Goal: Task Accomplishment & Management: Use online tool/utility

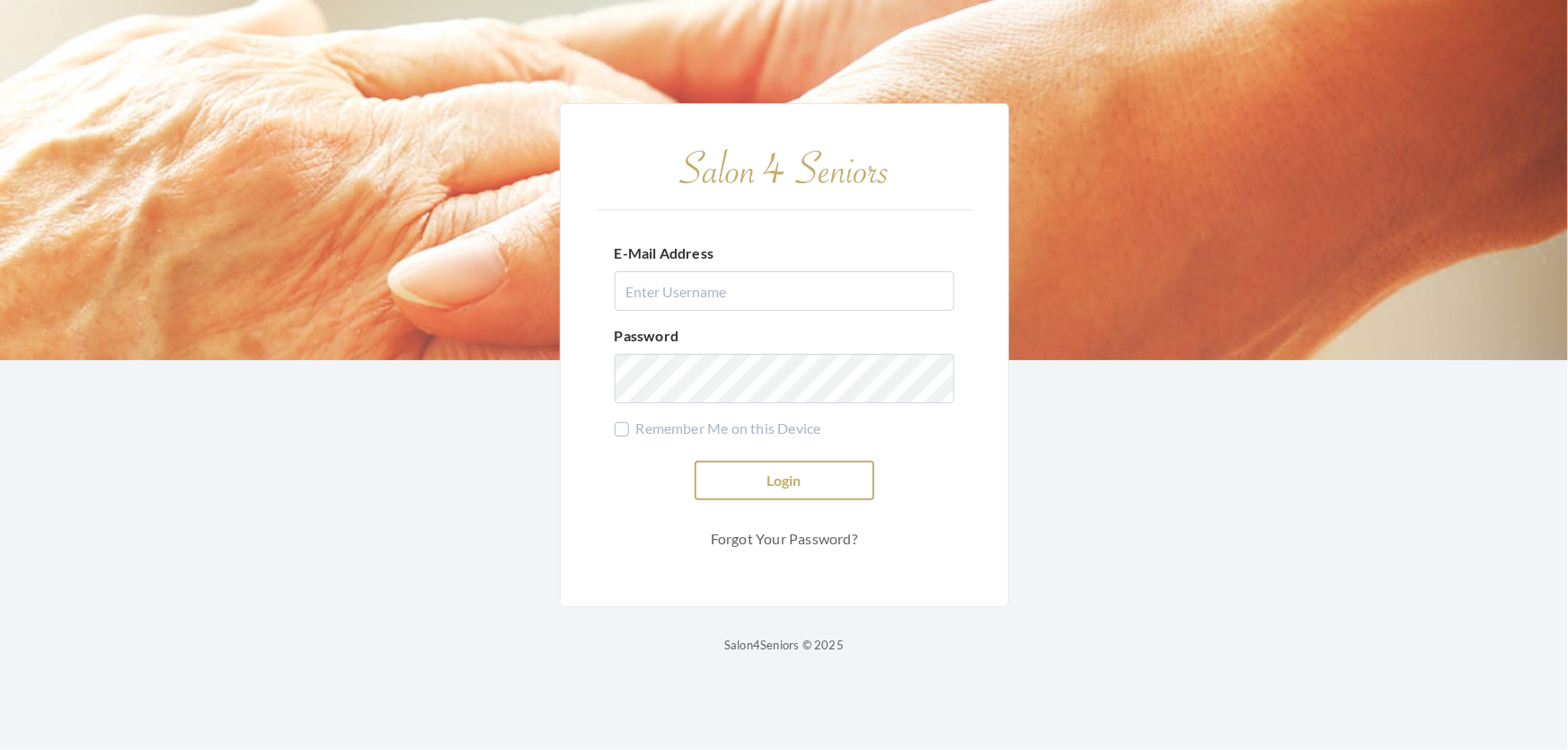
type input "shemekastephens@gmail.com"
click at [839, 474] on button "Login" at bounding box center [784, 481] width 180 height 40
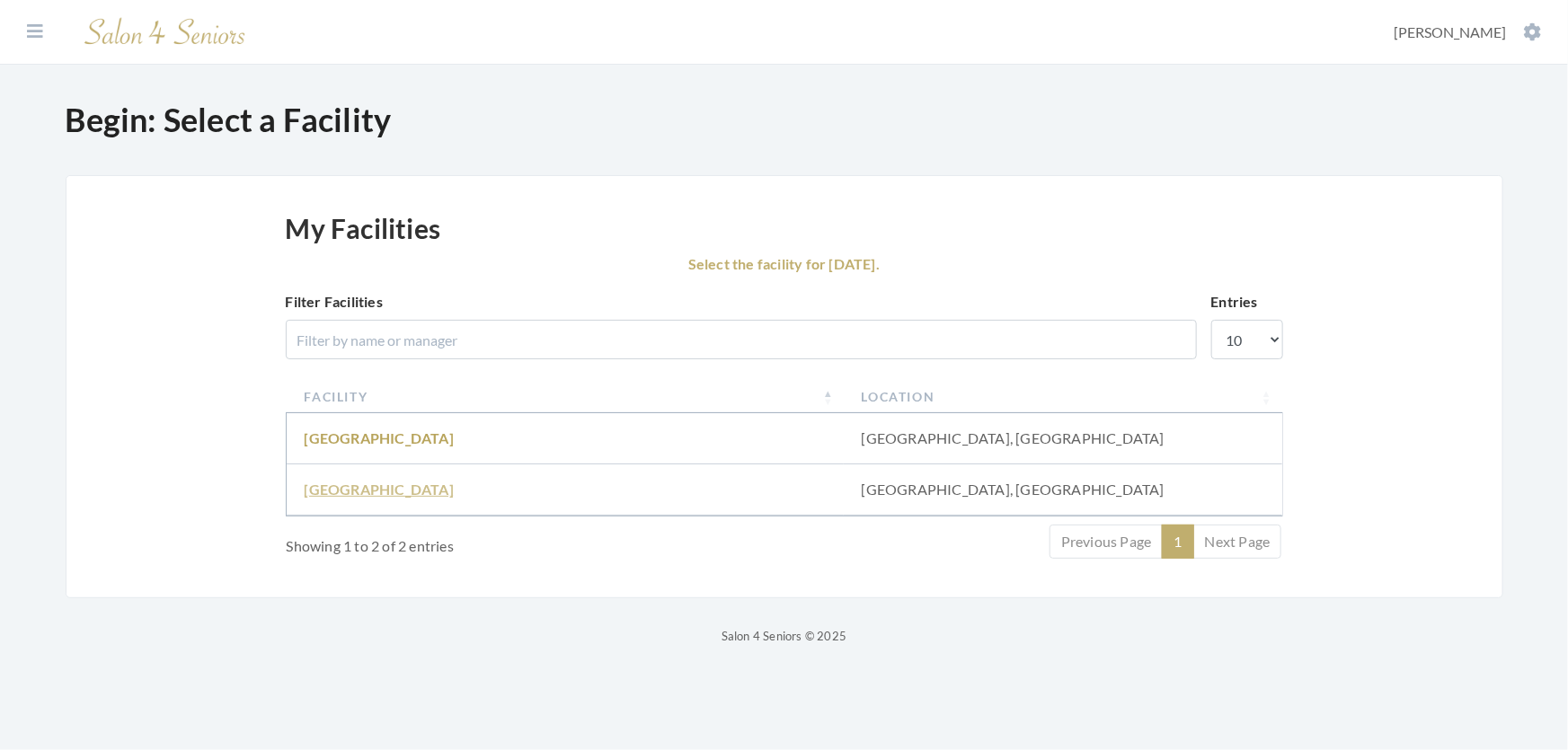
click at [321, 498] on link "Fair Haven" at bounding box center [379, 489] width 149 height 18
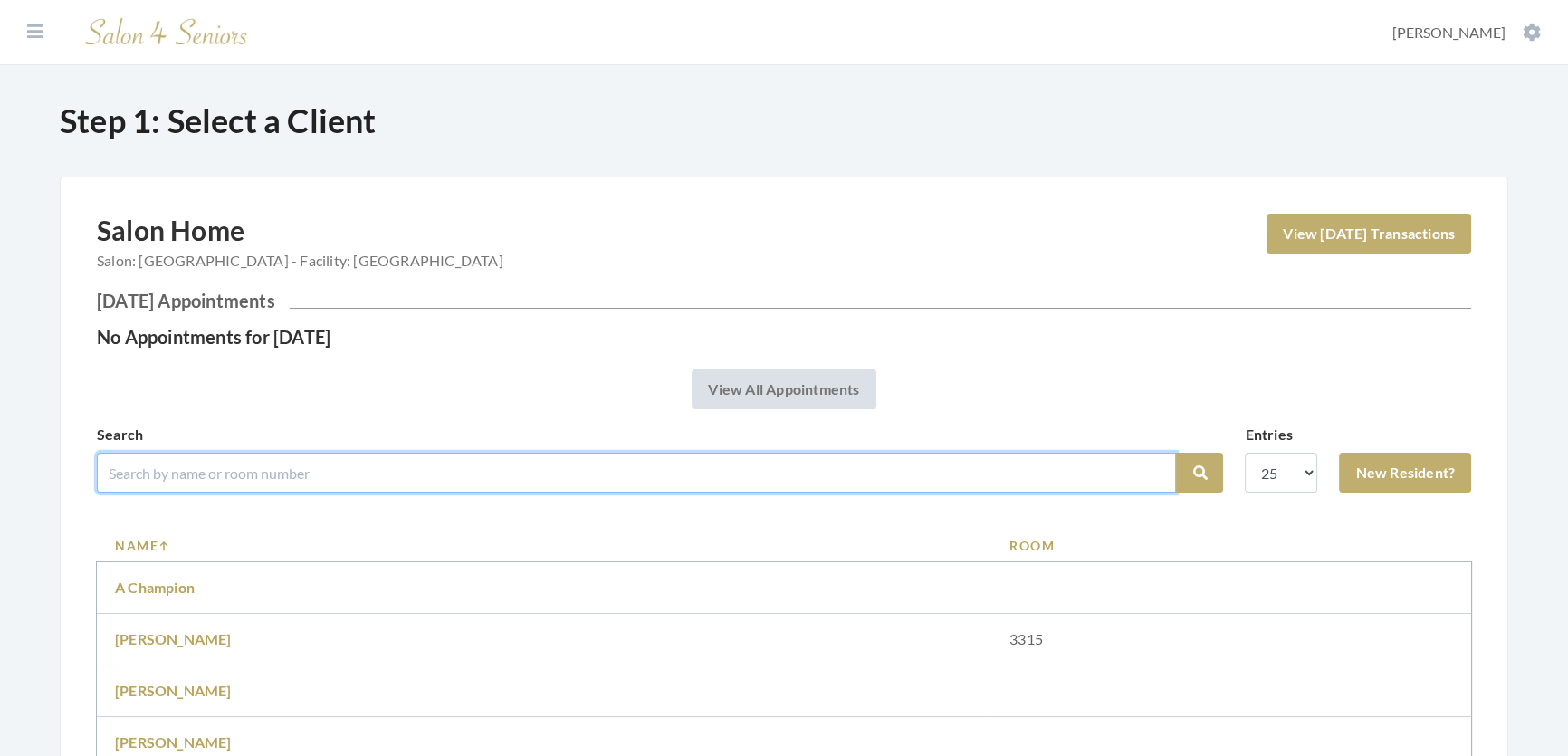
click at [381, 471] on input "search" at bounding box center [636, 472] width 1079 height 40
type input "dot yester"
click at [1176, 453] on button "Search" at bounding box center [1199, 472] width 47 height 40
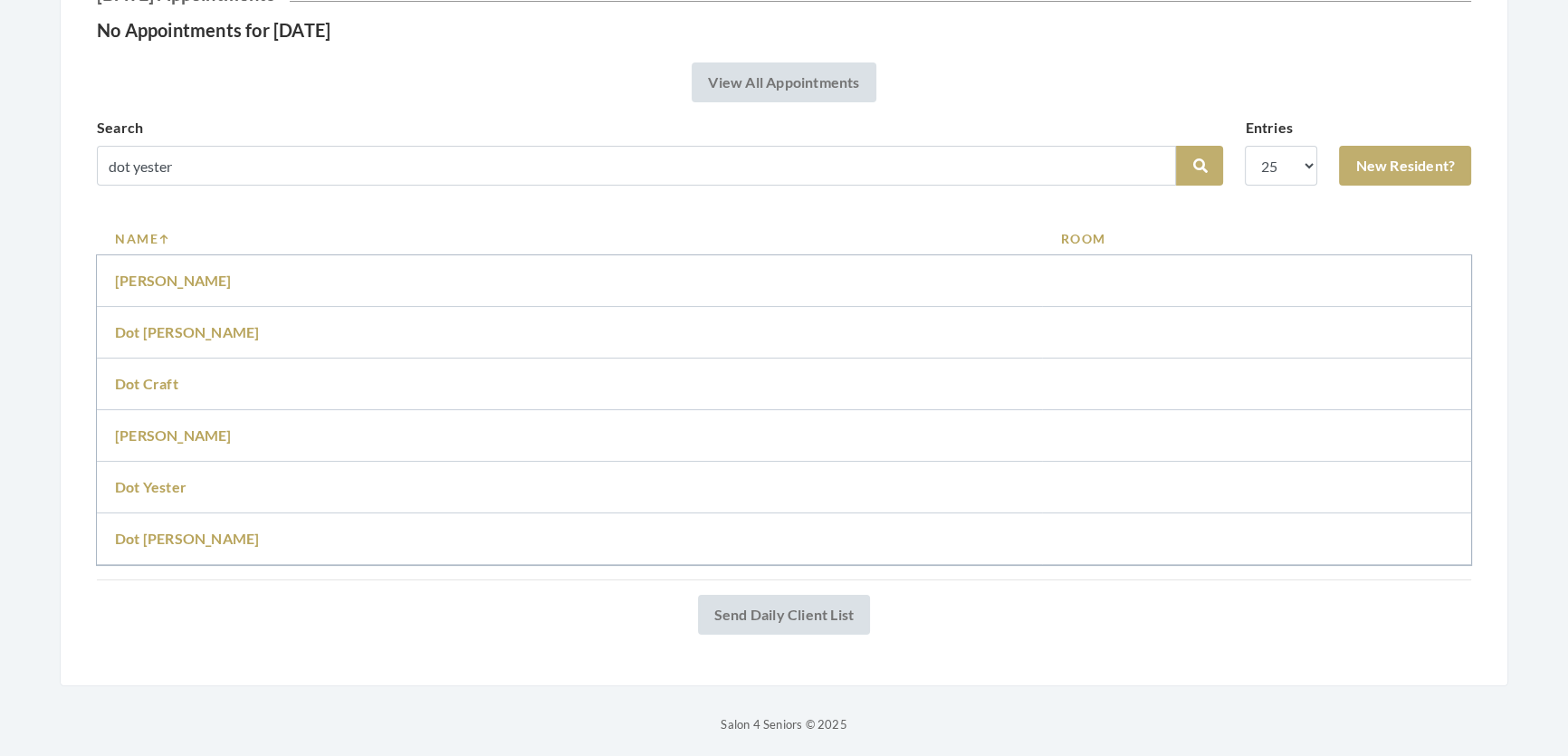
scroll to position [357, 0]
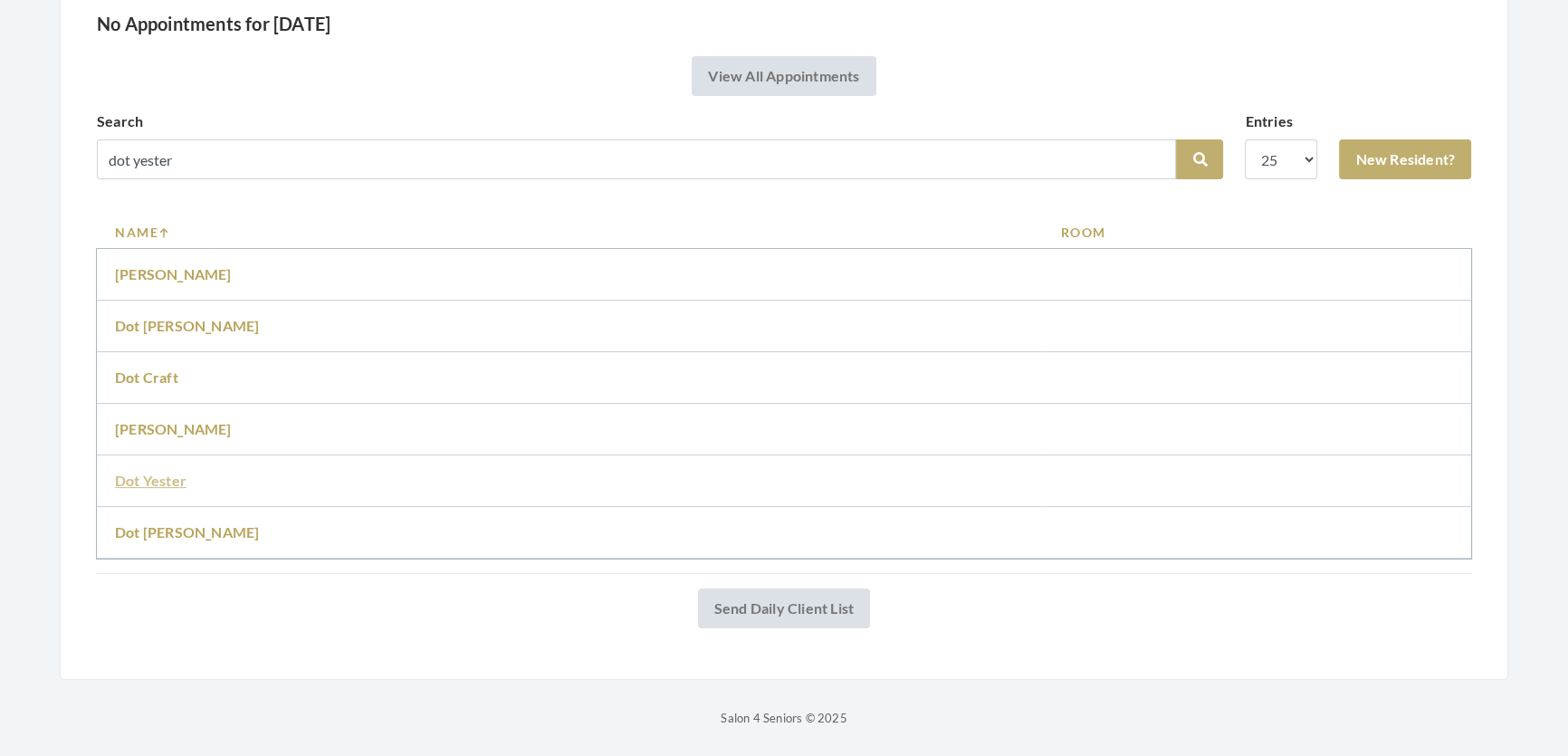
click at [130, 472] on link "Dot Yester" at bounding box center [151, 481] width 72 height 18
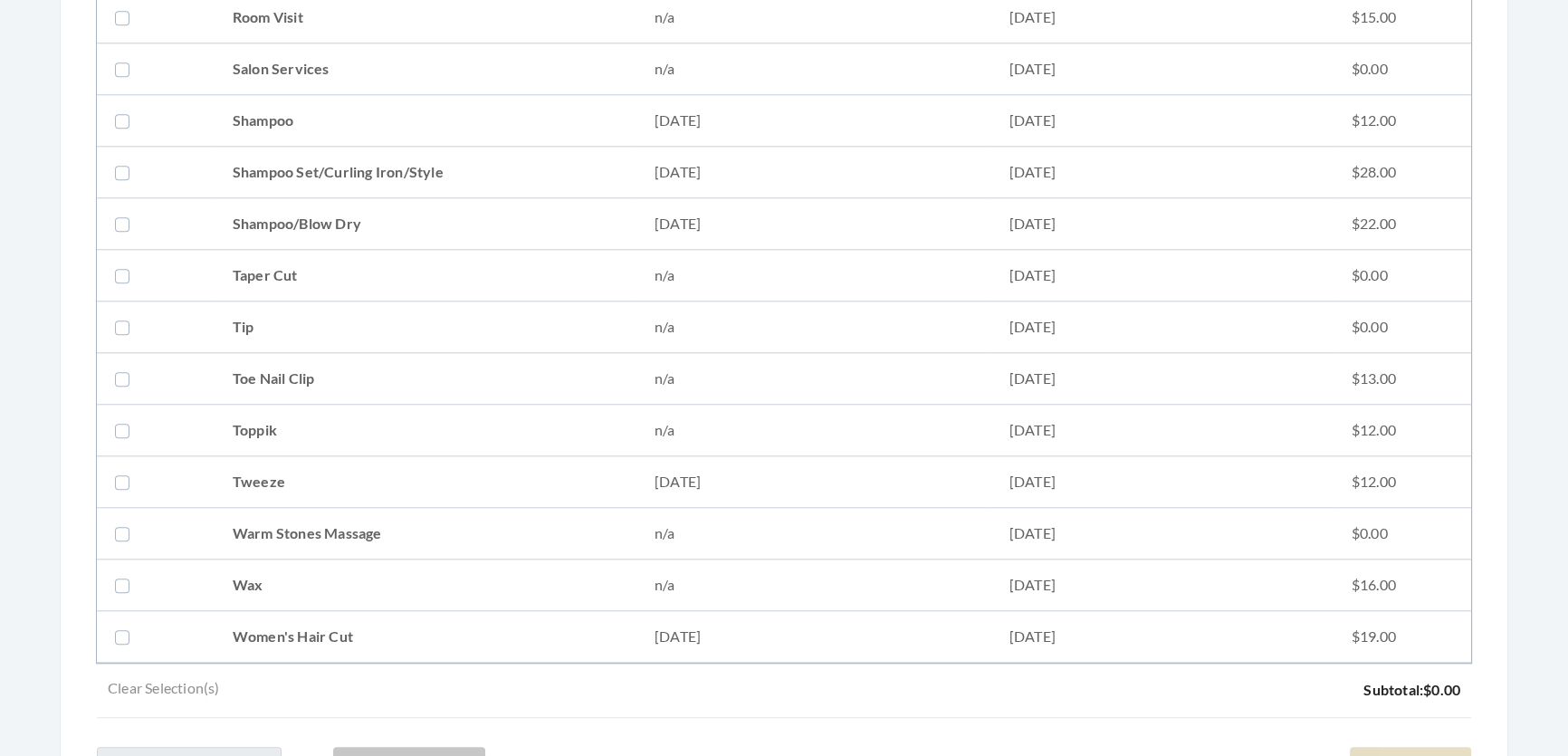
scroll to position [2229, 0]
click at [301, 181] on td "Shampoo Set/Curling Iron/Style" at bounding box center [426, 177] width 422 height 52
checkbox input "true"
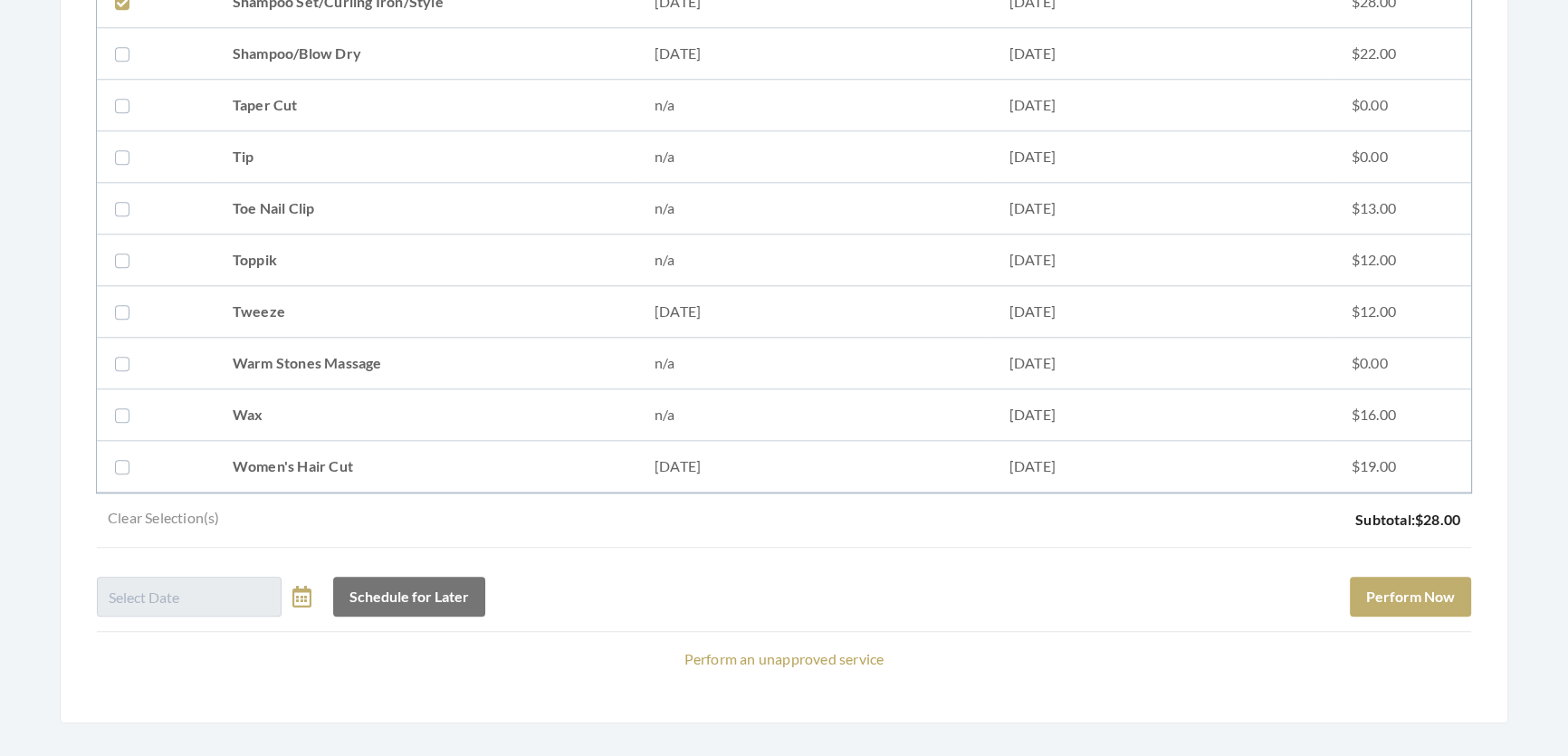
scroll to position [2470, 0]
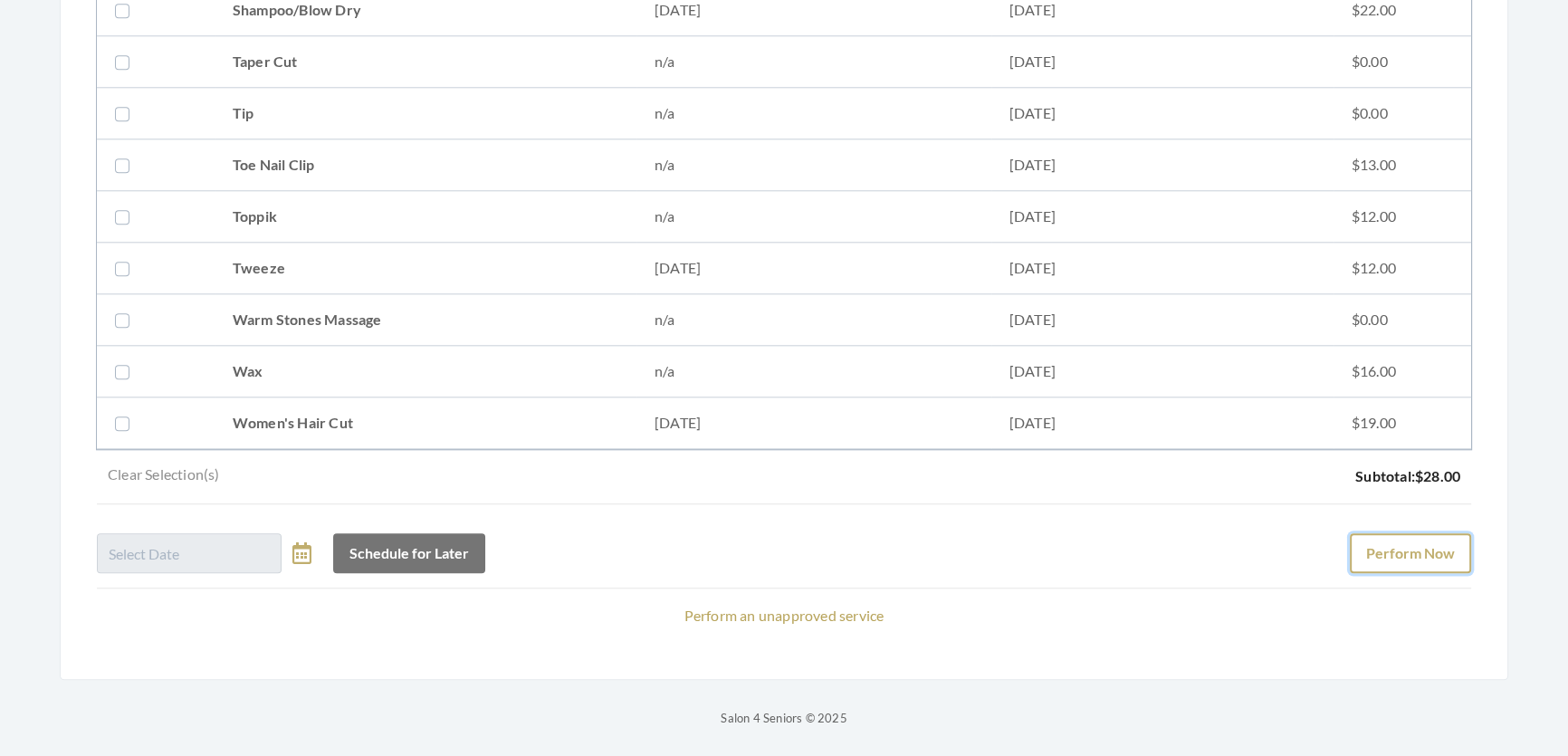
click at [1394, 535] on button "Perform Now" at bounding box center [1410, 553] width 122 height 40
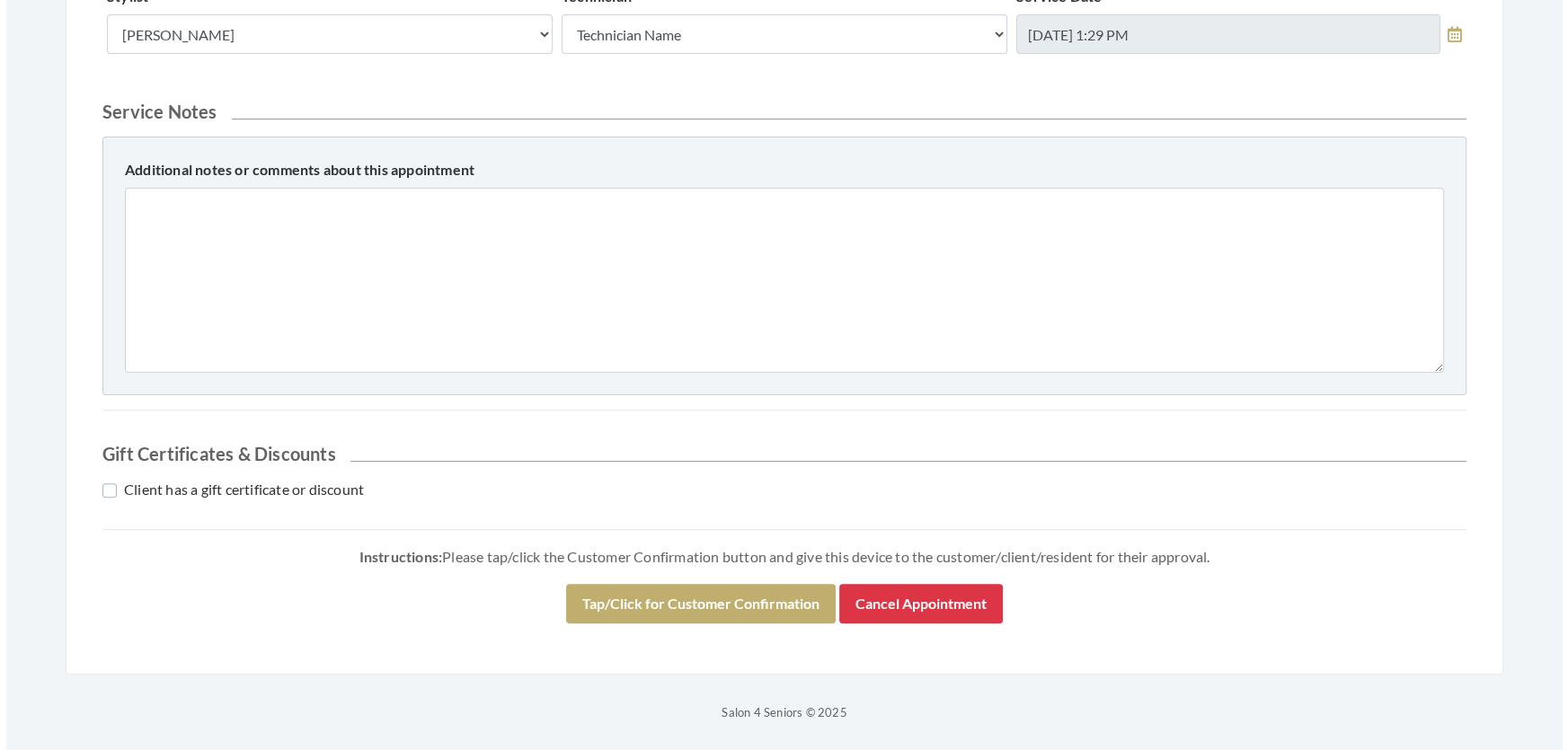
scroll to position [769, 0]
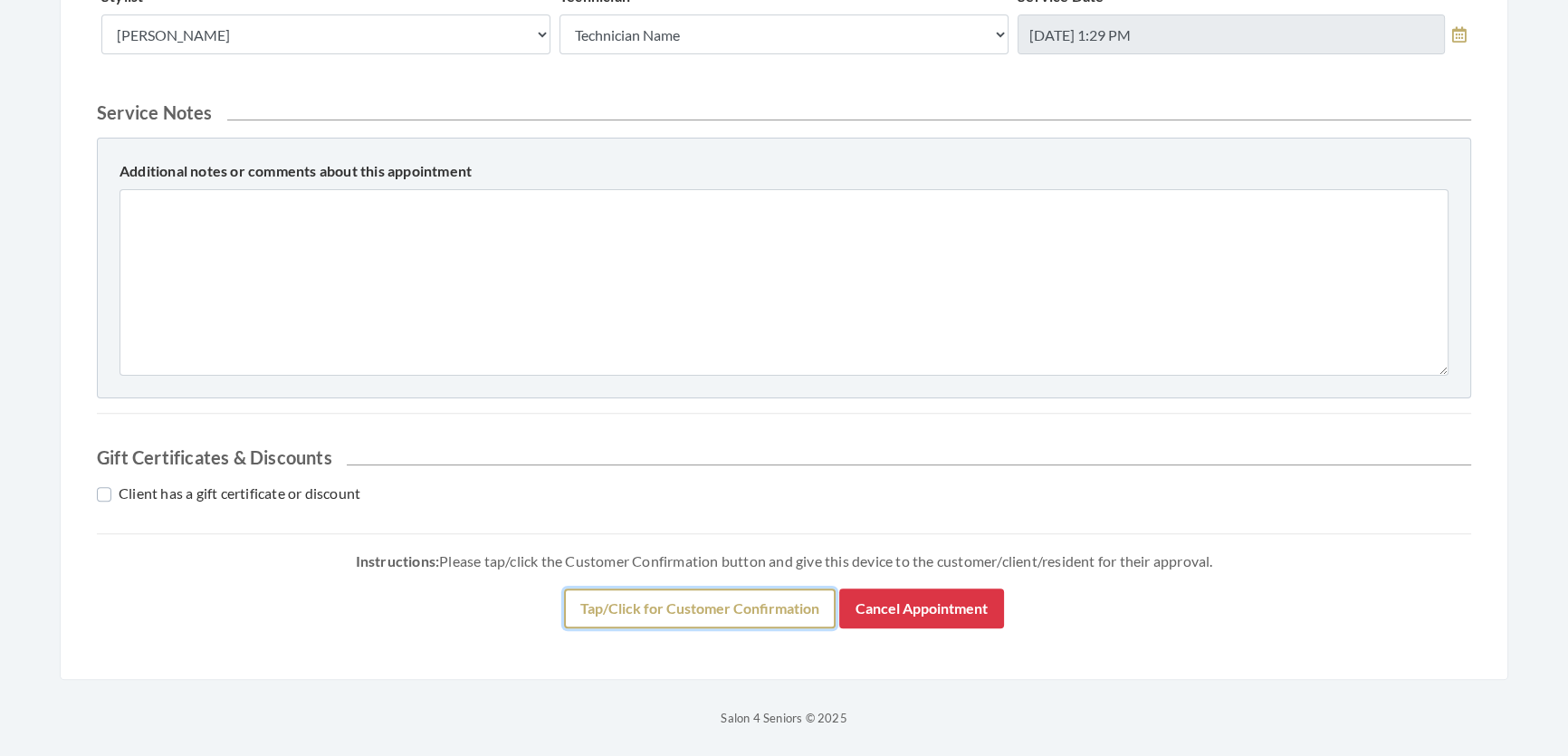
click at [746, 590] on button "Tap/Click for Customer Confirmation" at bounding box center [700, 608] width 271 height 40
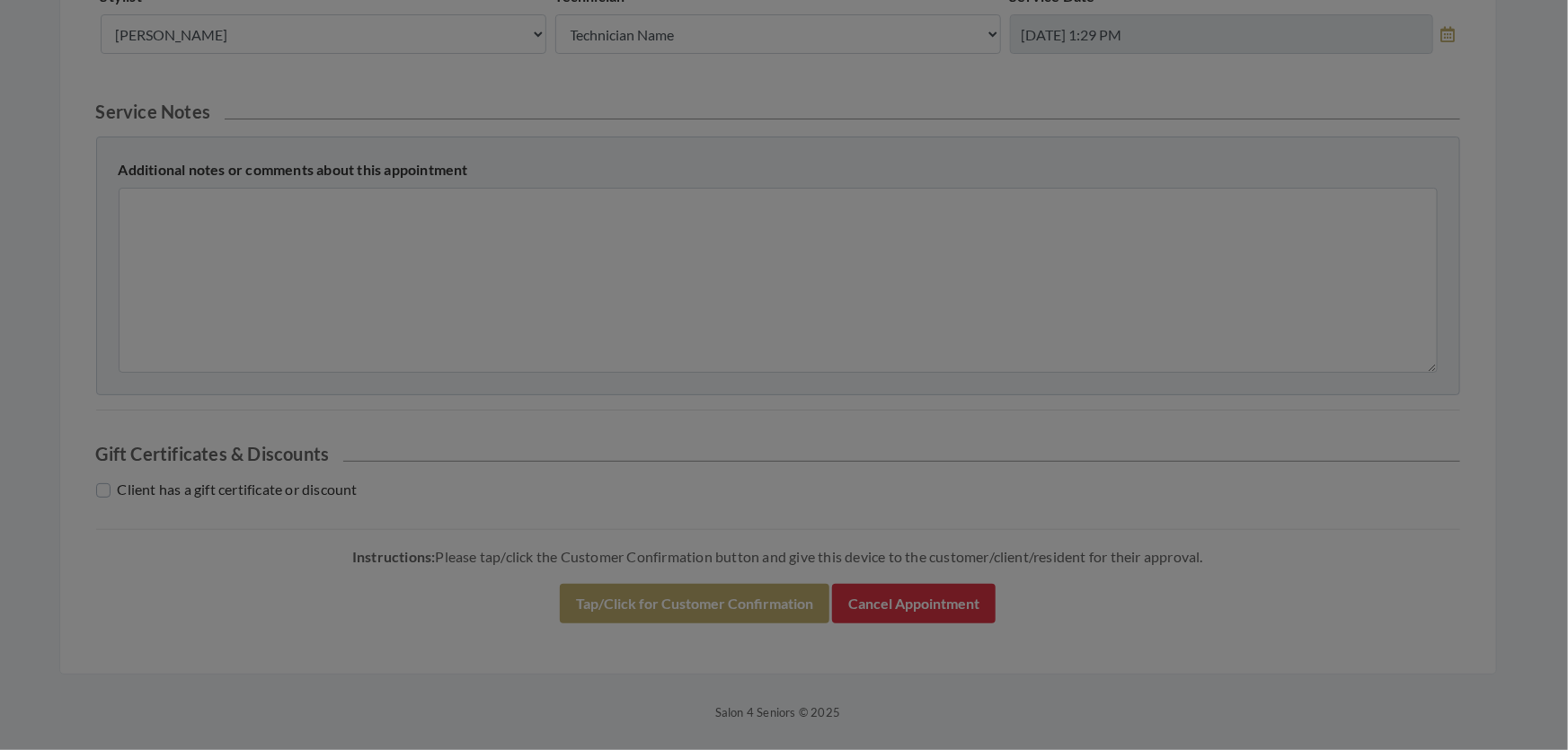
click at [0, 0] on div "Clear Signature Service Total: $28.00 Approve Service Cancel" at bounding box center [0, 0] width 0 height 0
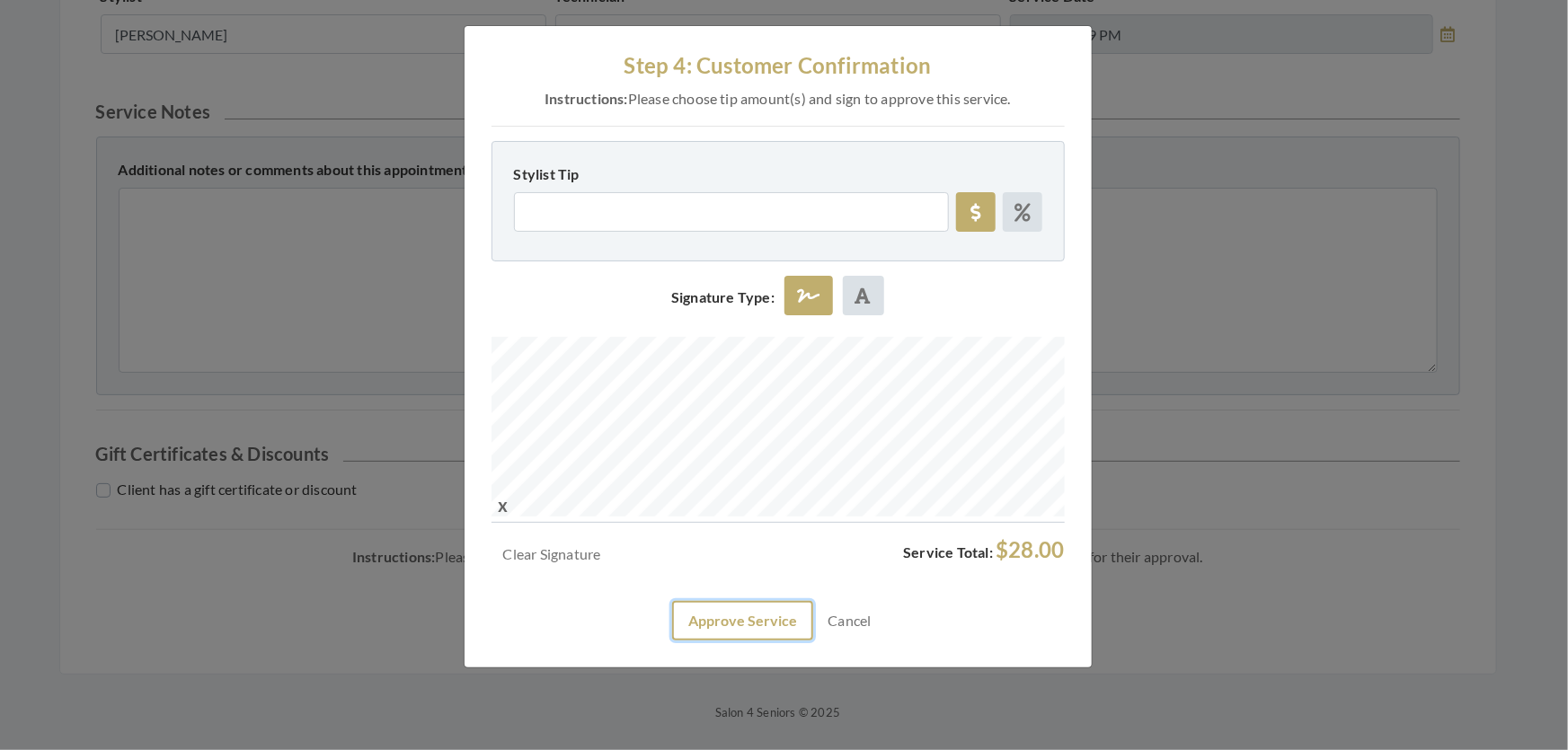
click at [714, 641] on button "Approve Service" at bounding box center [742, 621] width 141 height 40
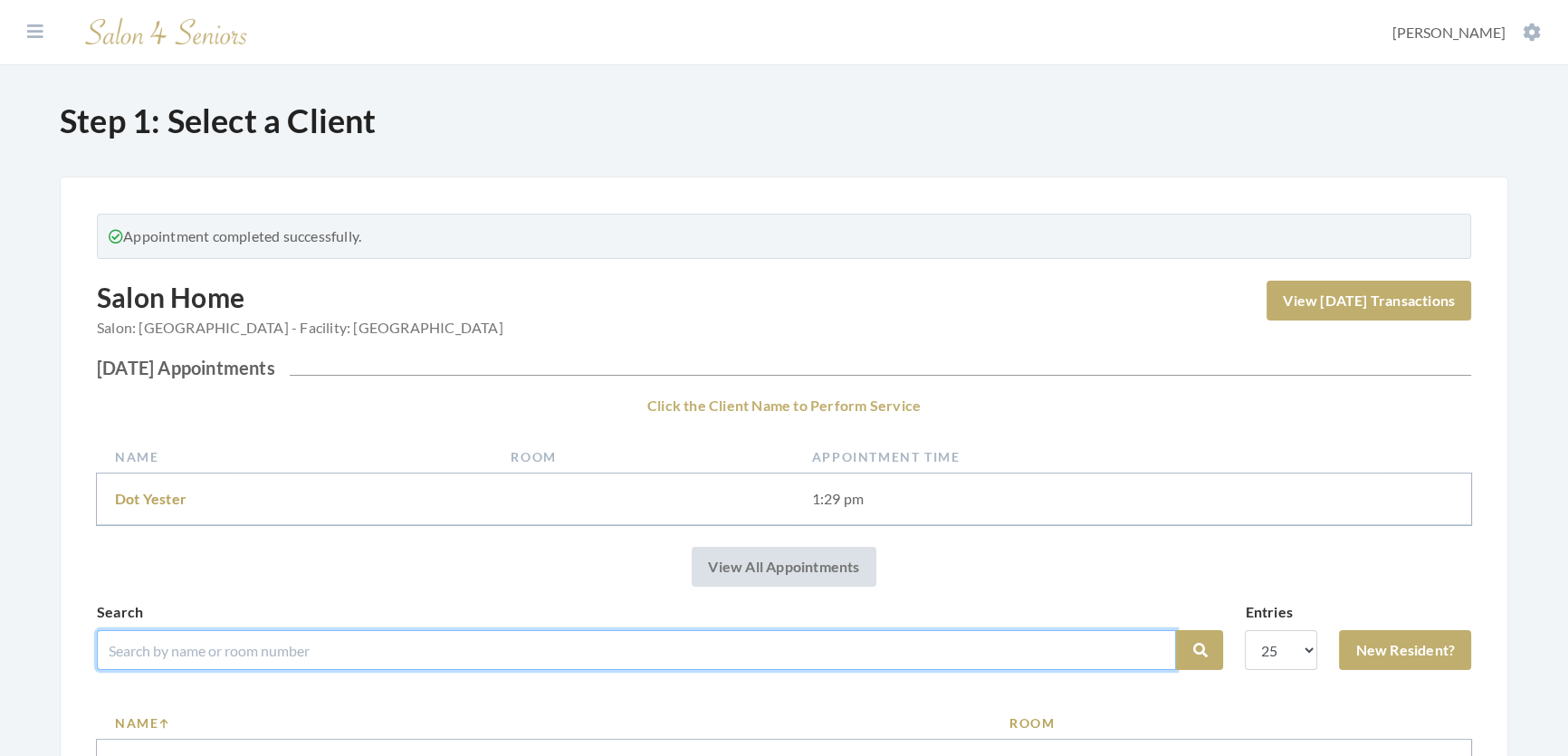
click at [680, 659] on input "search" at bounding box center [636, 650] width 1079 height 40
type input "[PERSON_NAME]"
click at [1176, 630] on button "Search" at bounding box center [1199, 650] width 47 height 40
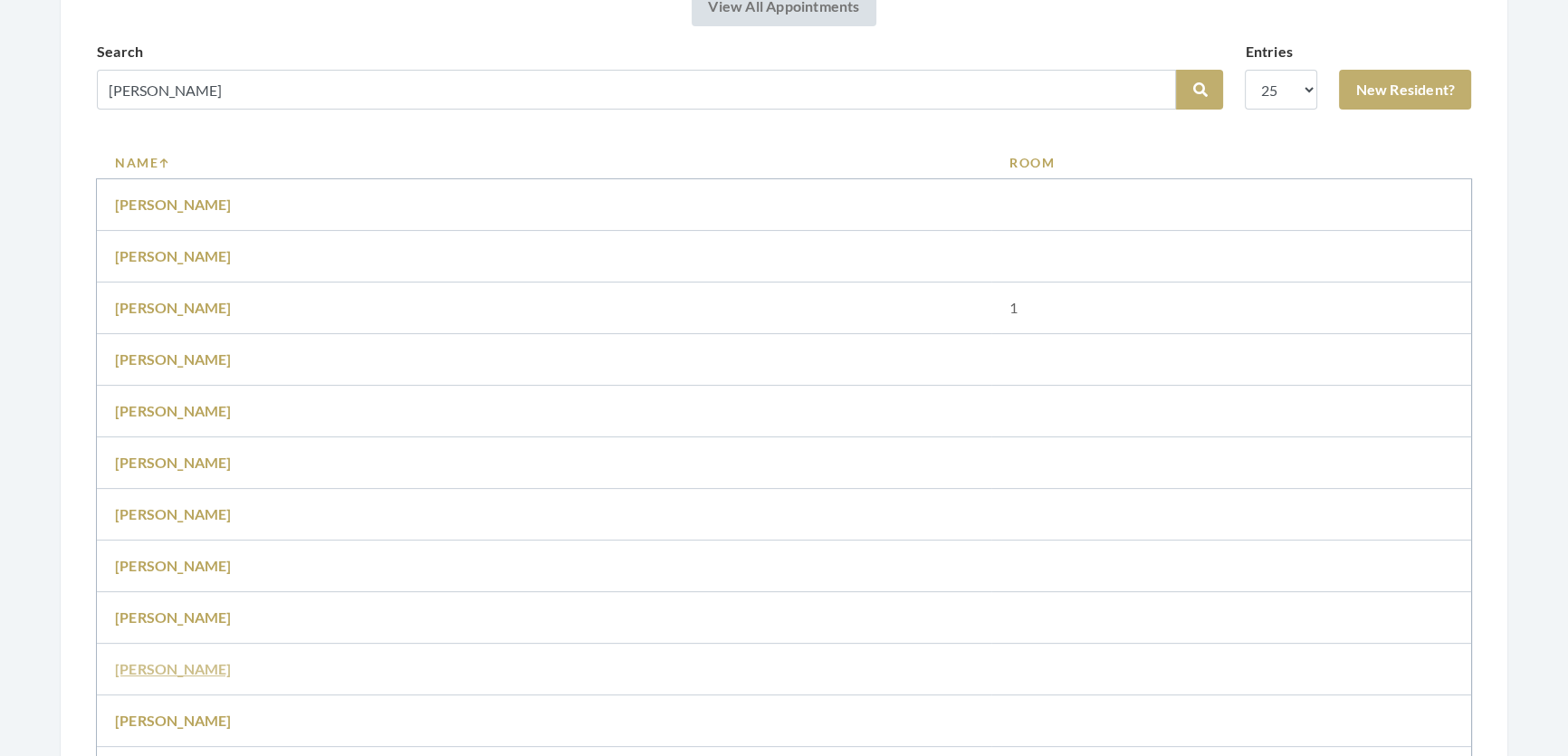
scroll to position [658, 0]
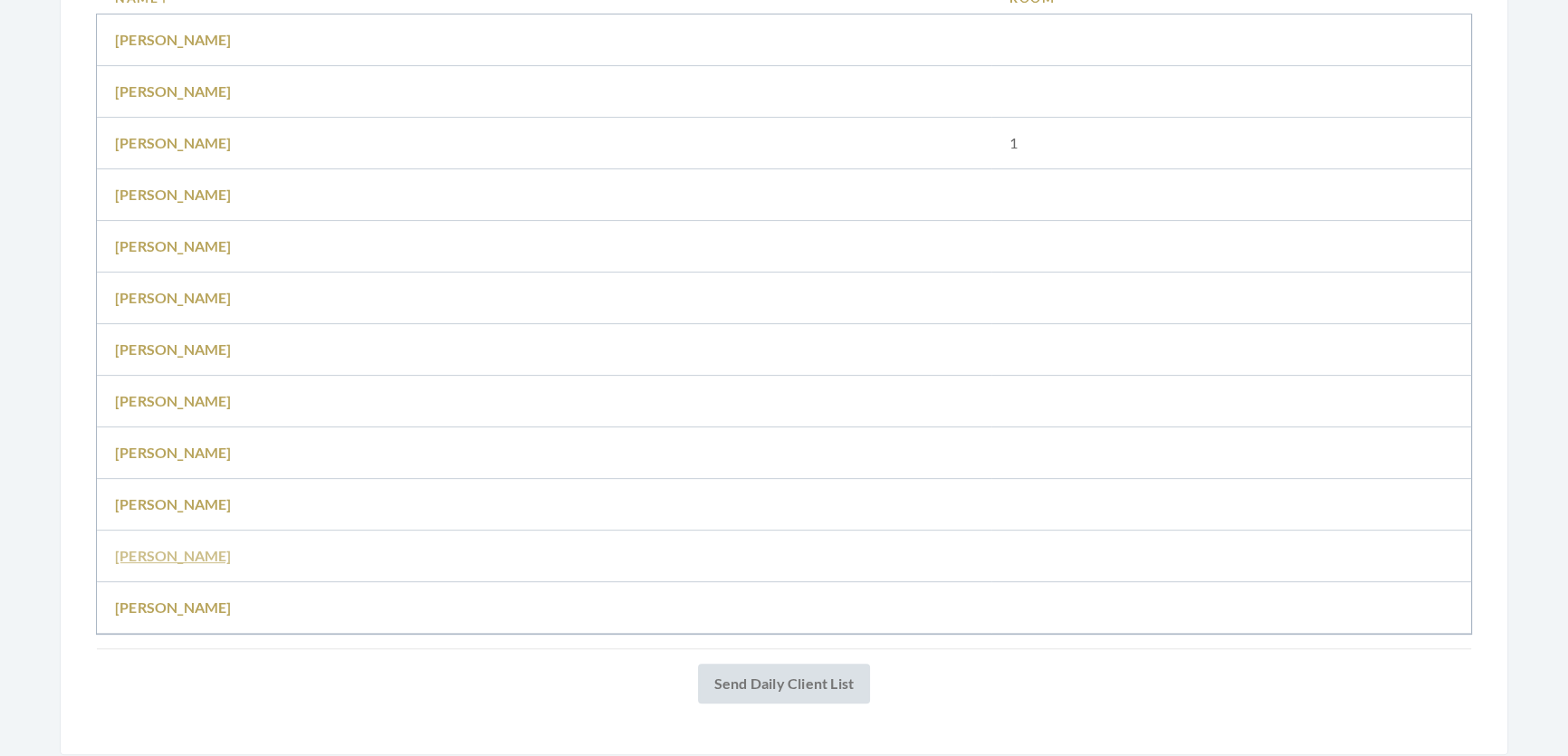
click at [200, 564] on link "Shirley Mitchell" at bounding box center [174, 555] width 117 height 18
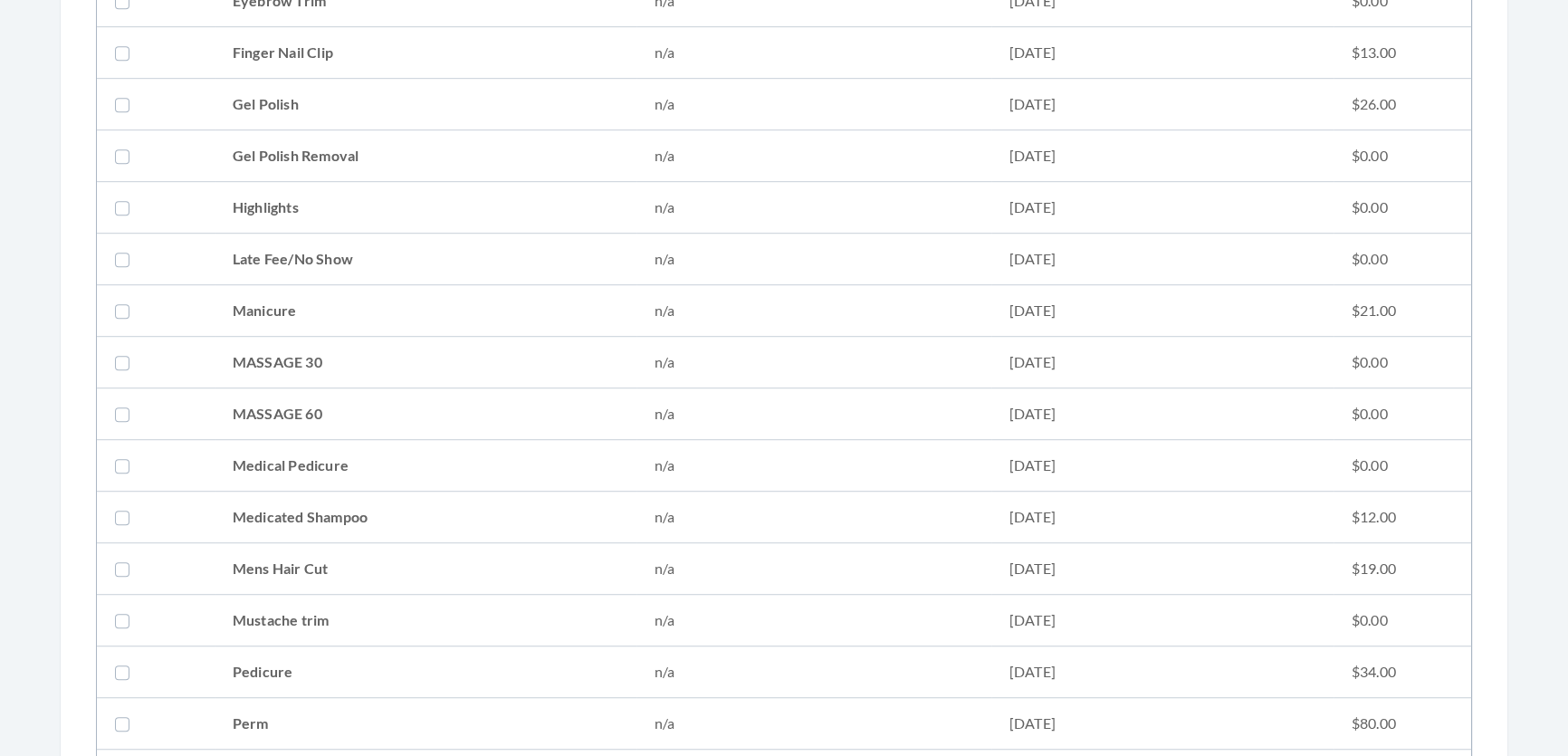
scroll to position [1893, 0]
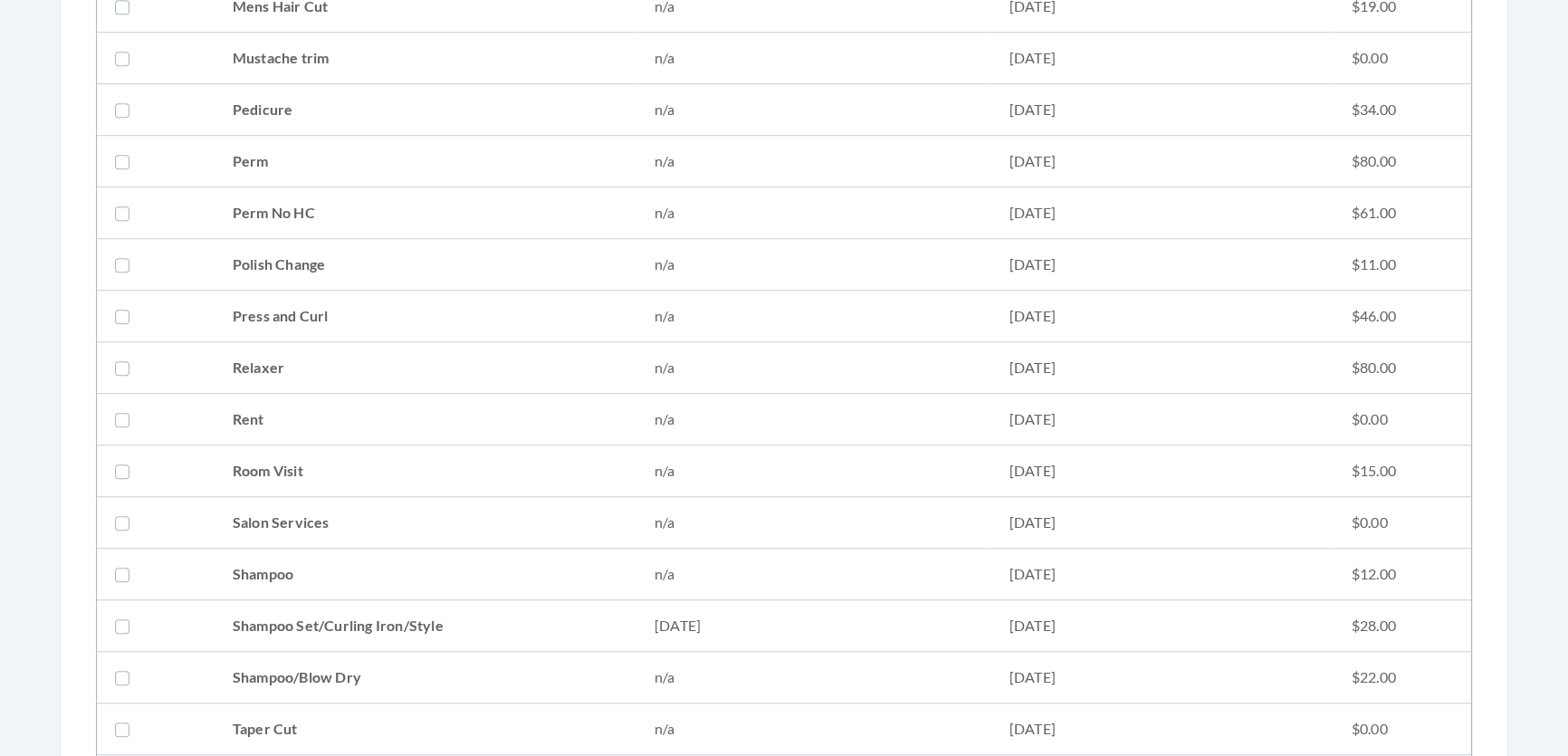
click at [174, 607] on td at bounding box center [155, 627] width 118 height 52
checkbox input "true"
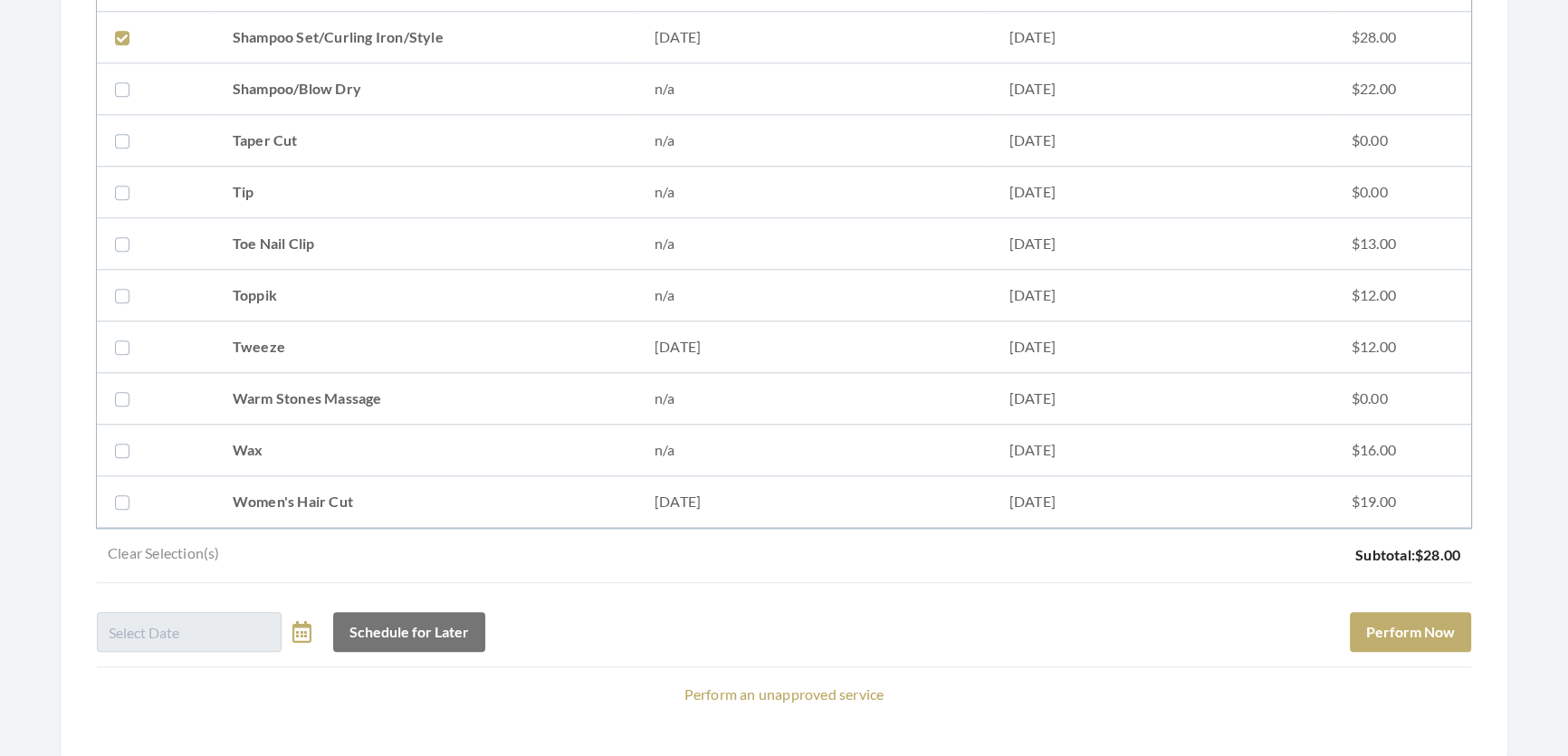
scroll to position [2588, 0]
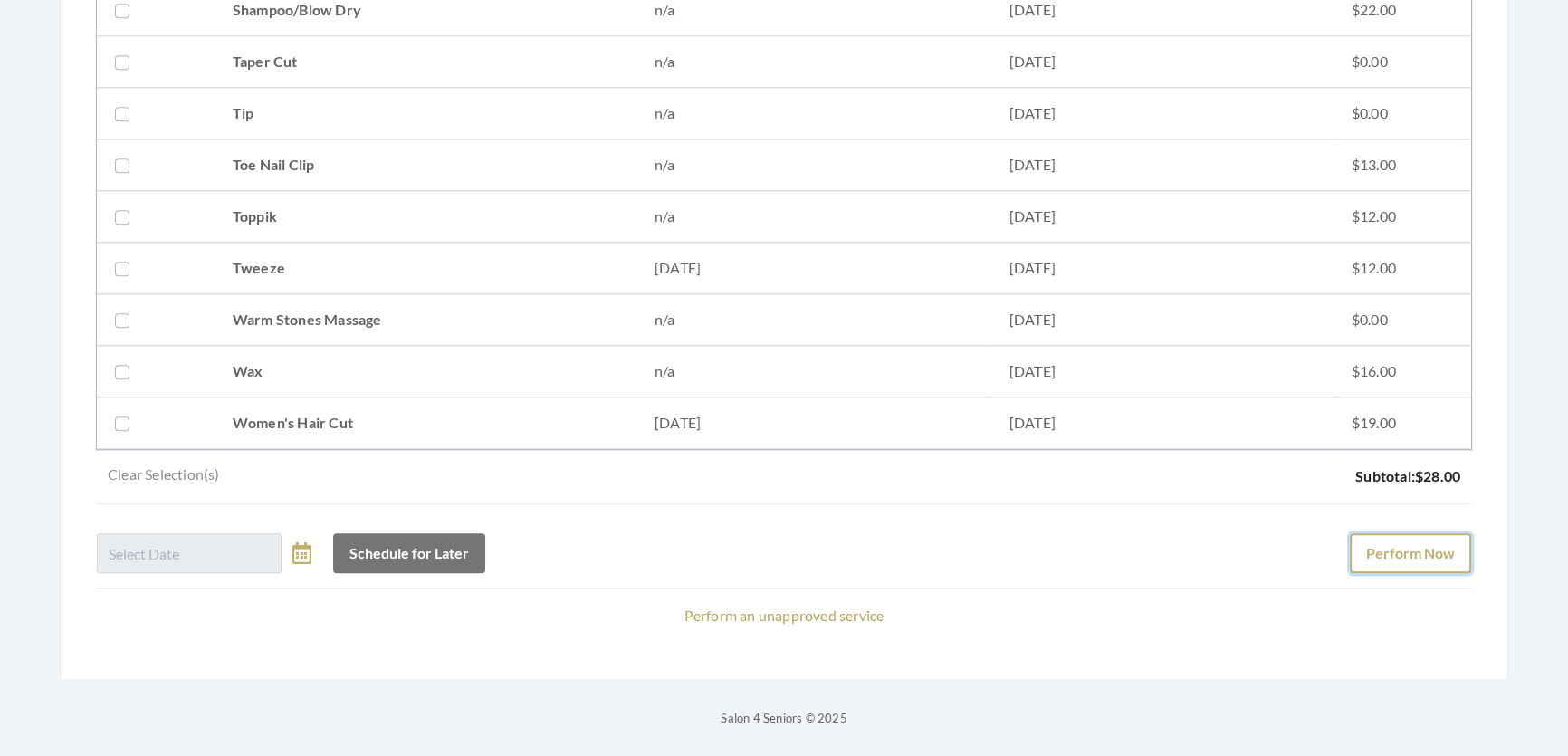
click at [1435, 537] on button "Perform Now" at bounding box center [1410, 553] width 122 height 40
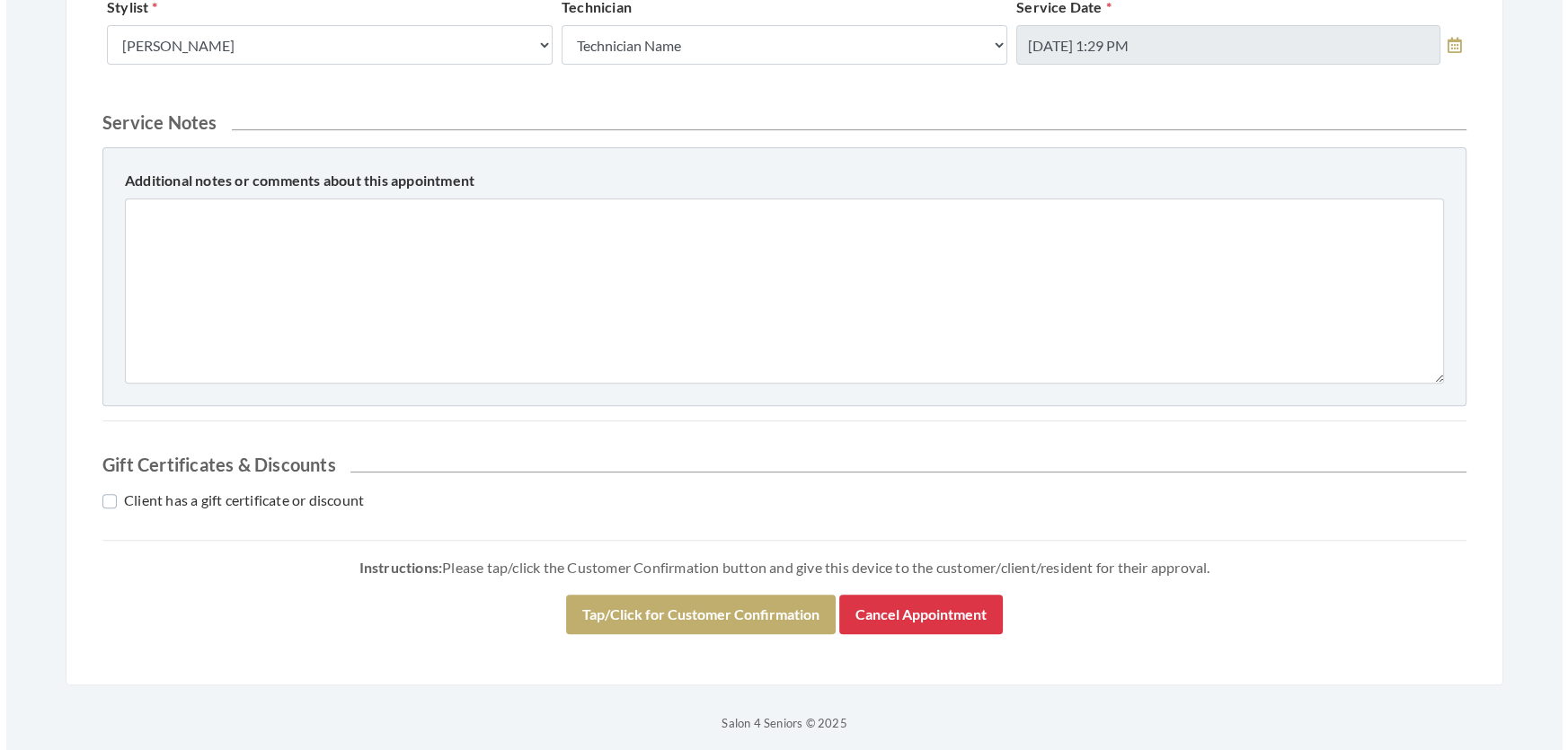
scroll to position [887, 0]
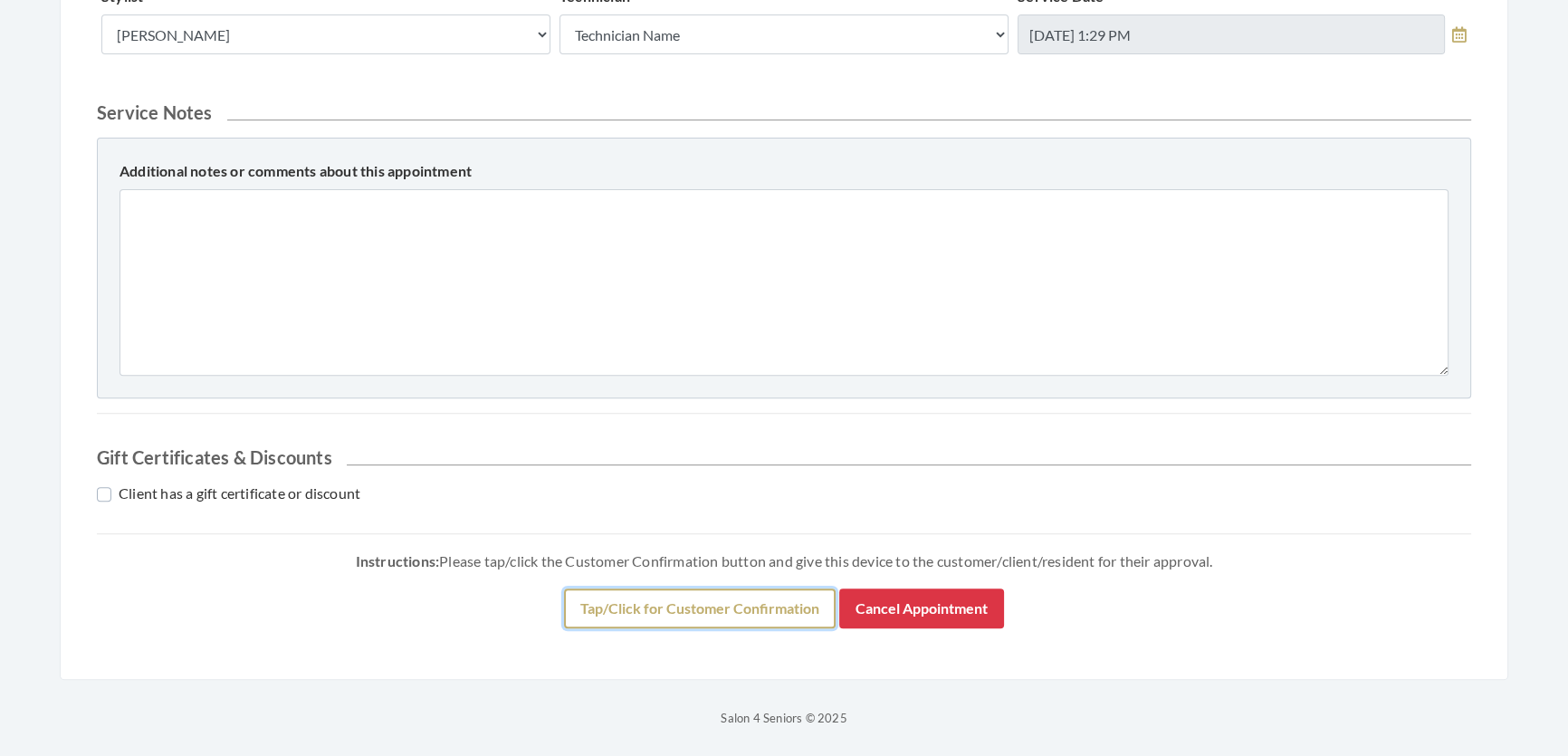
click at [796, 625] on button "Tap/Click for Customer Confirmation" at bounding box center [700, 608] width 271 height 40
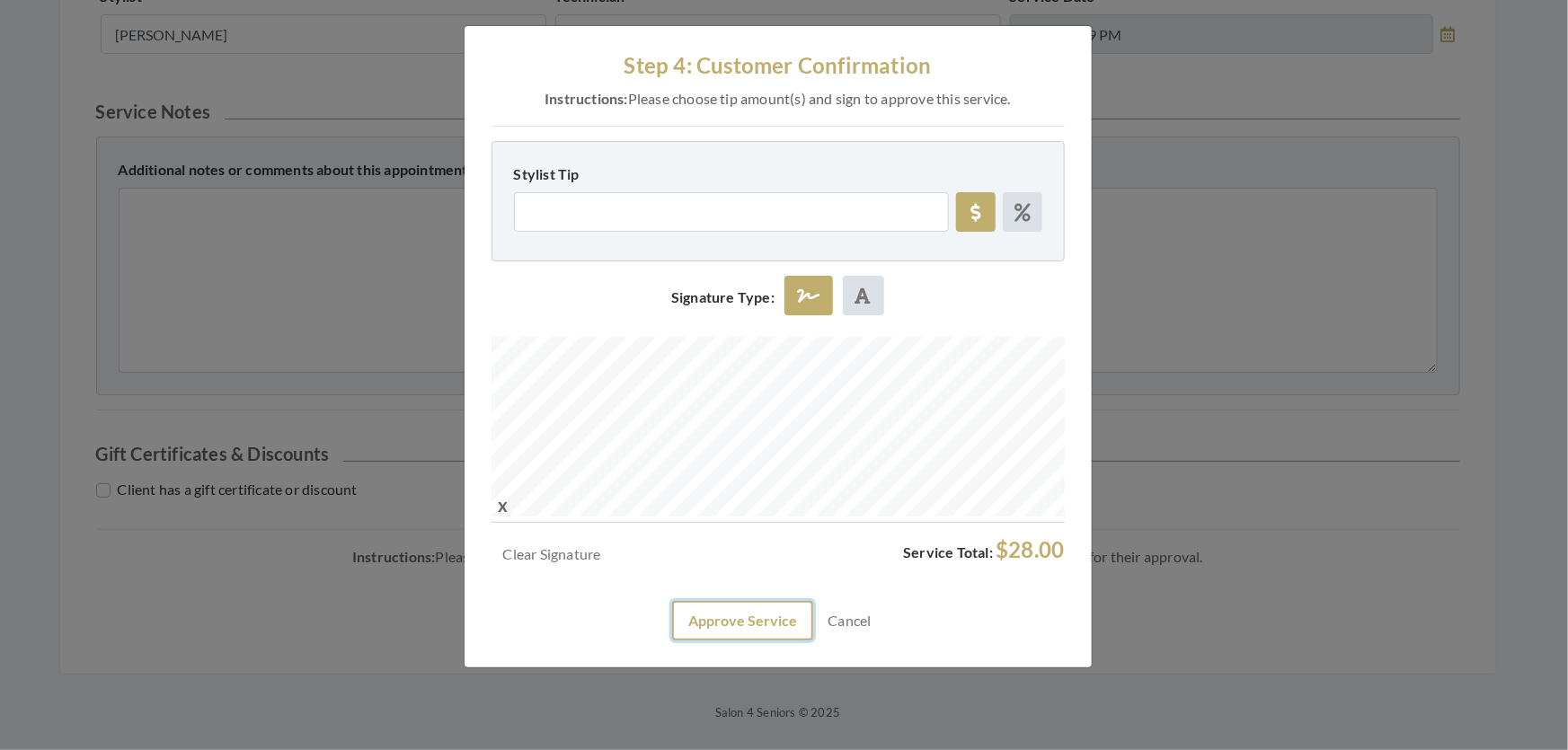
click at [785, 641] on button "Approve Service" at bounding box center [742, 621] width 141 height 40
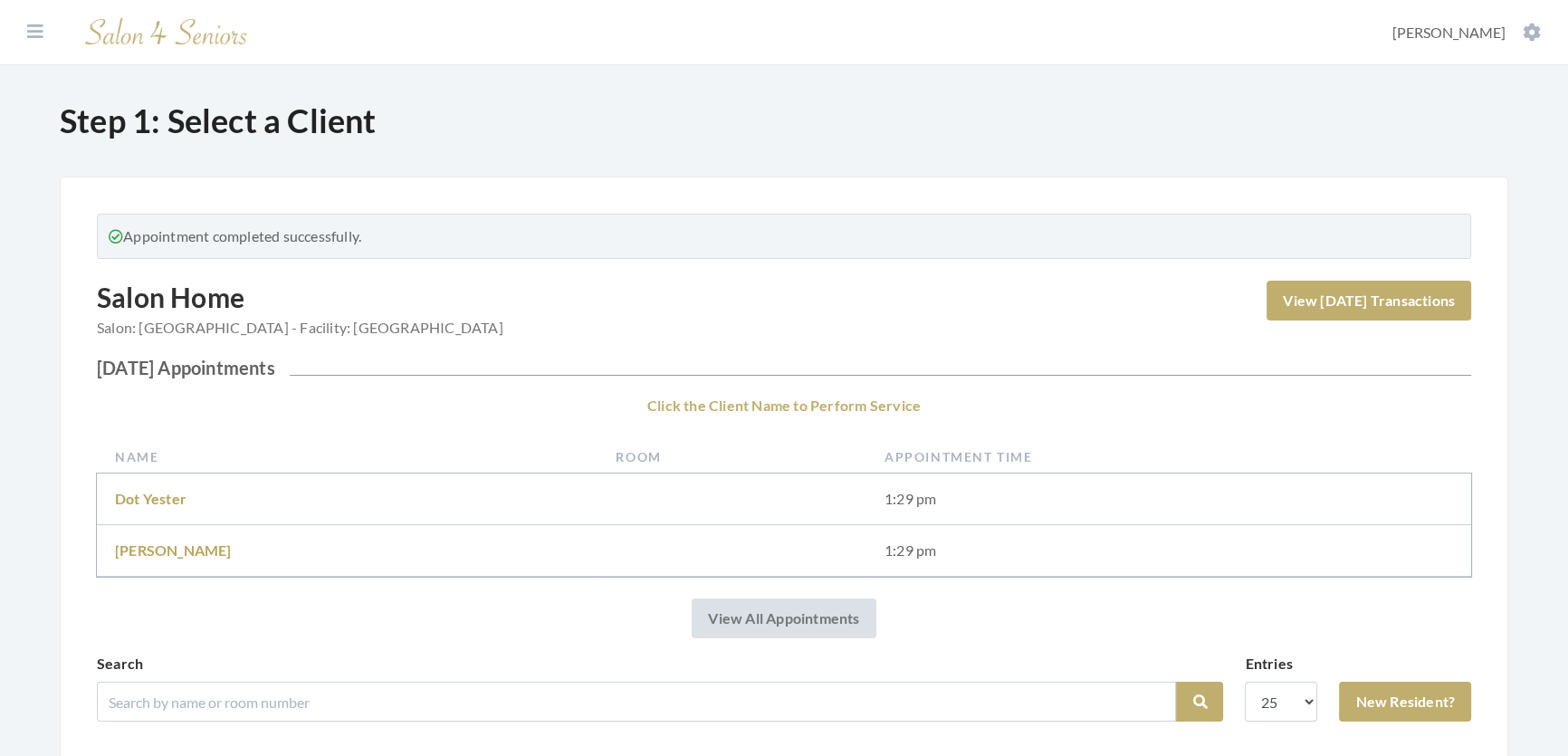
scroll to position [577, 0]
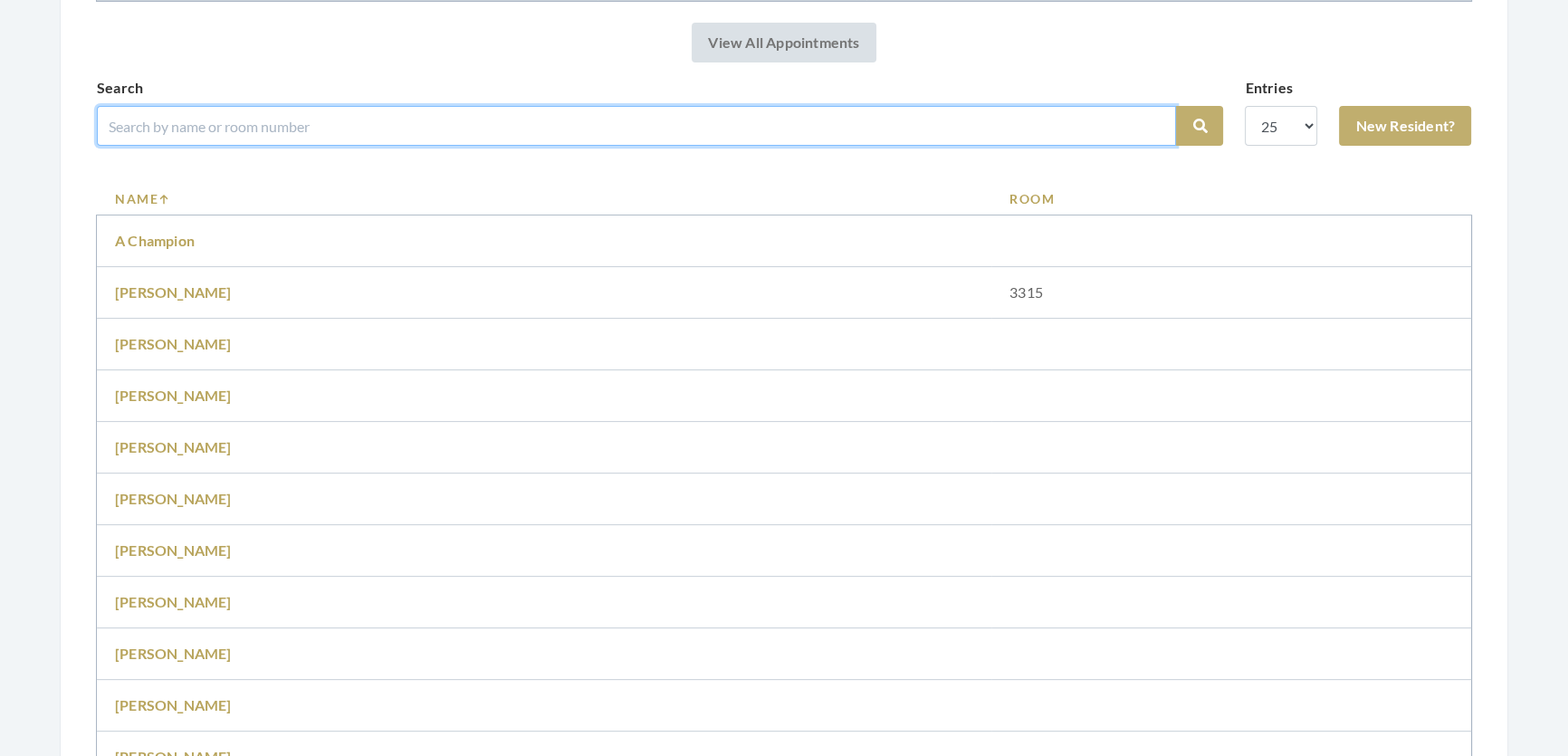
click at [507, 146] on input "search" at bounding box center [636, 126] width 1079 height 40
type input "[PERSON_NAME]"
click at [1176, 106] on button "Search" at bounding box center [1199, 126] width 47 height 40
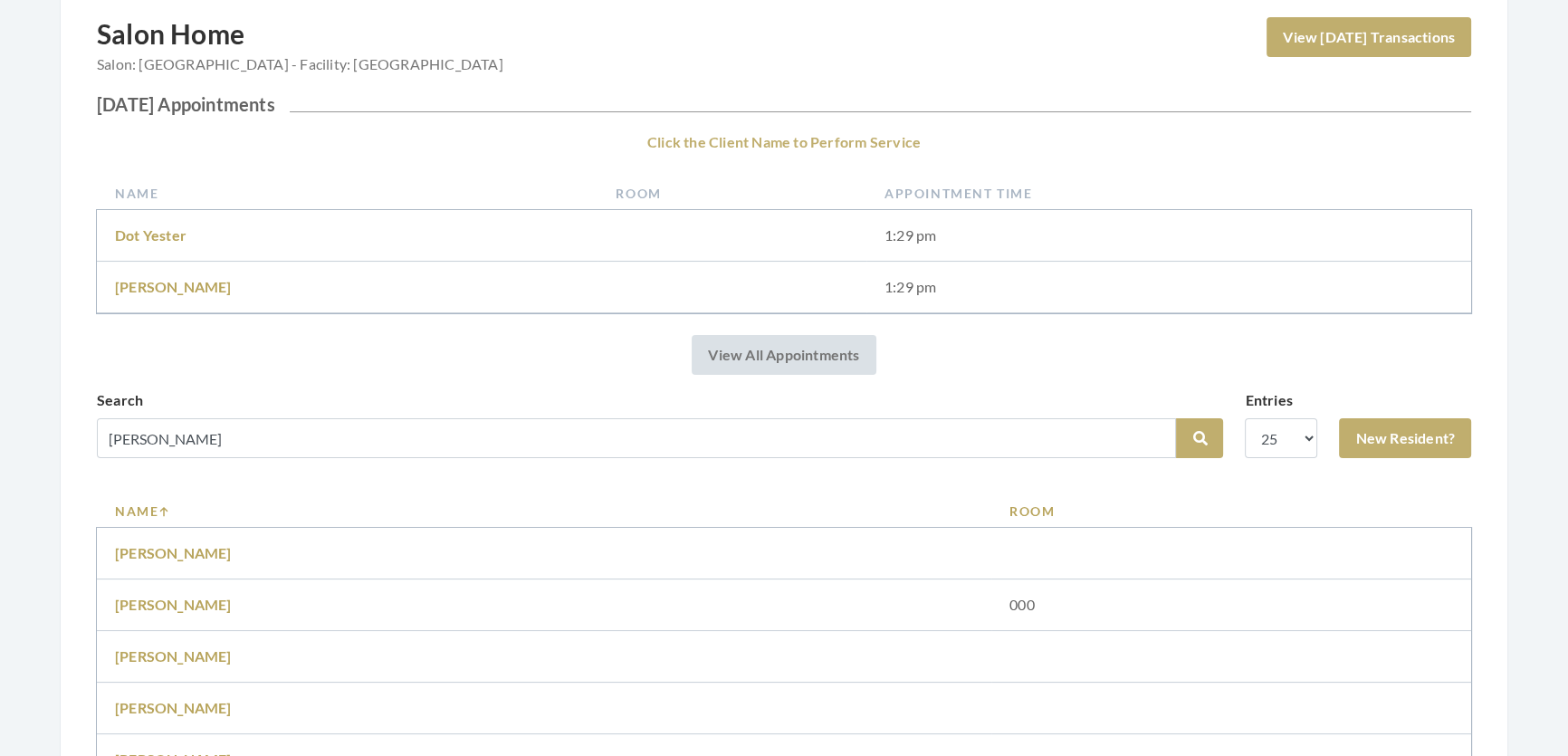
scroll to position [411, 0]
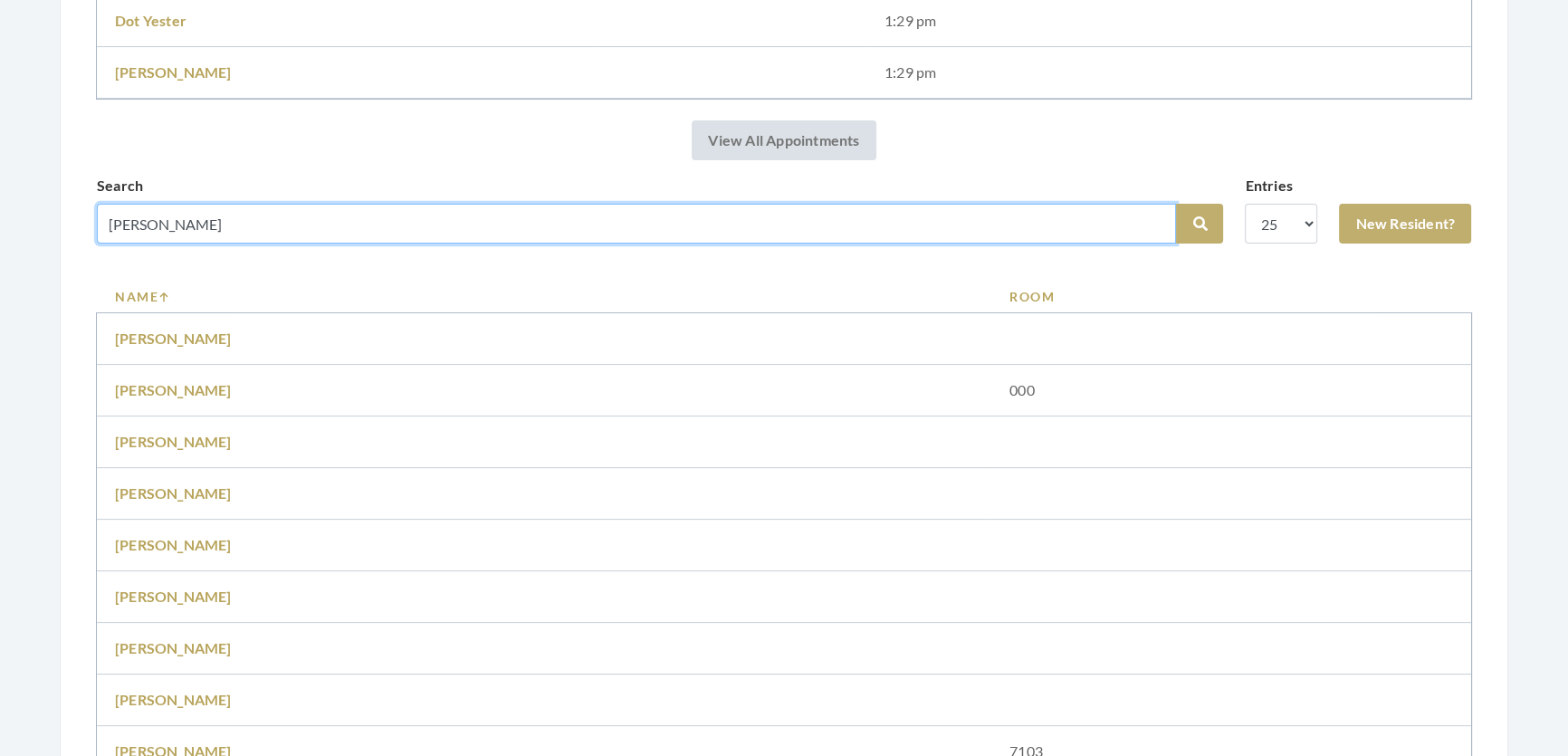
click at [314, 219] on input "[PERSON_NAME]" at bounding box center [636, 223] width 1079 height 40
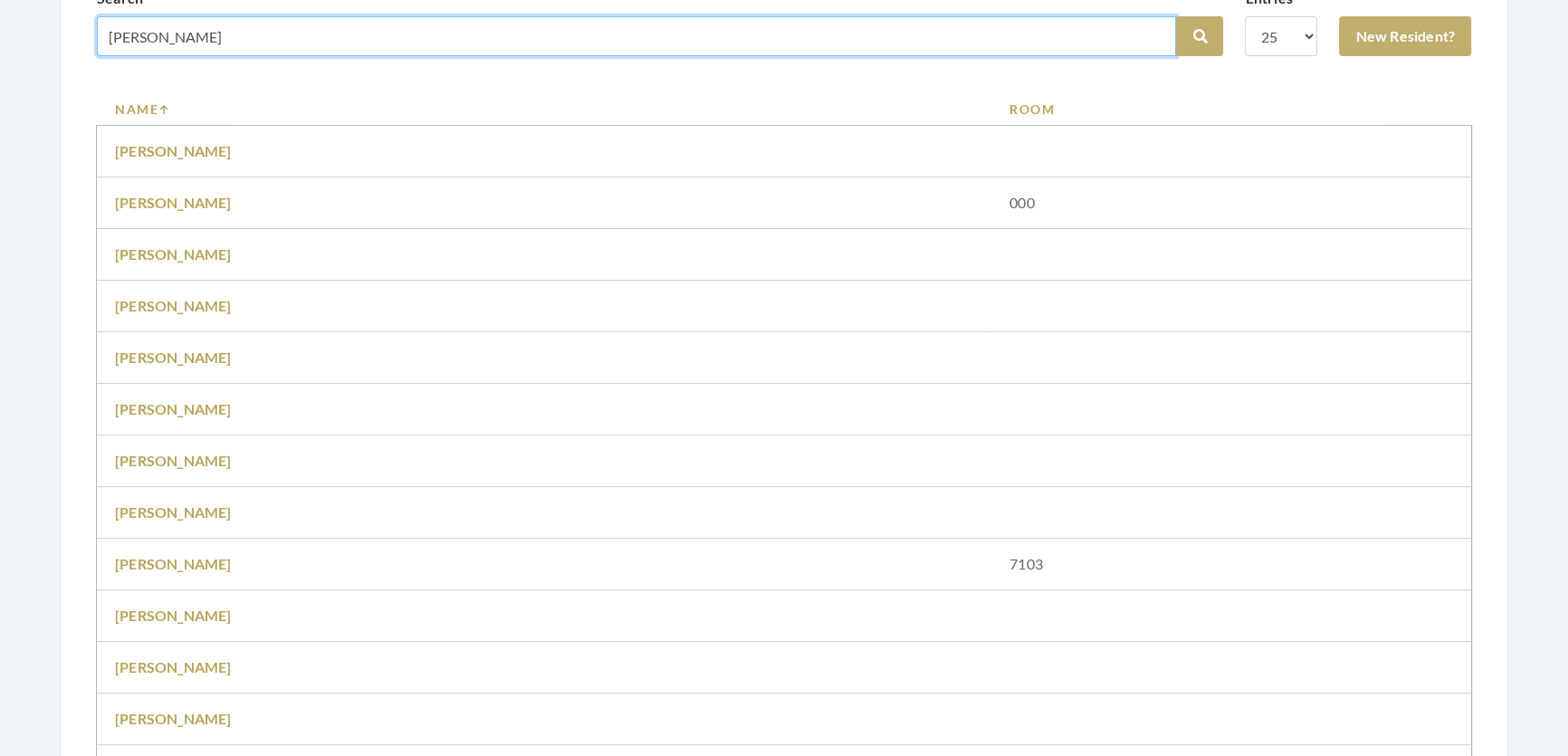
scroll to position [906, 0]
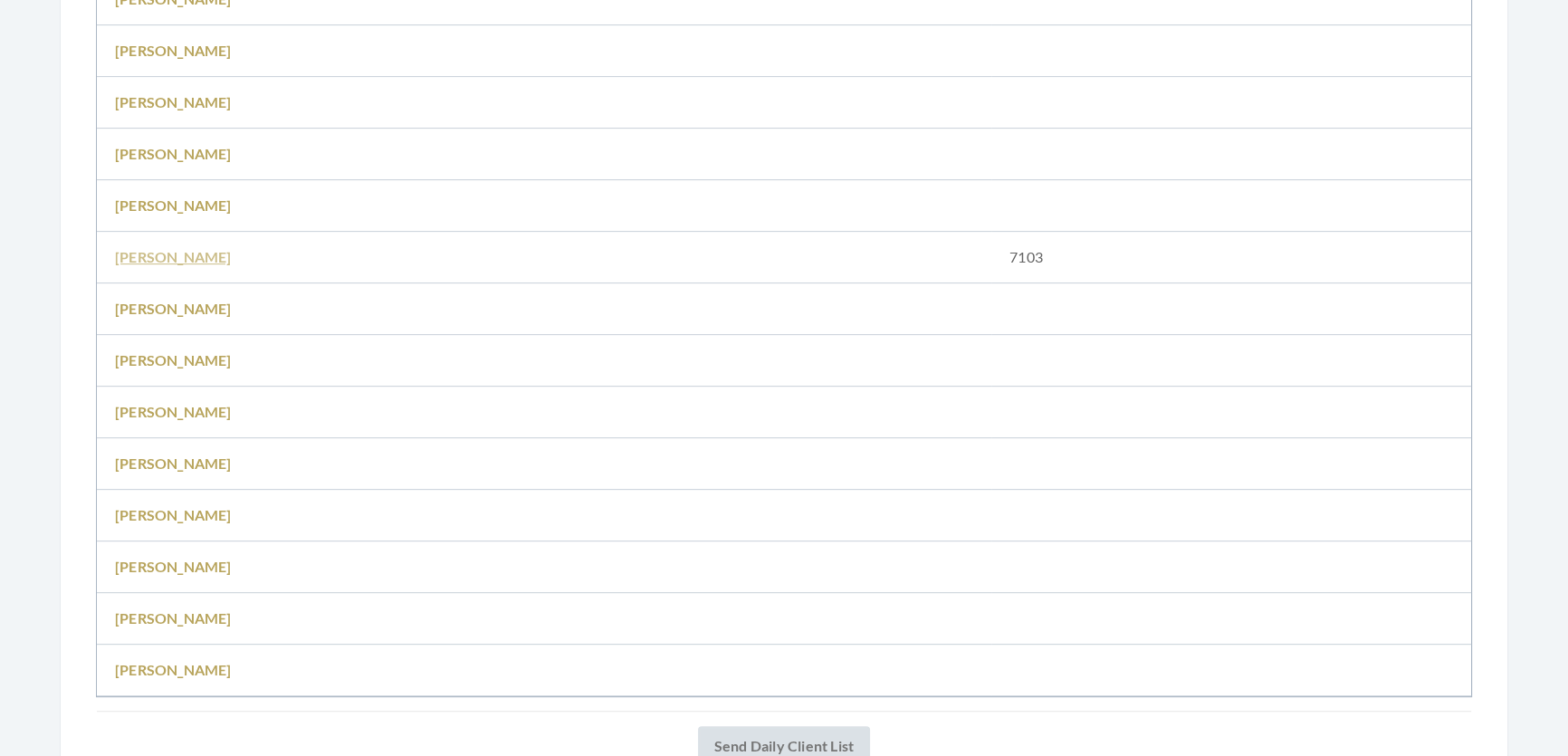
click at [179, 265] on link "Martha Anthony" at bounding box center [174, 257] width 117 height 18
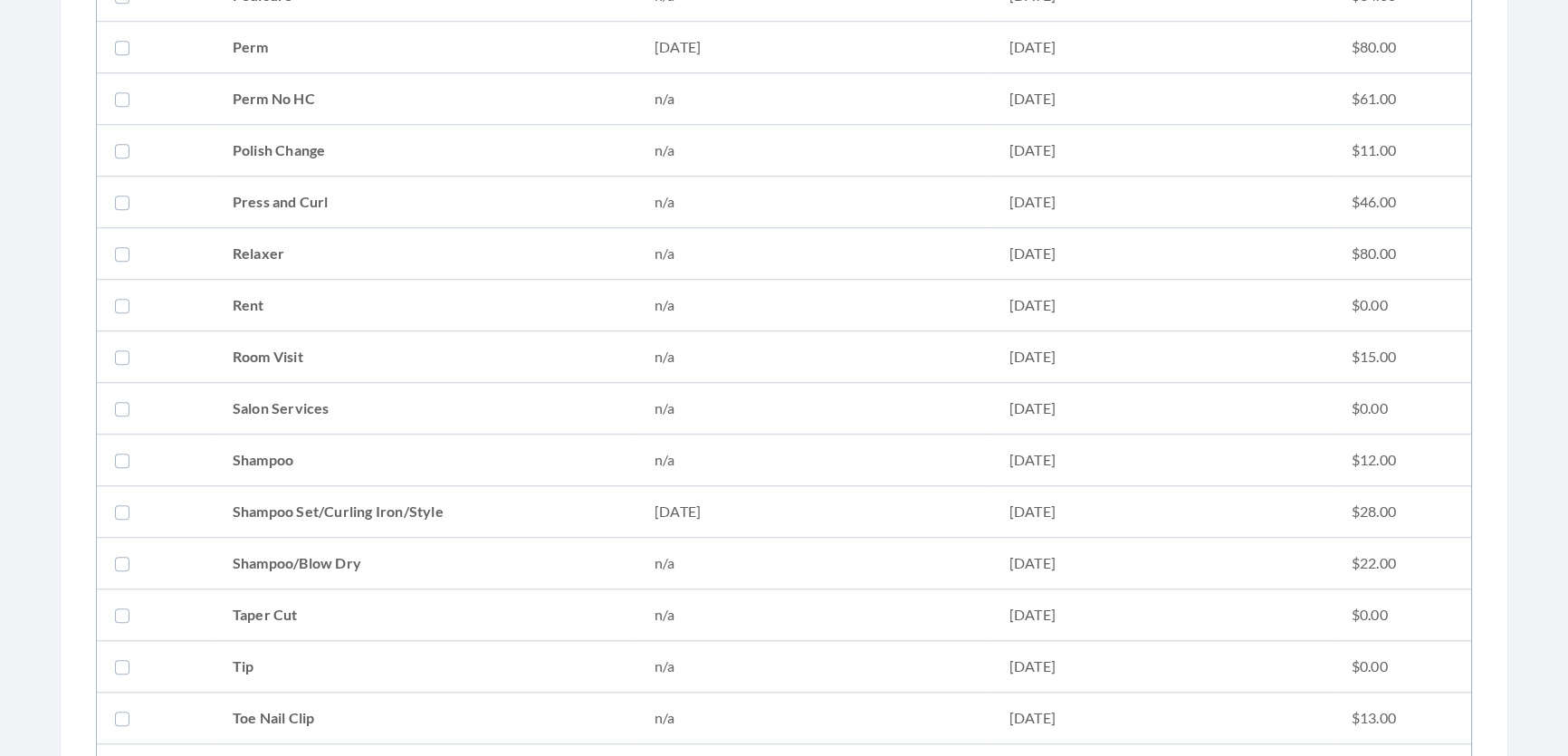
scroll to position [2141, 0]
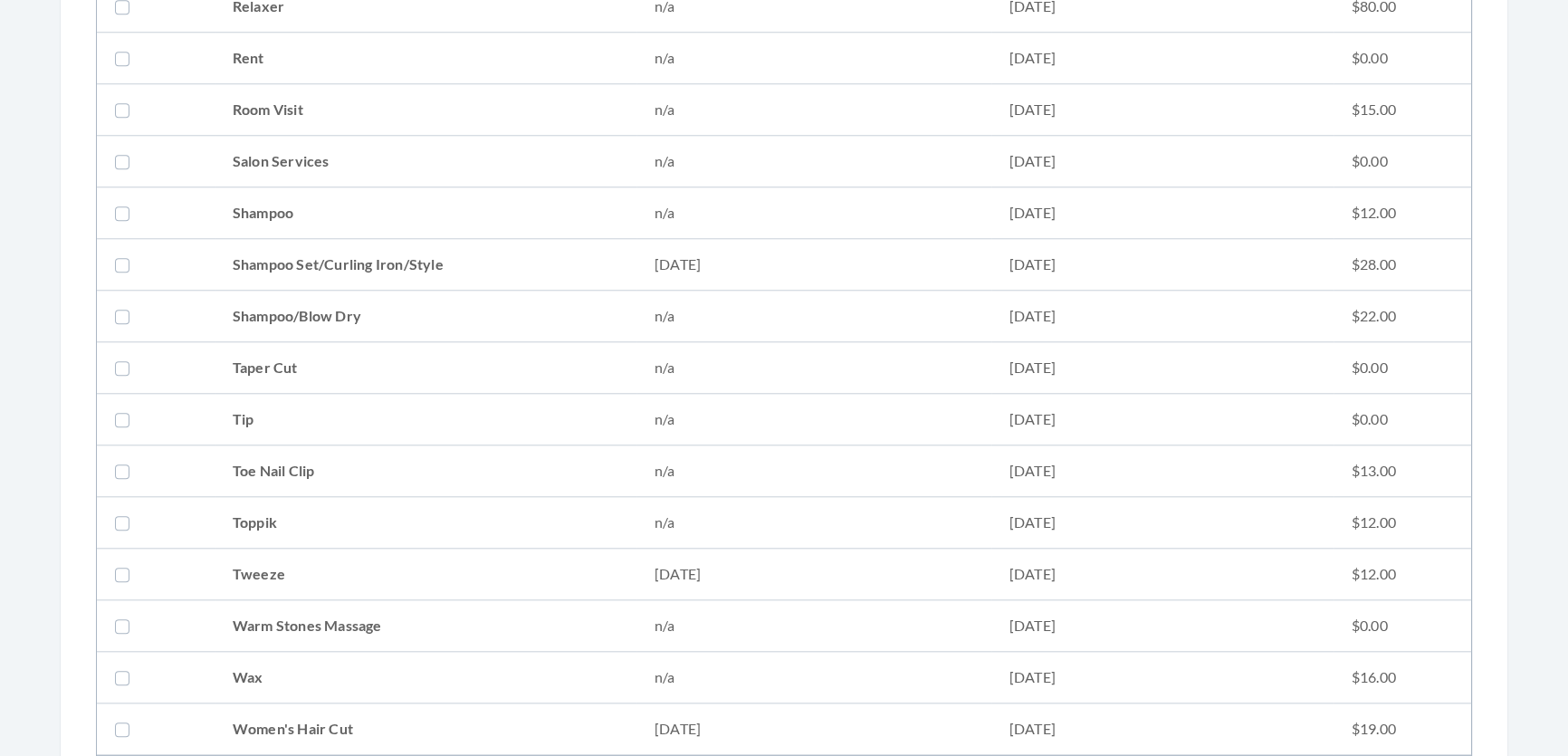
click at [342, 258] on td "Shampoo Set/Curling Iron/Style" at bounding box center [426, 265] width 422 height 52
checkbox input "true"
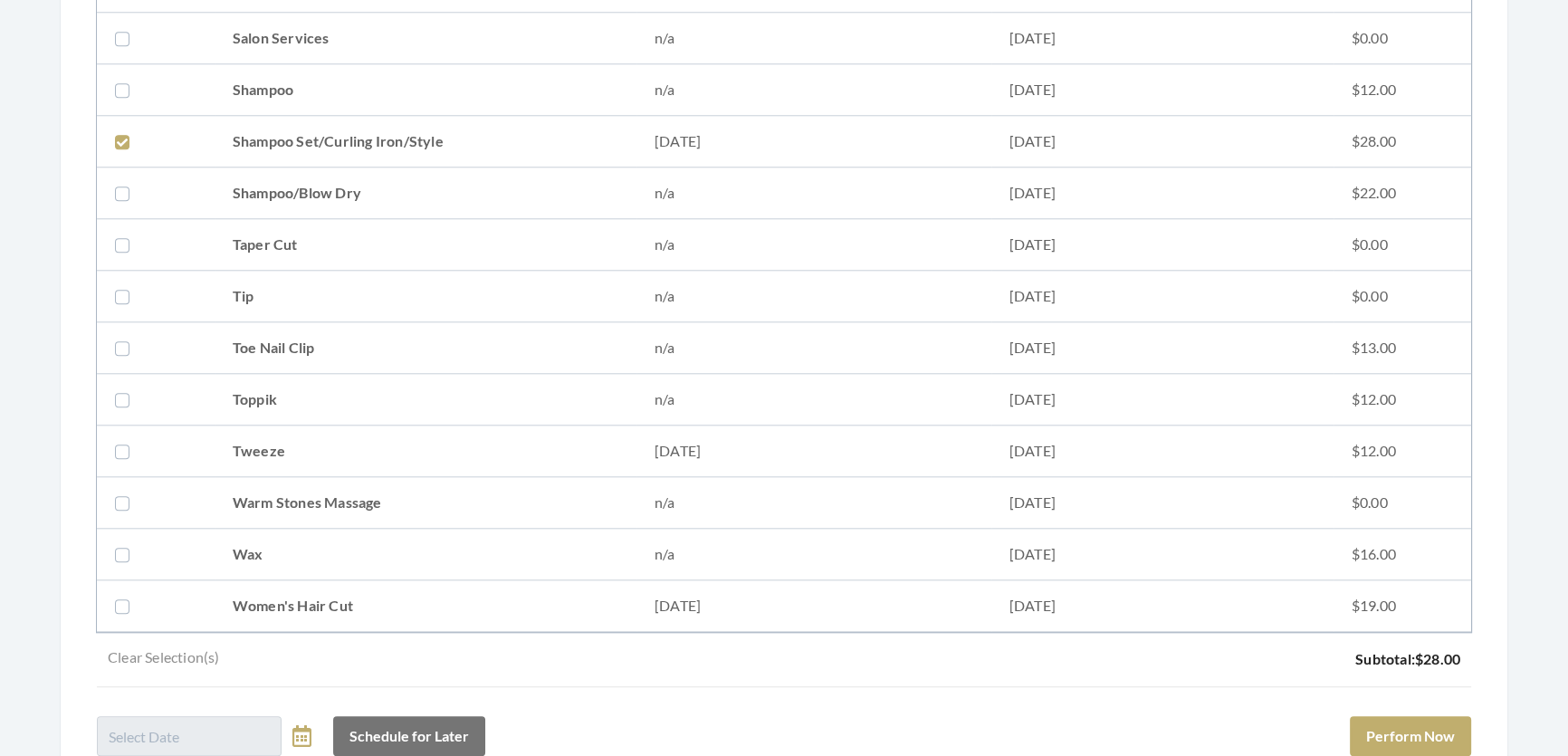
scroll to position [2388, 0]
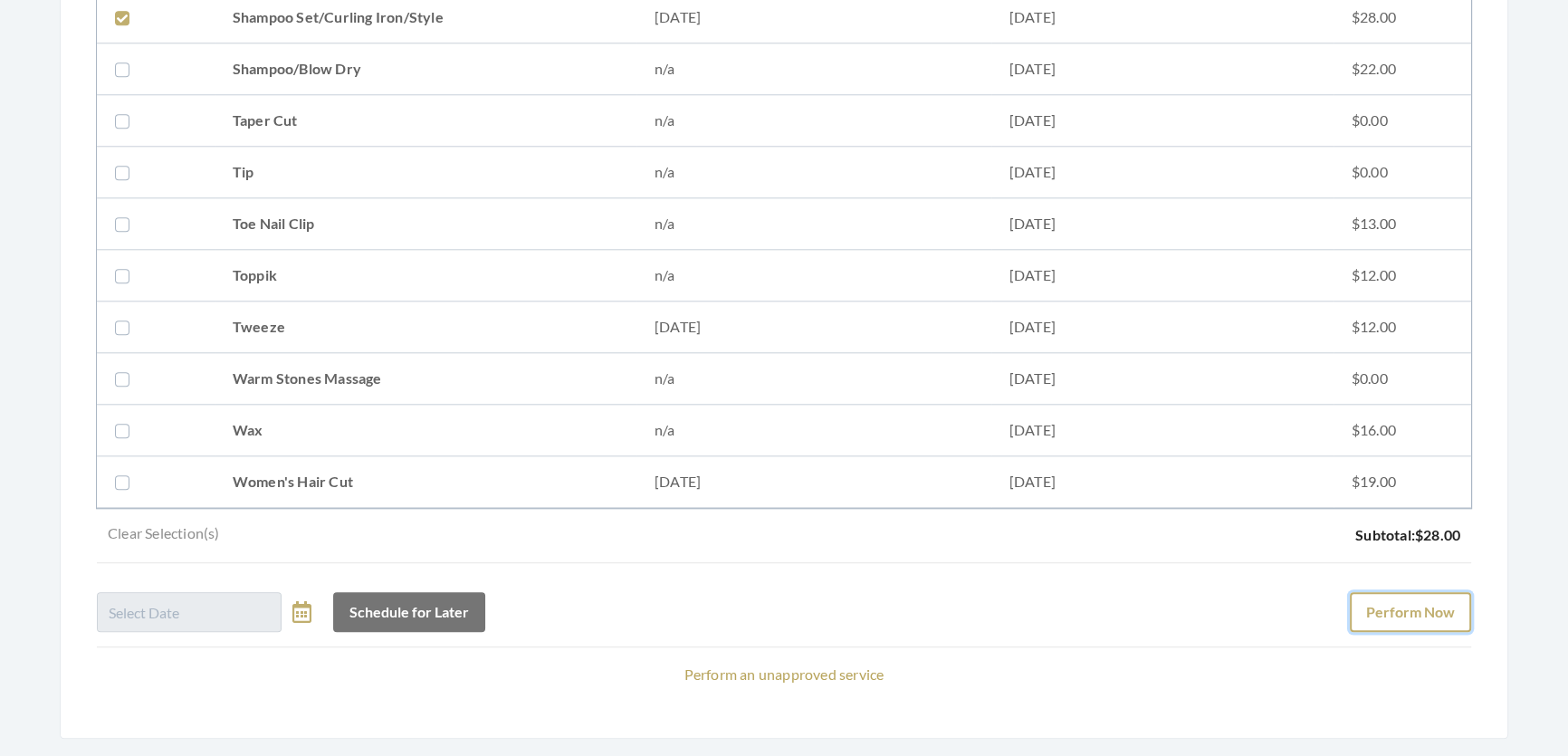
click at [1457, 630] on button "Perform Now" at bounding box center [1410, 612] width 122 height 40
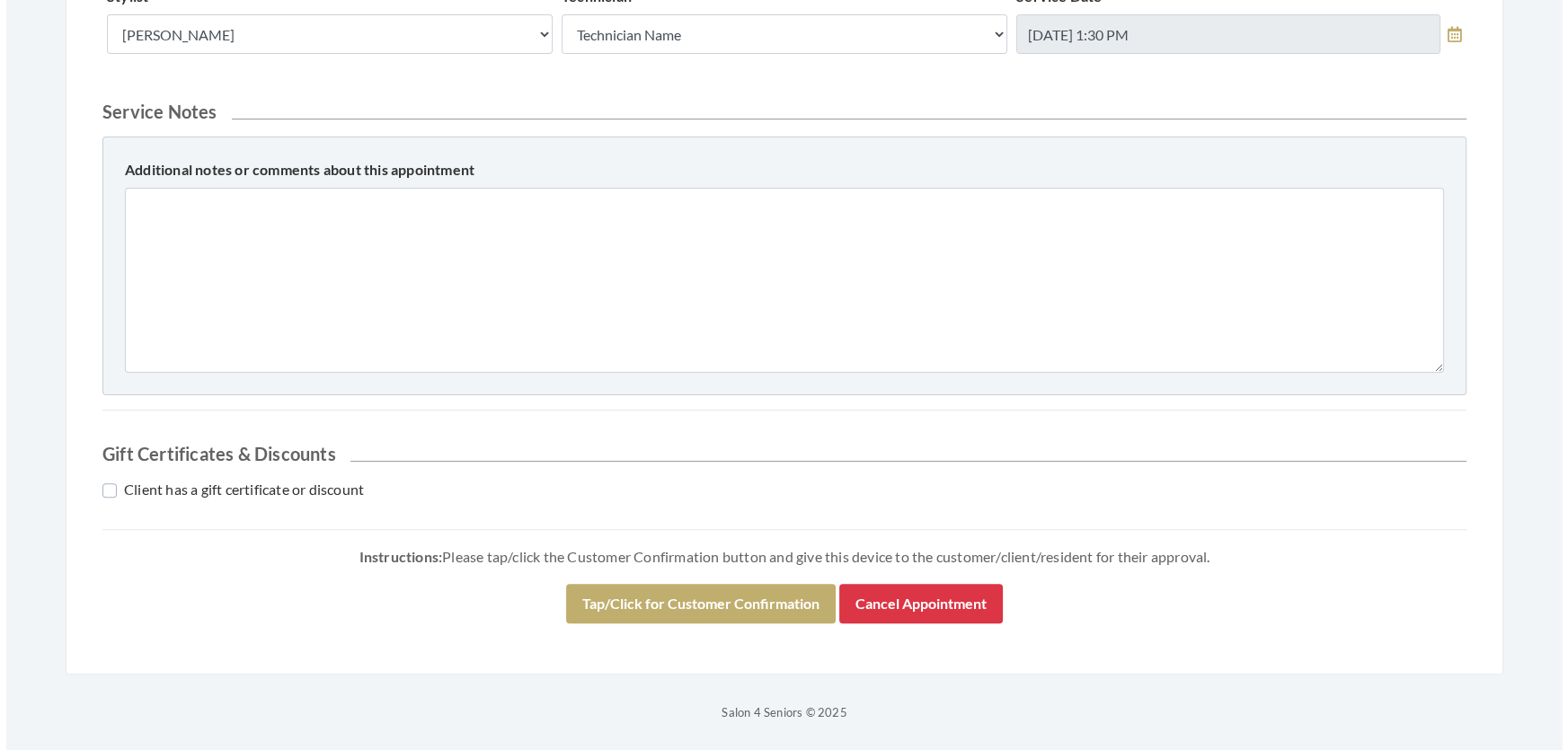
scroll to position [769, 0]
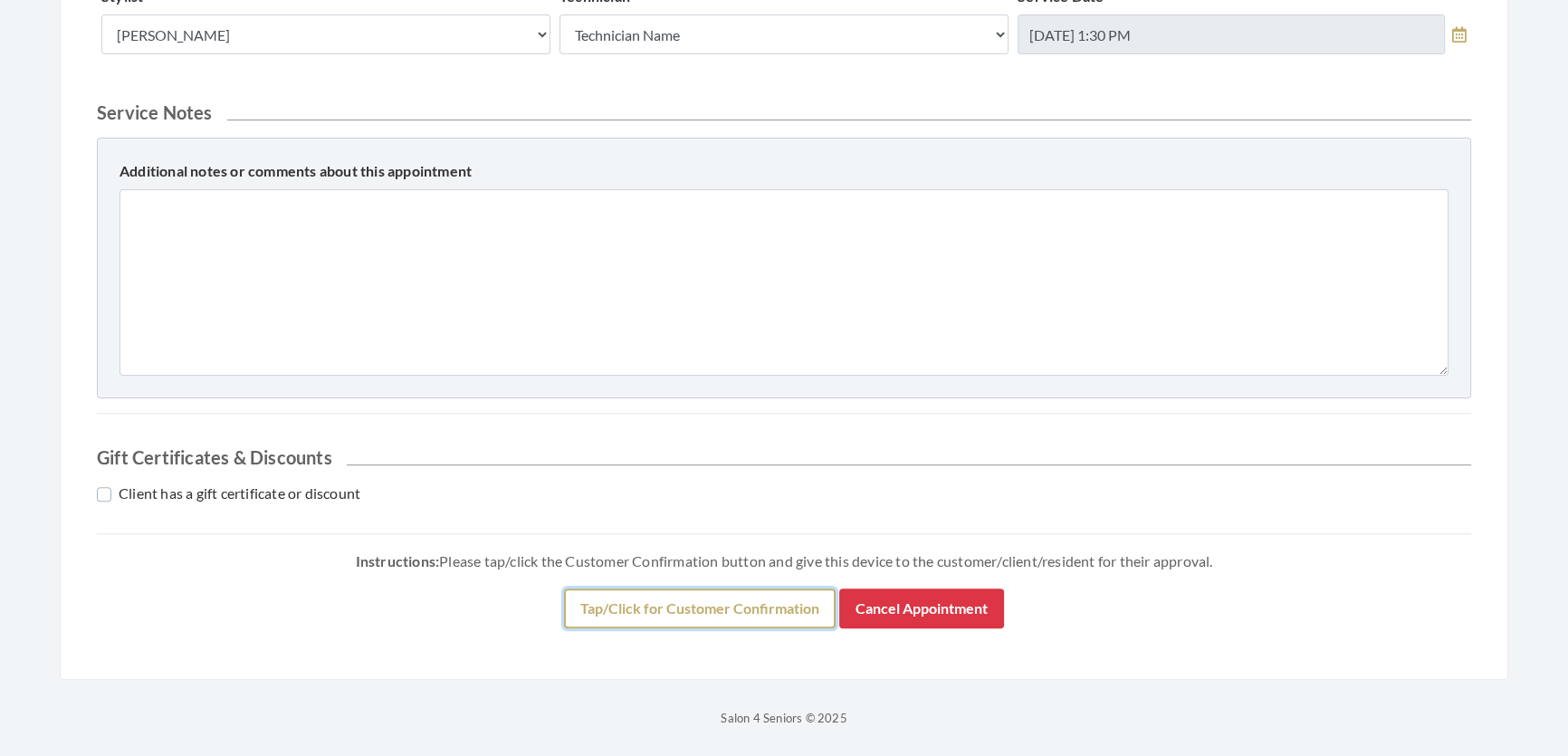
click at [697, 593] on button "Tap/Click for Customer Confirmation" at bounding box center [700, 608] width 271 height 40
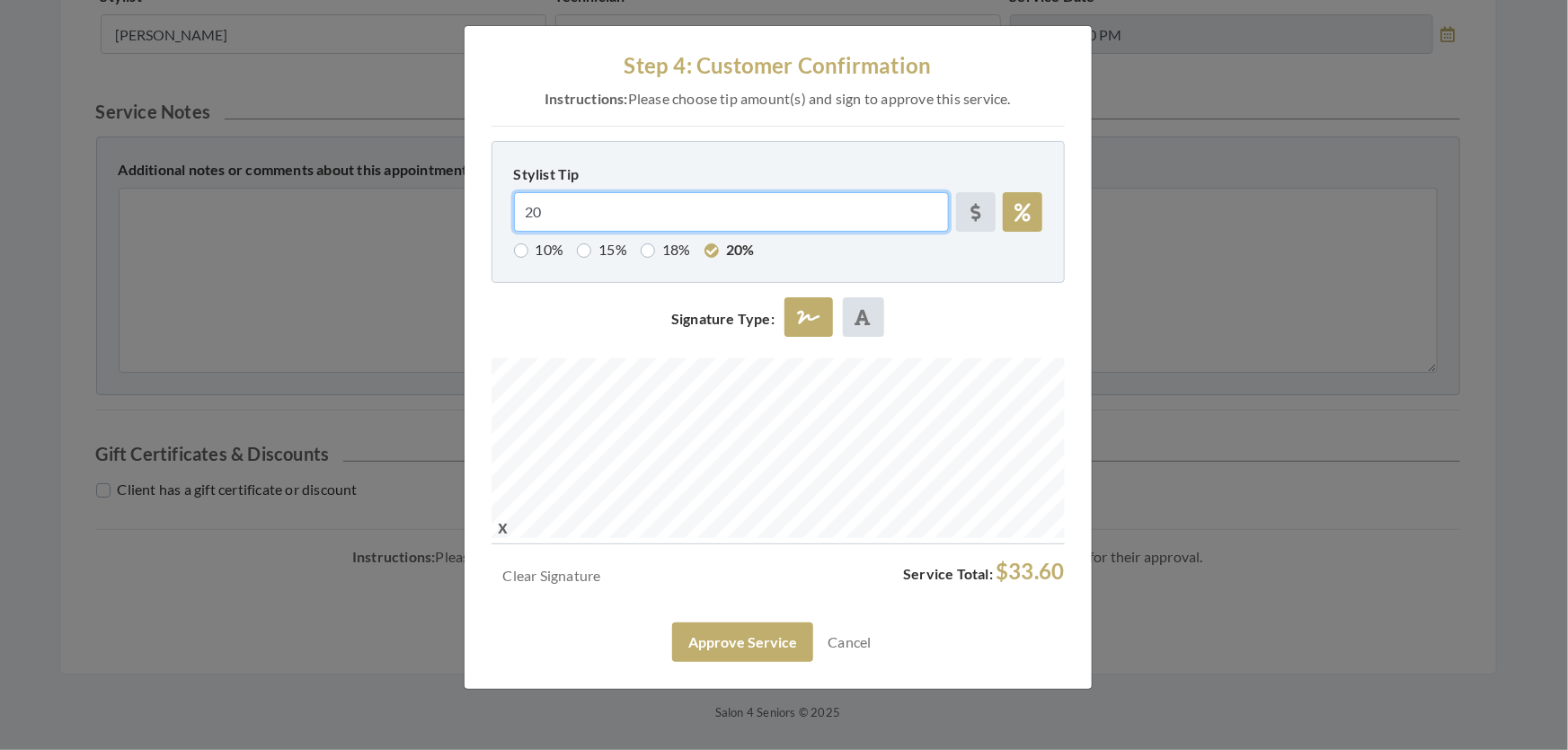
drag, startPoint x: 611, startPoint y: 225, endPoint x: 469, endPoint y: 261, distance: 146.5
click at [469, 261] on div "Step 4: Customer Confirmation Instructions: Please choose tip amount(s) and sig…" at bounding box center [778, 357] width 627 height 663
radio input "false"
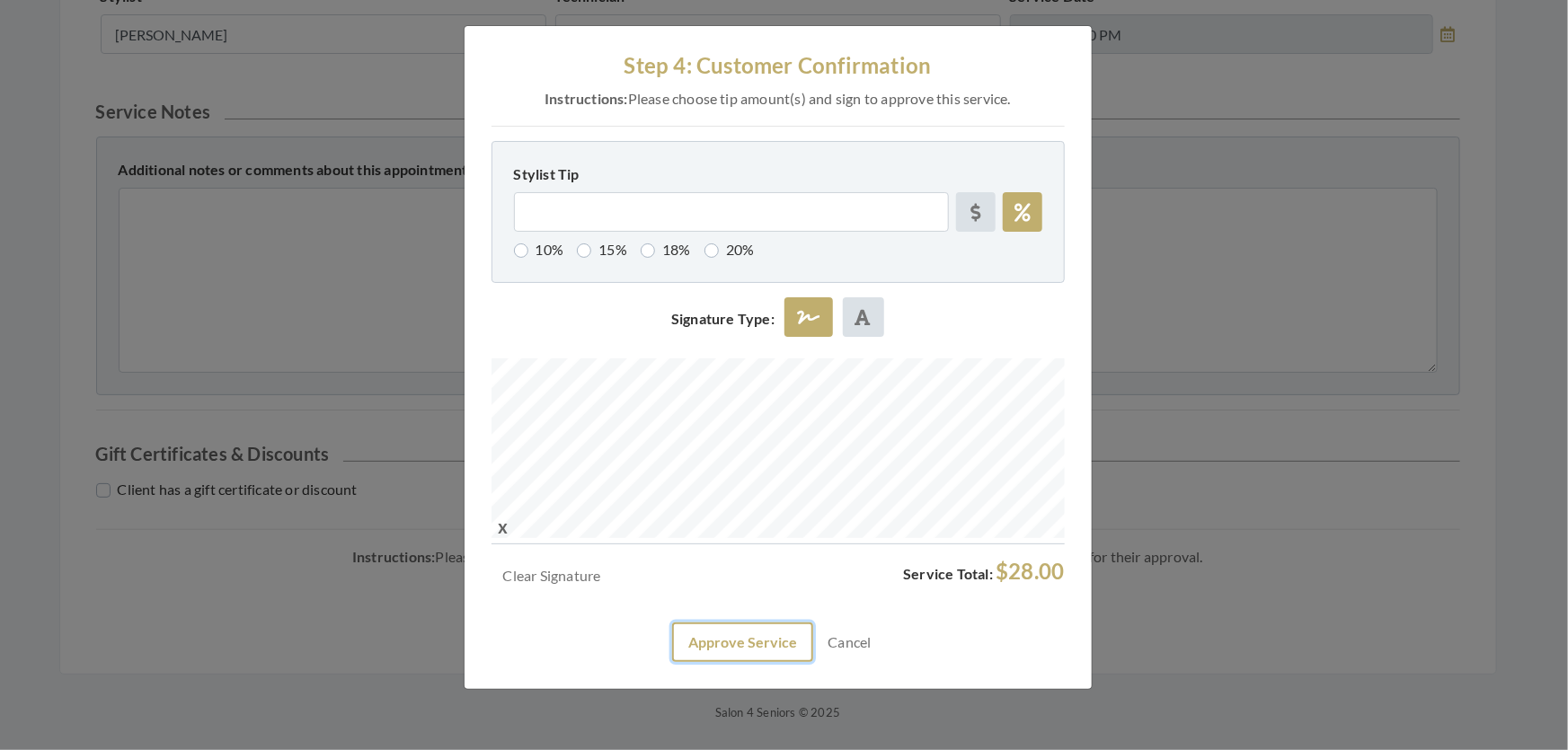
click at [777, 662] on button "Approve Service" at bounding box center [742, 642] width 141 height 40
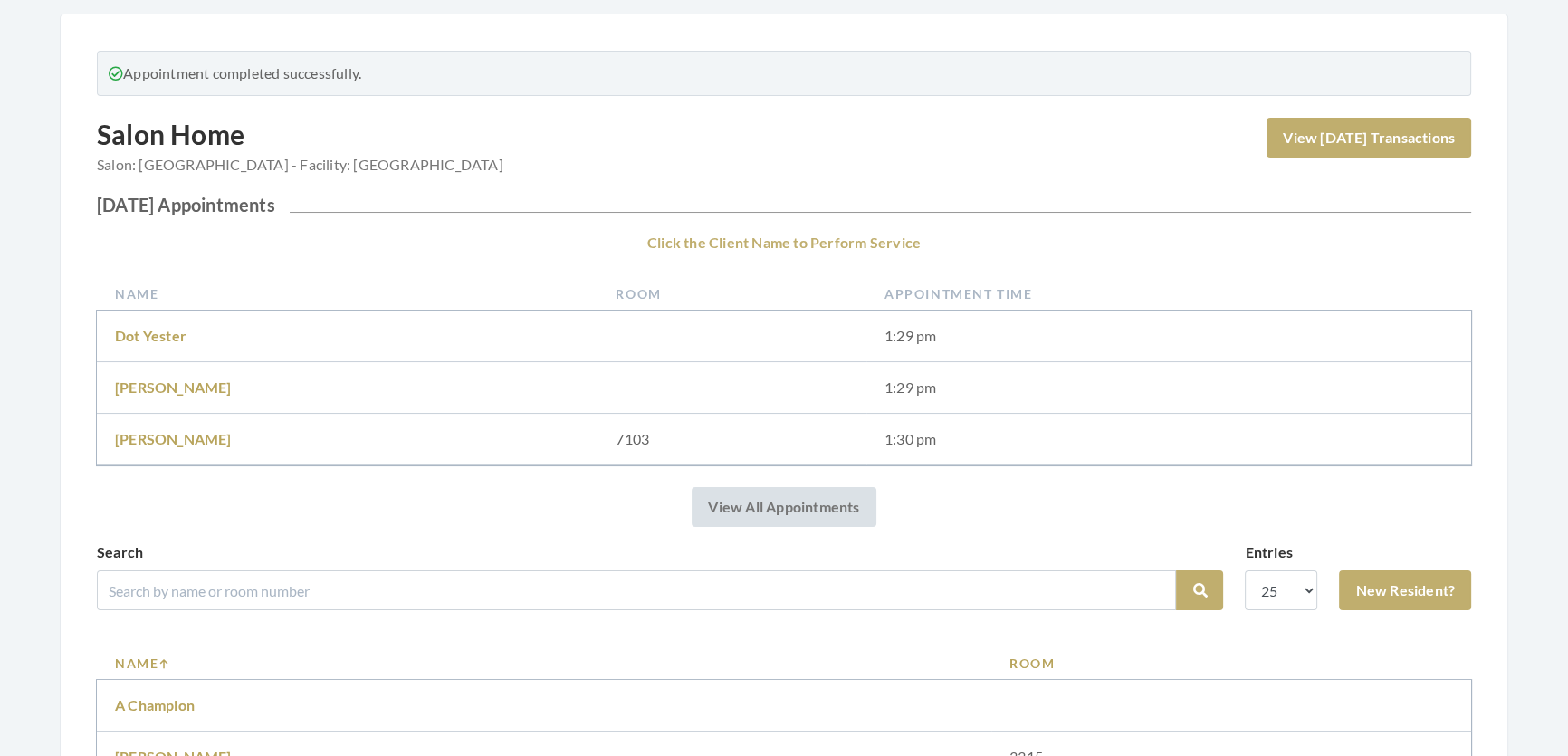
scroll to position [164, 0]
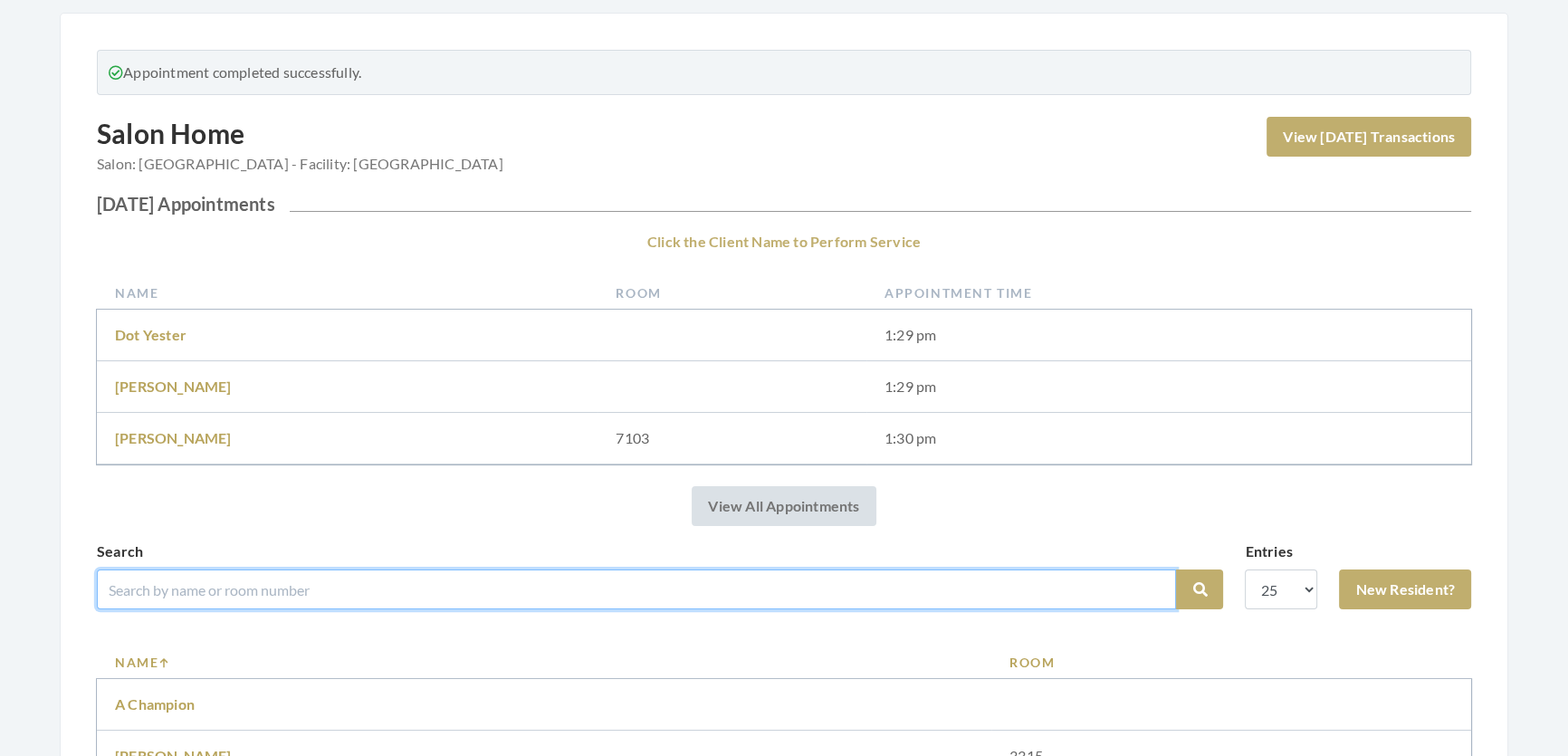
click at [847, 605] on input "search" at bounding box center [636, 590] width 1079 height 40
type input "judith"
click at [1176, 570] on button "Search" at bounding box center [1199, 590] width 47 height 40
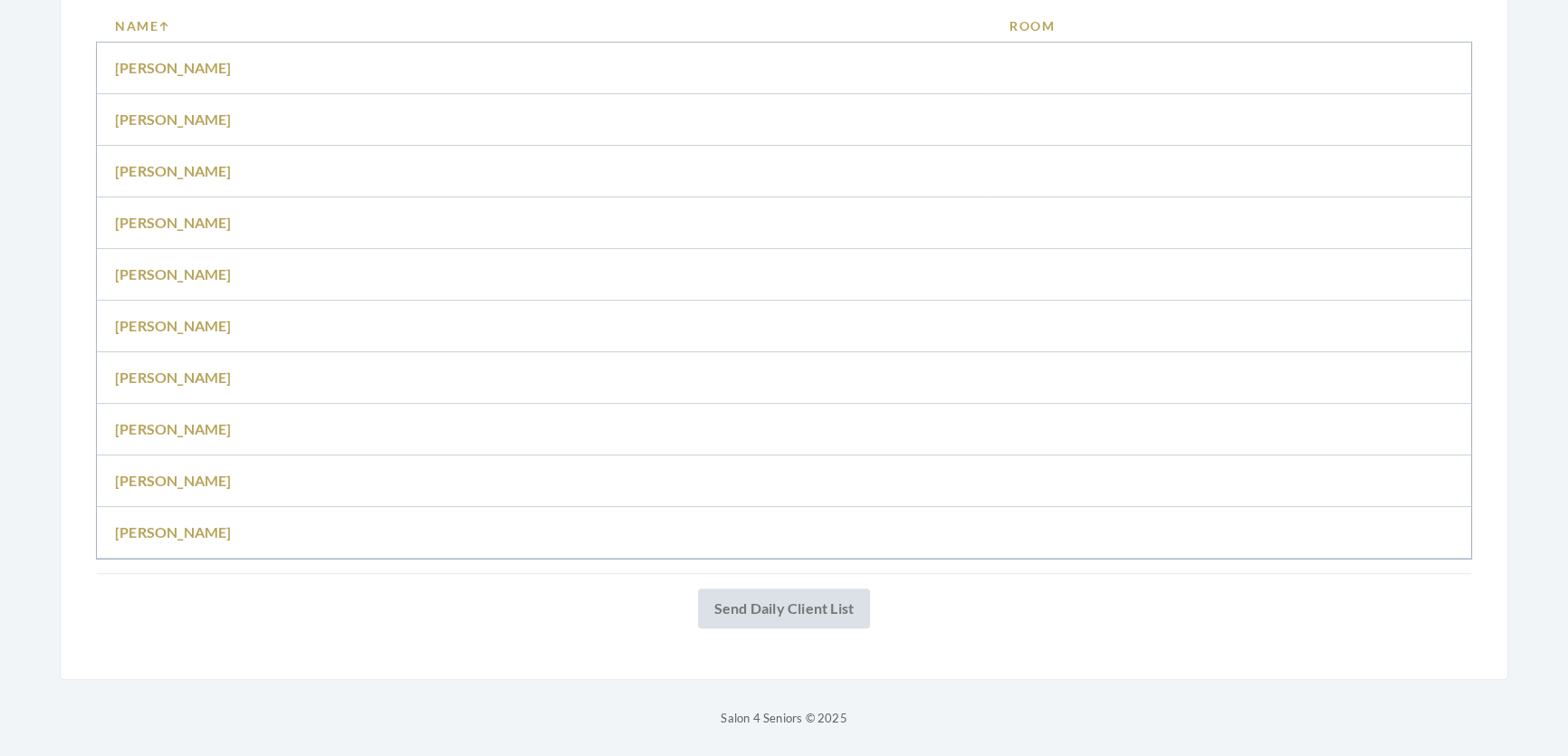
scroll to position [777, 0]
click at [160, 162] on link "[PERSON_NAME]" at bounding box center [174, 170] width 117 height 18
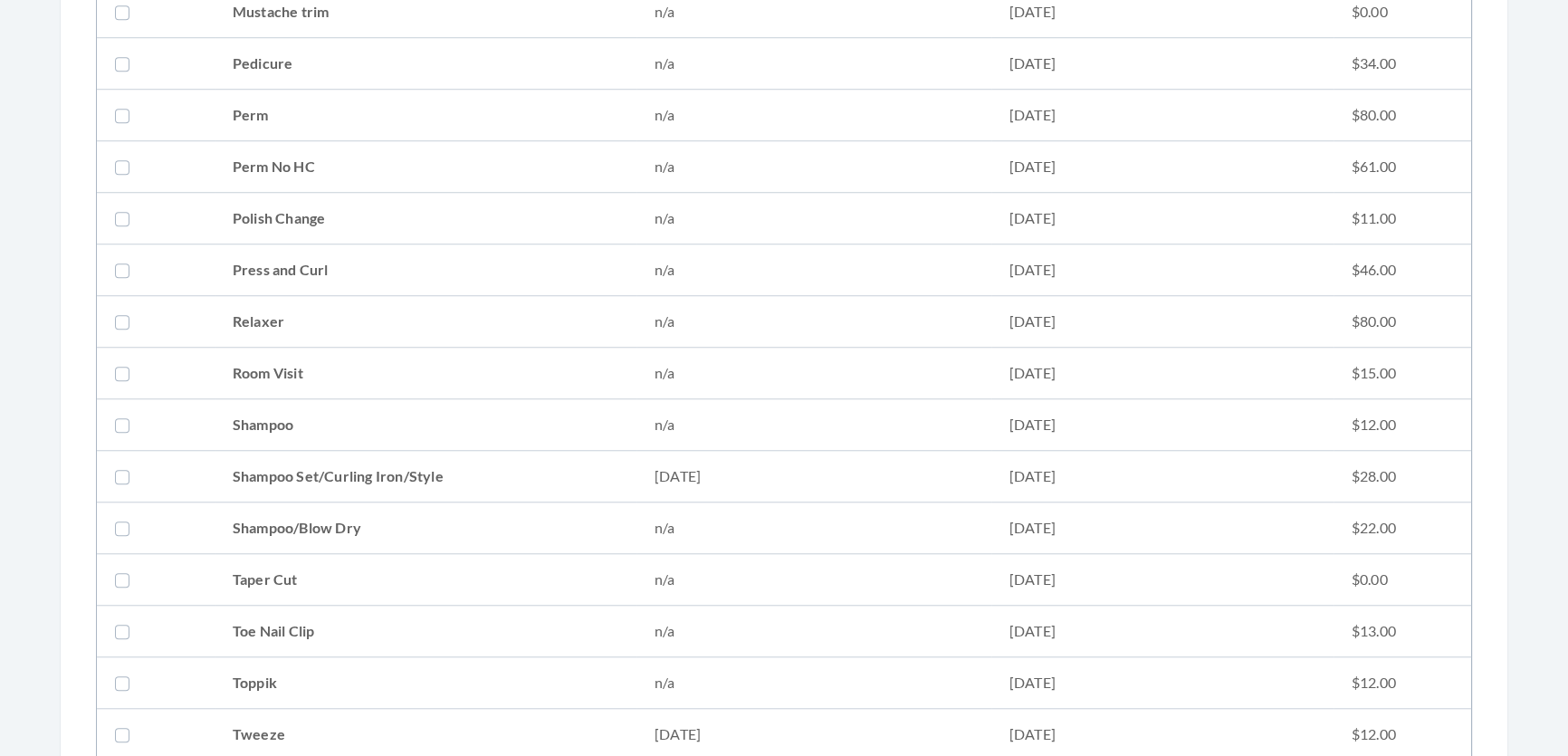
scroll to position [1976, 0]
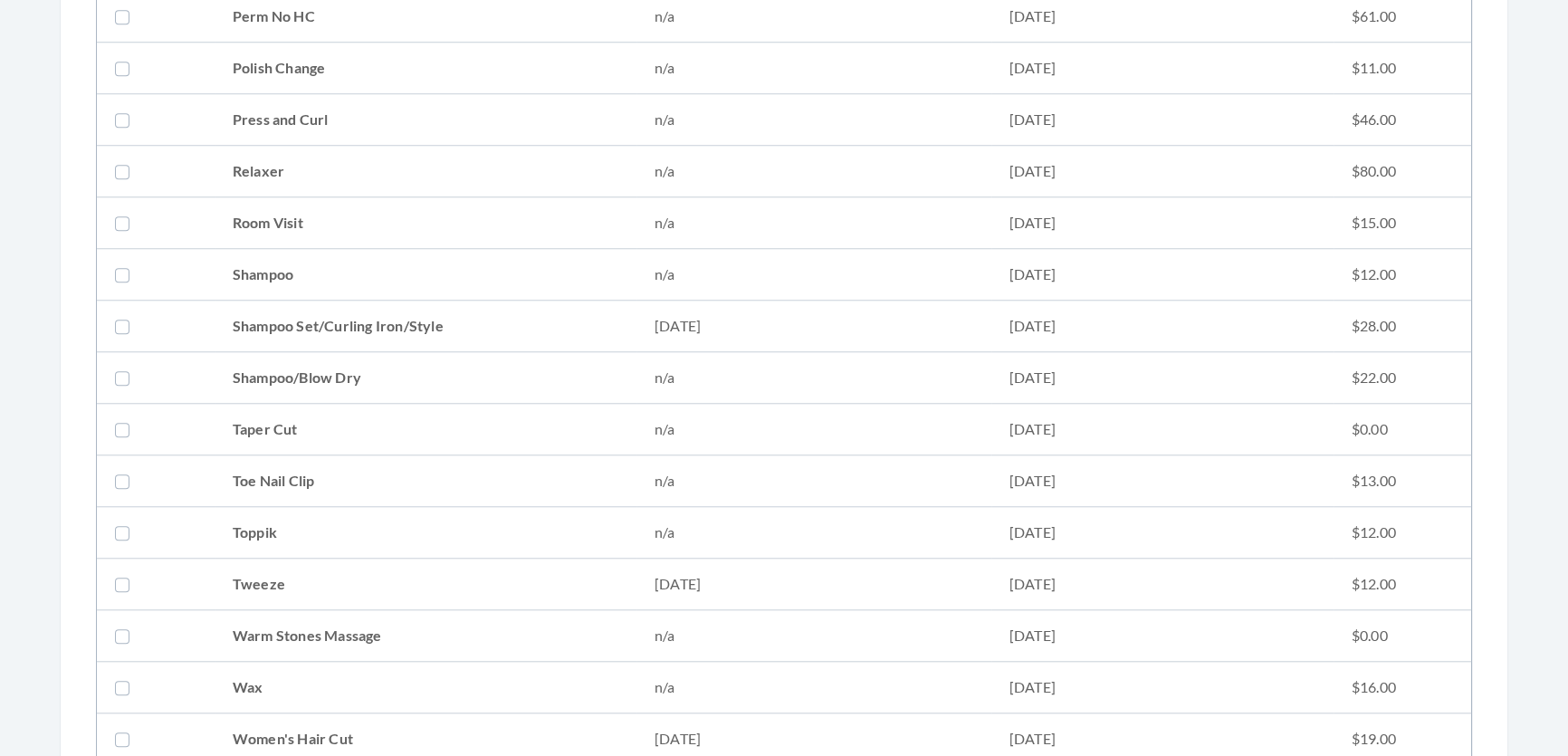
click at [385, 310] on td "Shampoo Set/Curling Iron/Style" at bounding box center [426, 326] width 422 height 52
checkbox input "true"
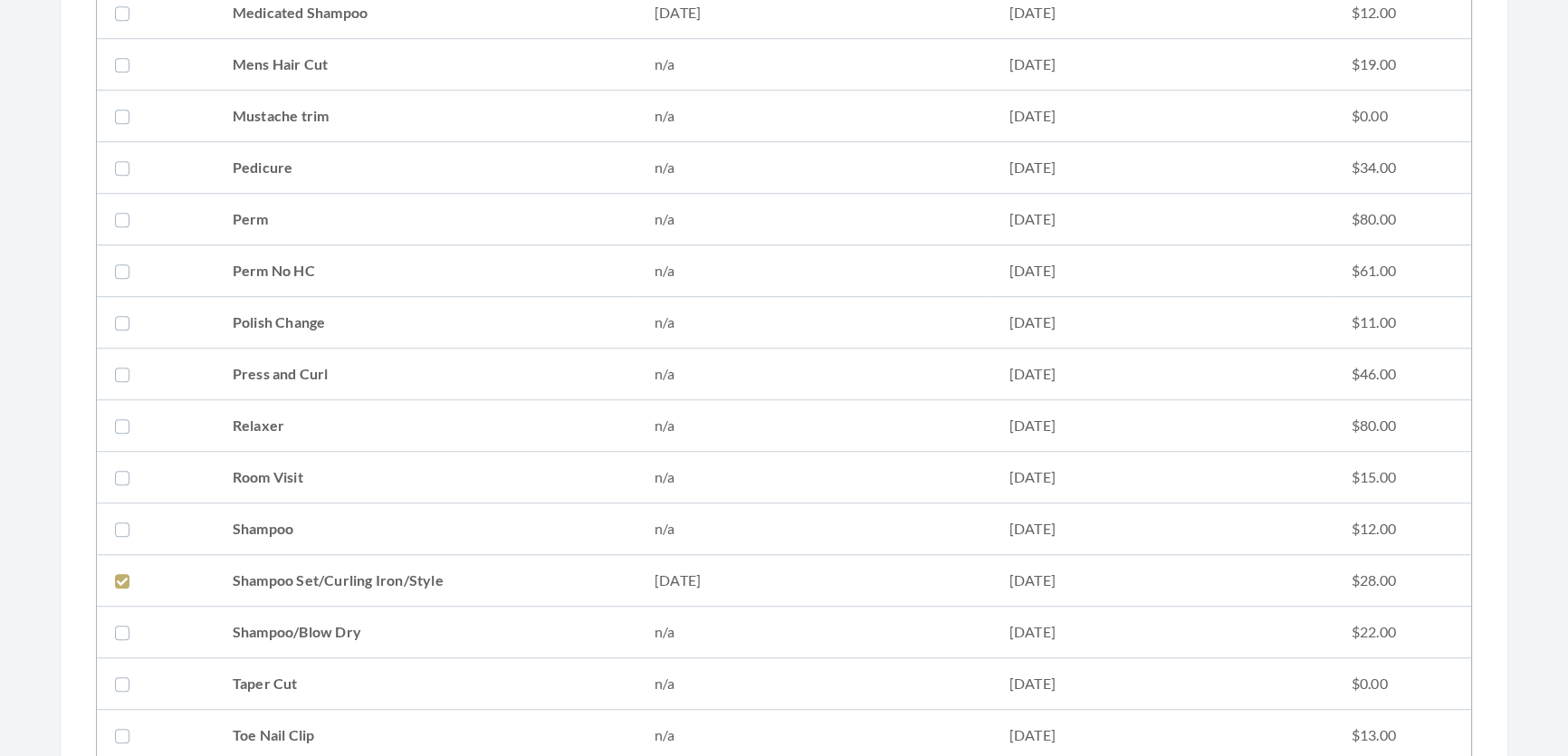
scroll to position [1399, 0]
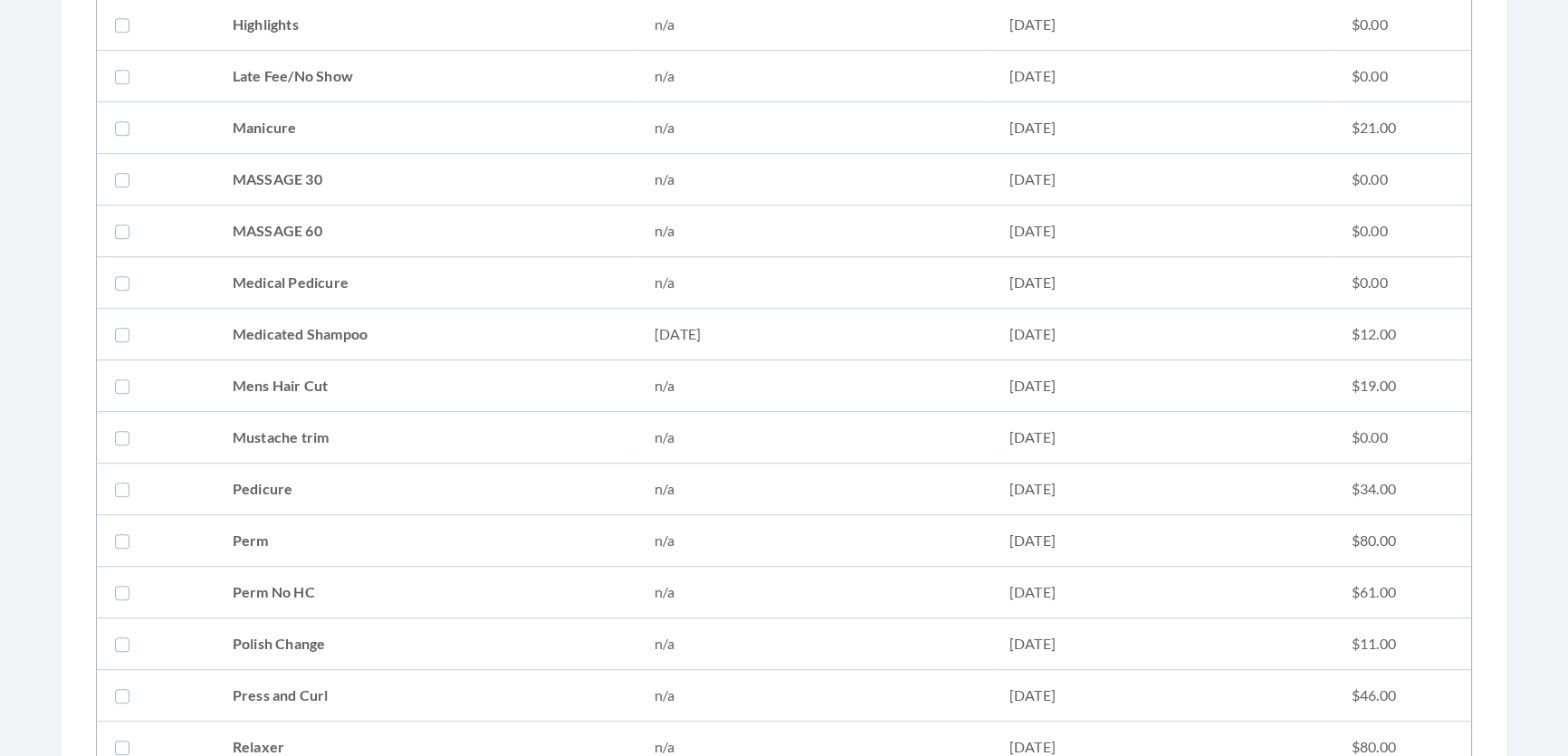
click at [336, 334] on td "Medicated Shampoo" at bounding box center [426, 335] width 422 height 52
checkbox input "true"
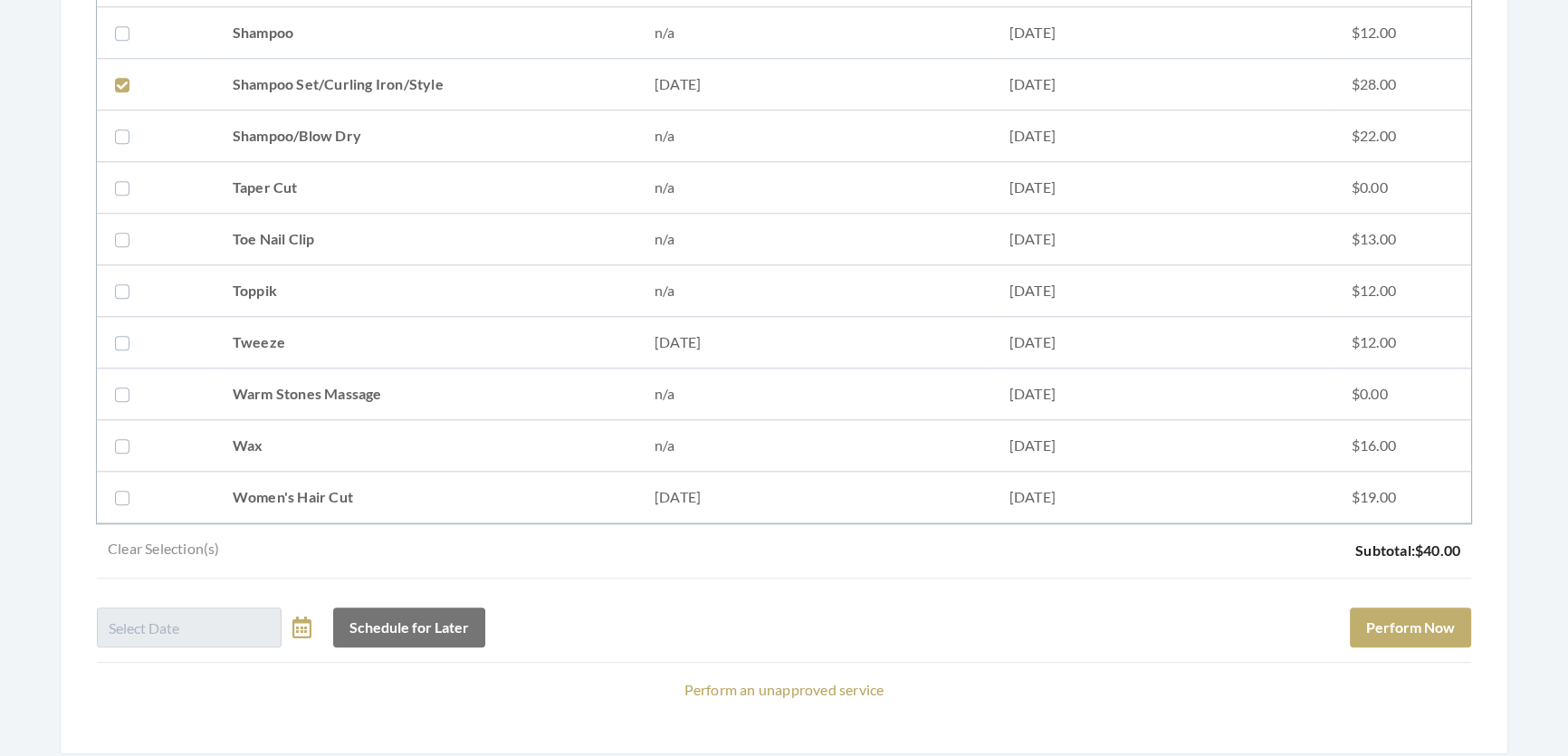
scroll to position [2316, 0]
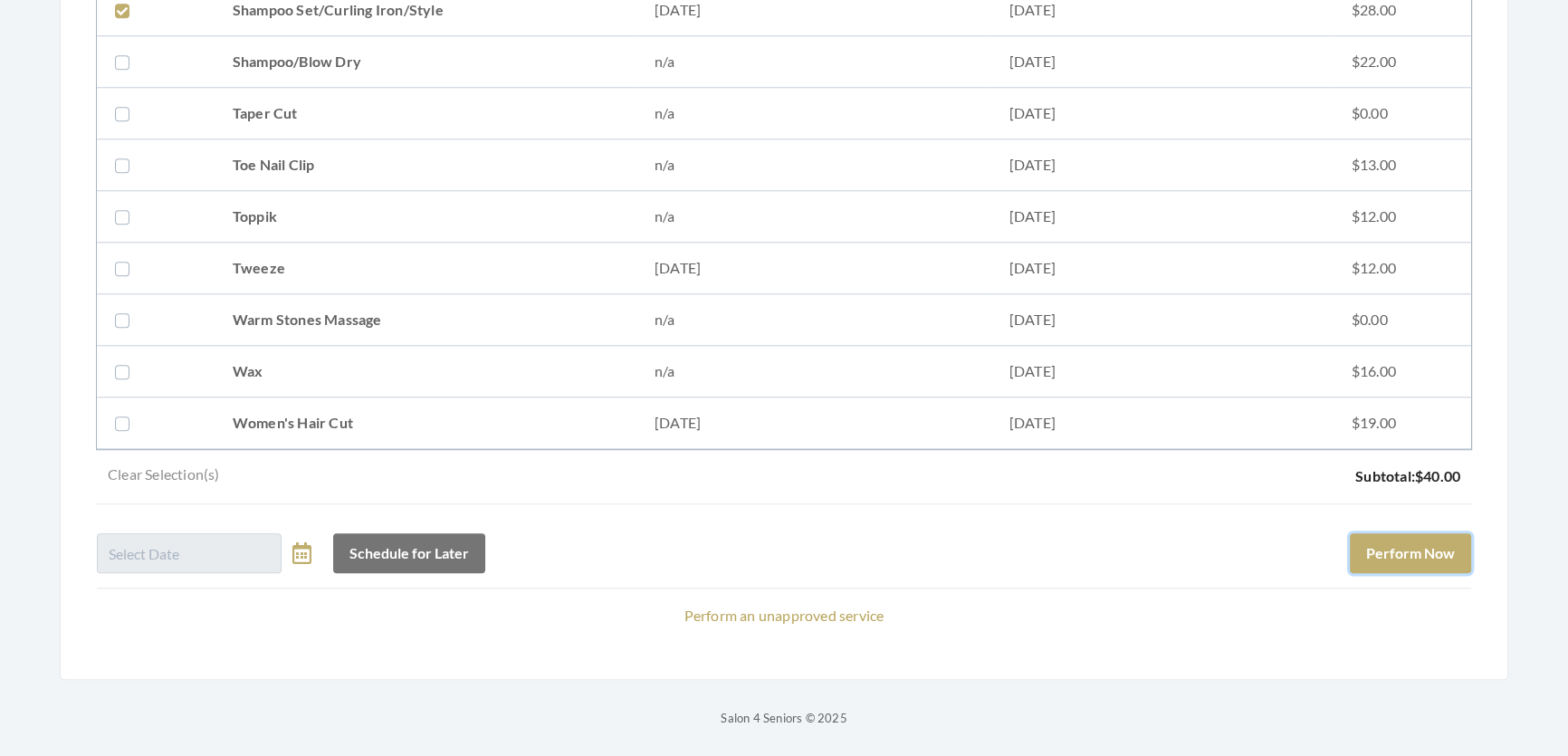
drag, startPoint x: 1430, startPoint y: 543, endPoint x: 1471, endPoint y: 571, distance: 49.6
click at [1440, 552] on button "Perform Now" at bounding box center [1410, 553] width 122 height 40
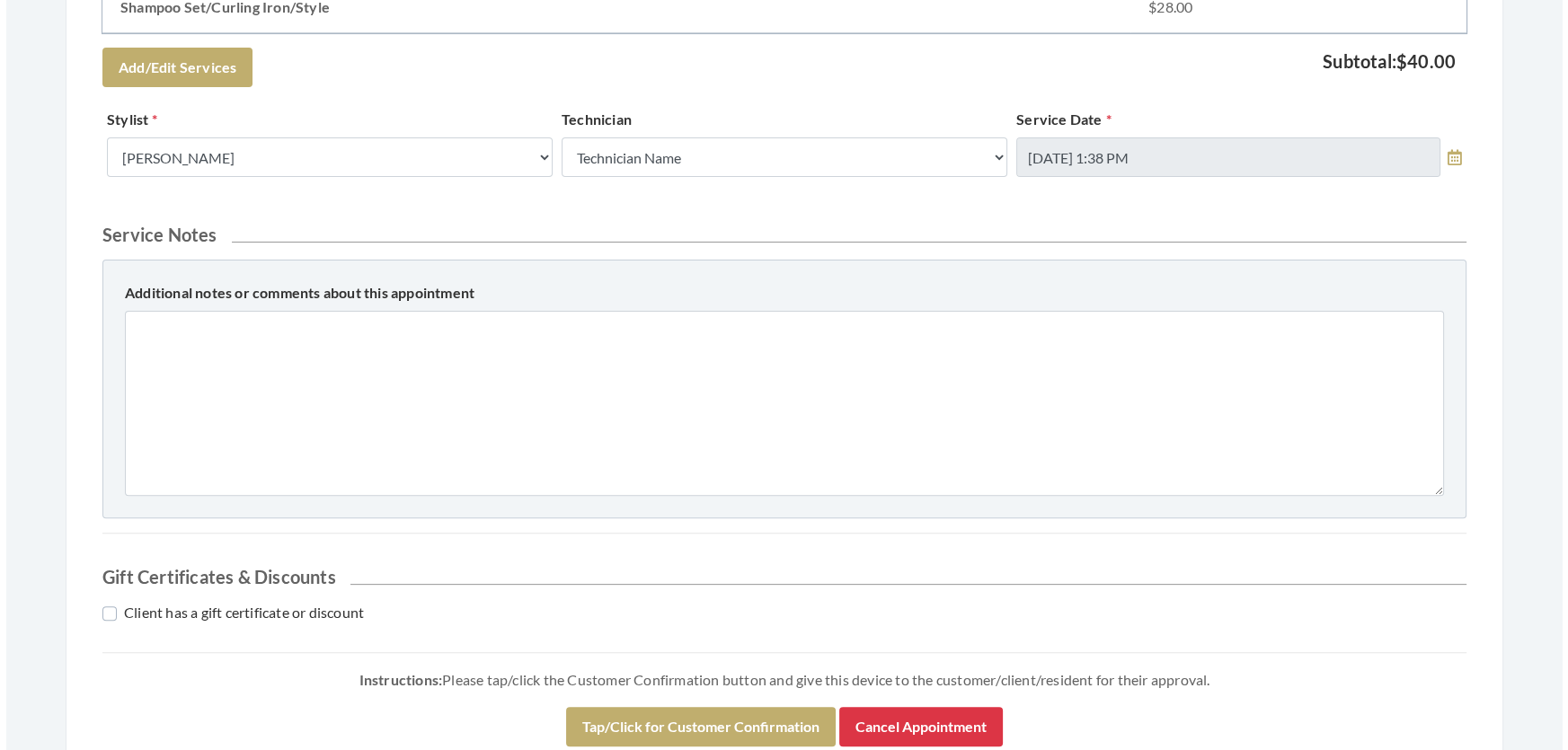
scroll to position [735, 0]
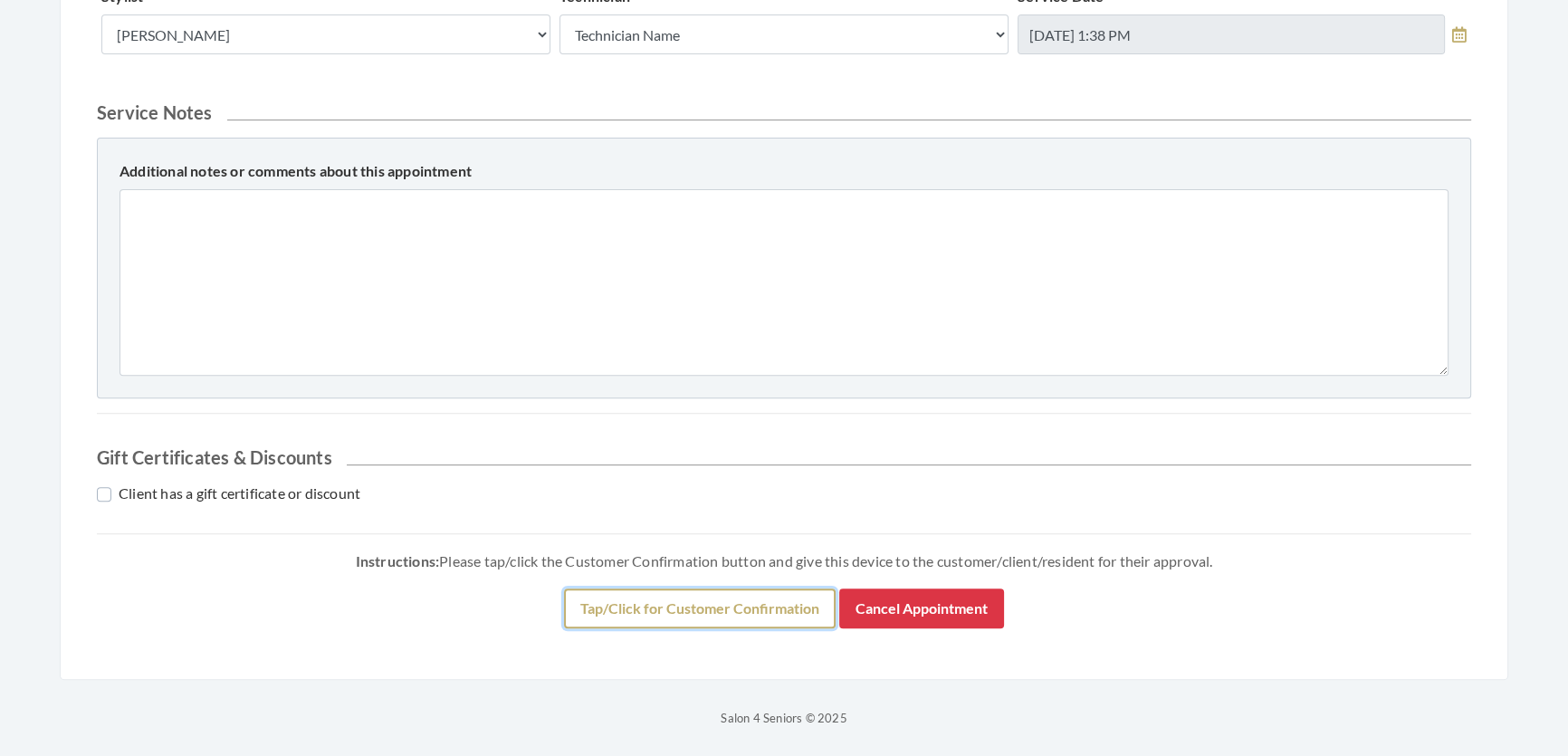
click at [797, 629] on button "Tap/Click for Customer Confirmation" at bounding box center [700, 608] width 271 height 40
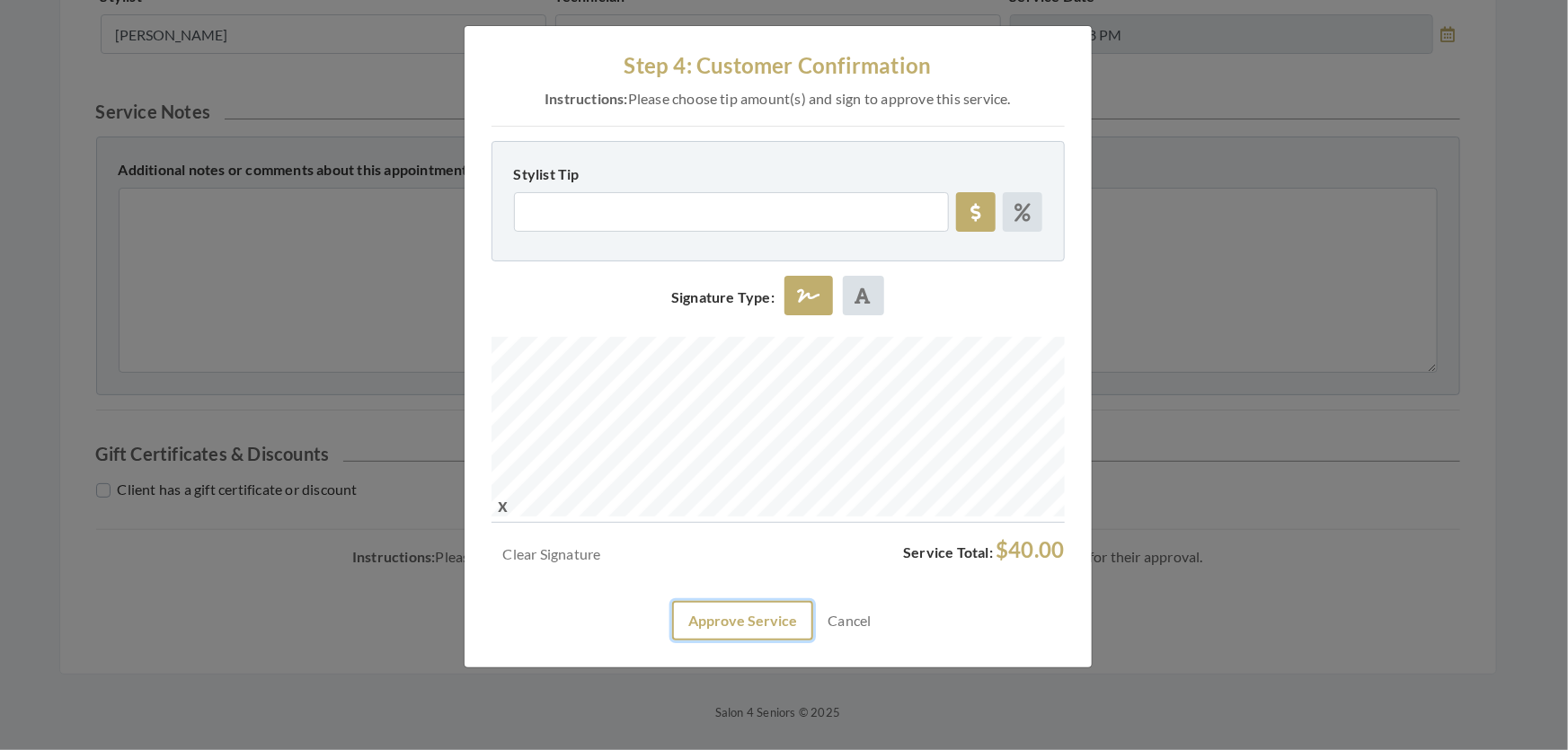
click at [731, 641] on button "Approve Service" at bounding box center [742, 621] width 141 height 40
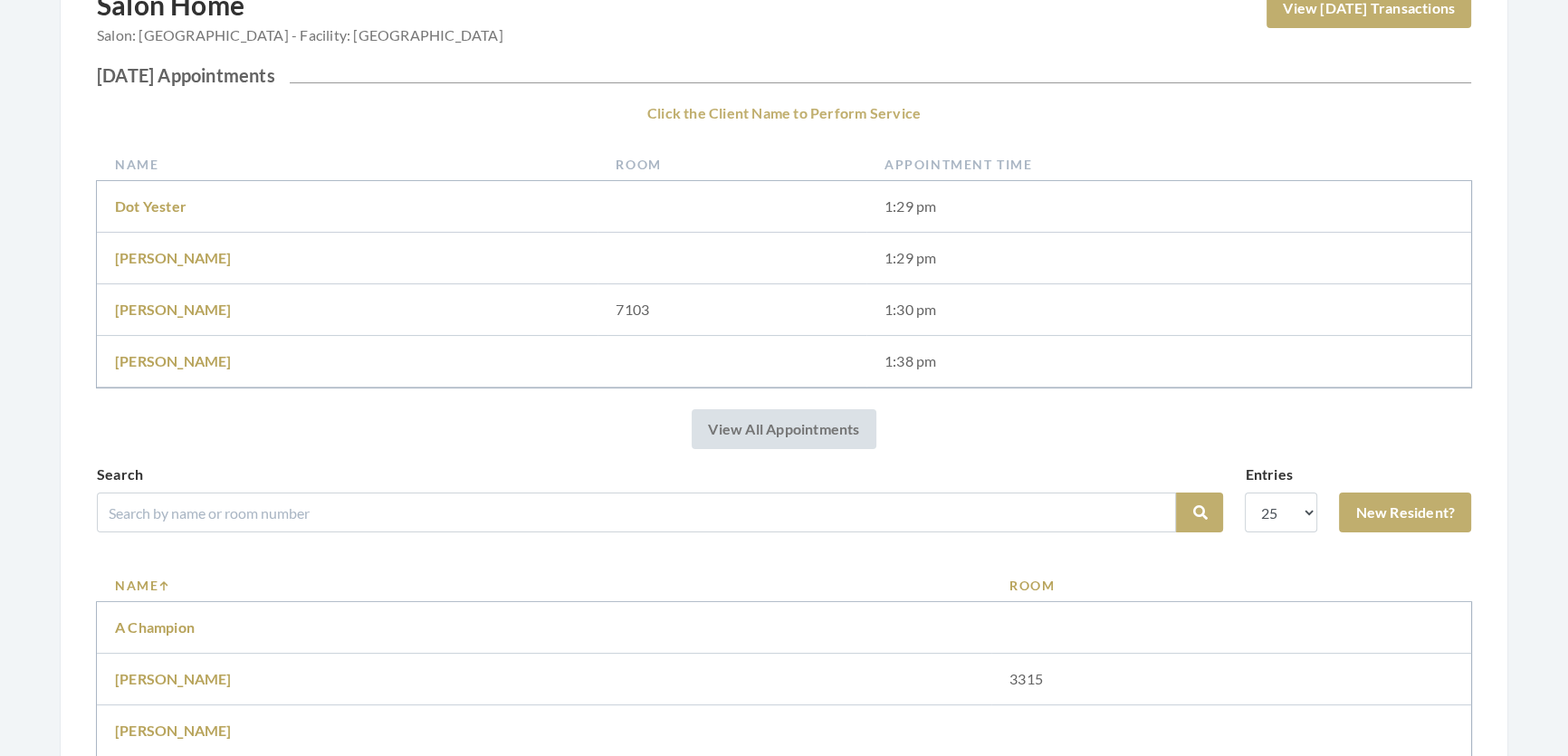
scroll to position [494, 0]
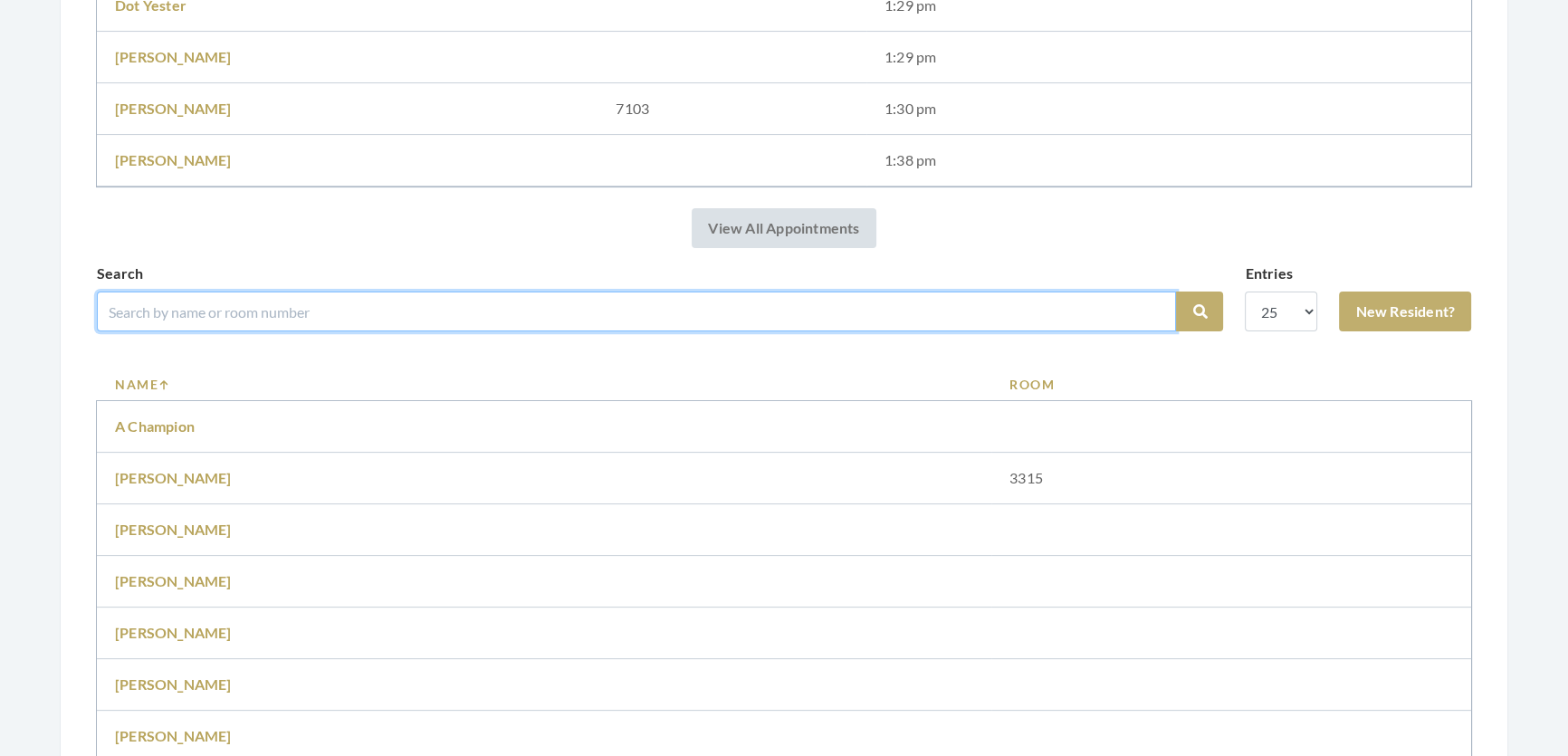
click at [486, 320] on input "search" at bounding box center [636, 312] width 1079 height 40
type input "Maryann mcdonld"
click at [1176, 292] on button "Search" at bounding box center [1199, 312] width 47 height 40
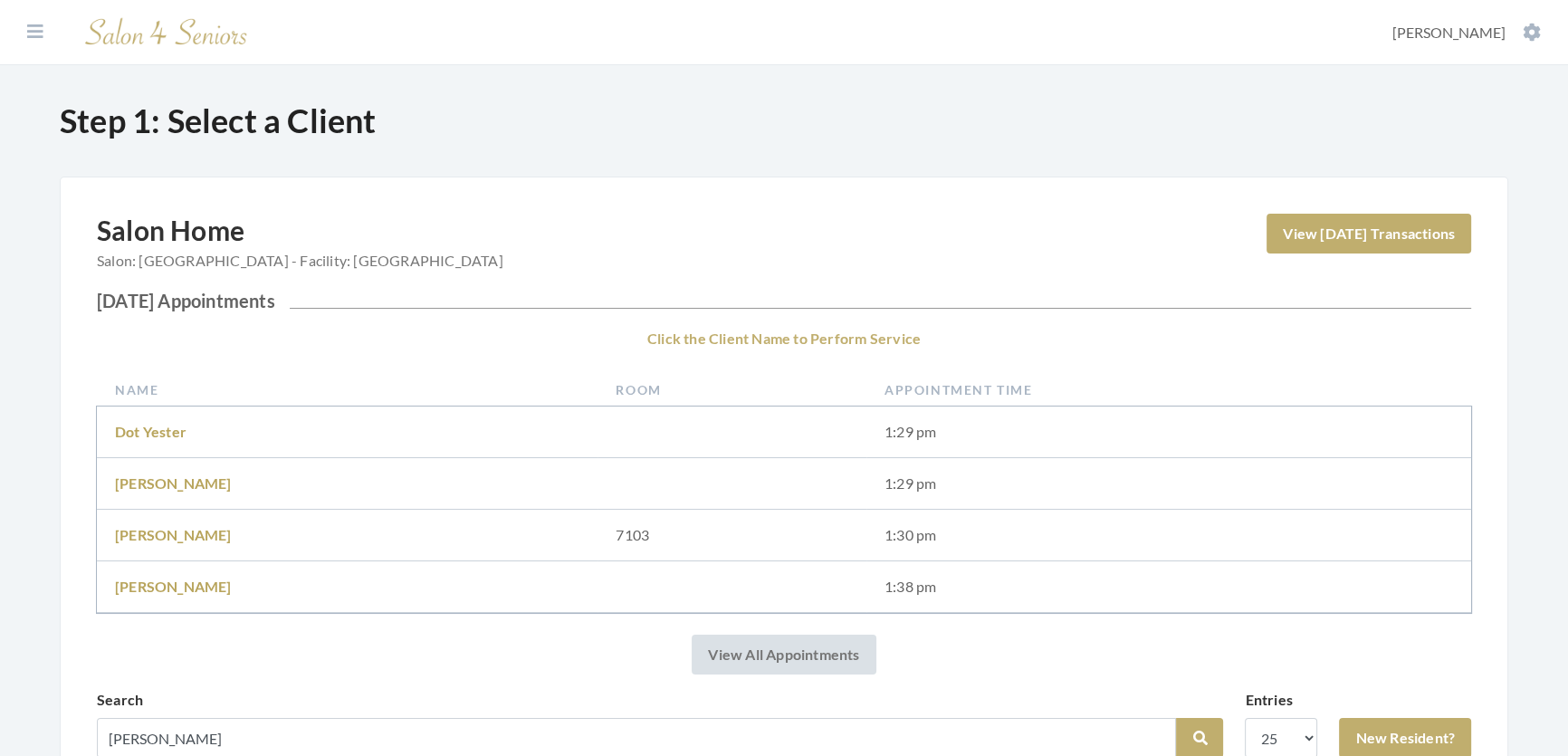
scroll to position [468, 0]
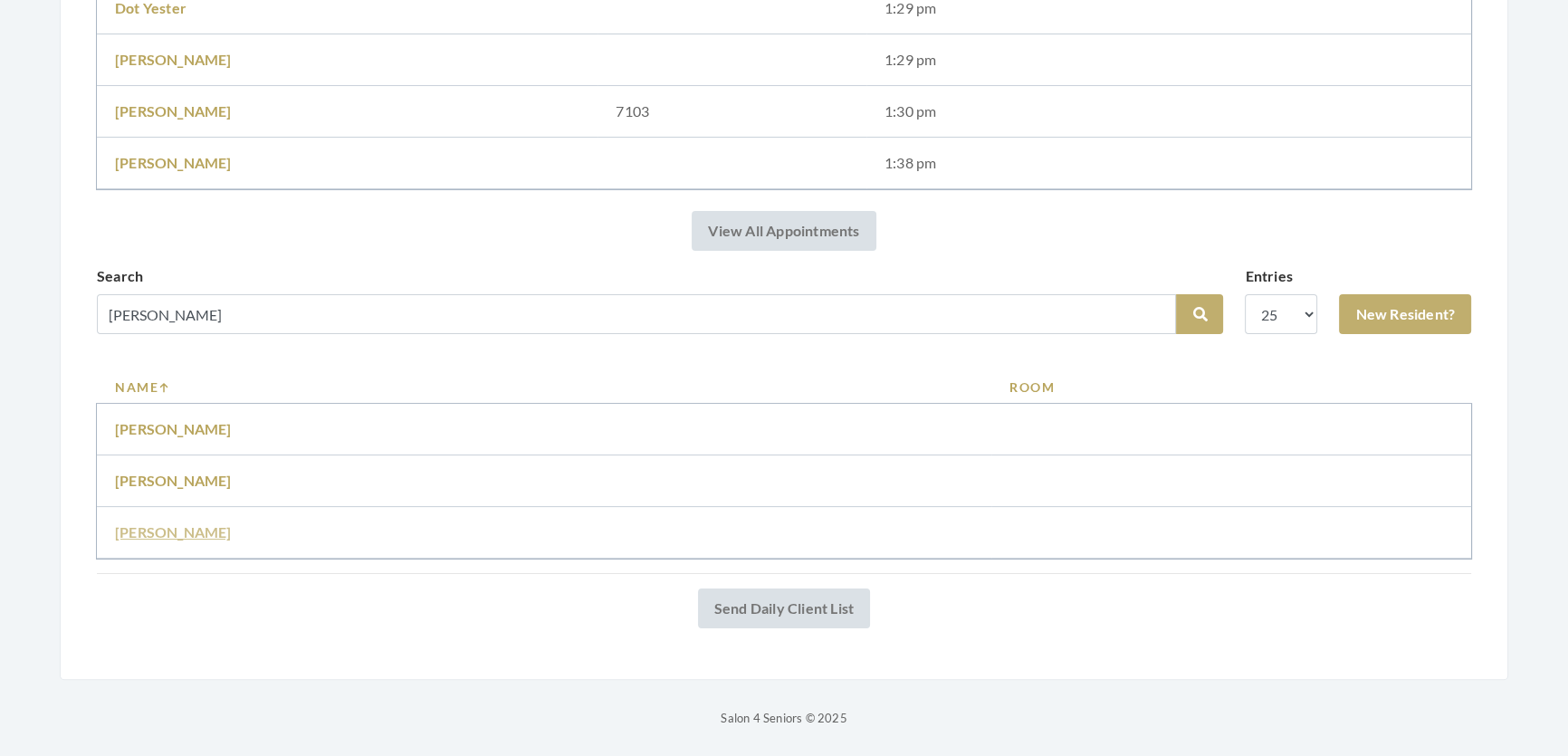
click at [149, 524] on link "[PERSON_NAME]" at bounding box center [174, 532] width 117 height 18
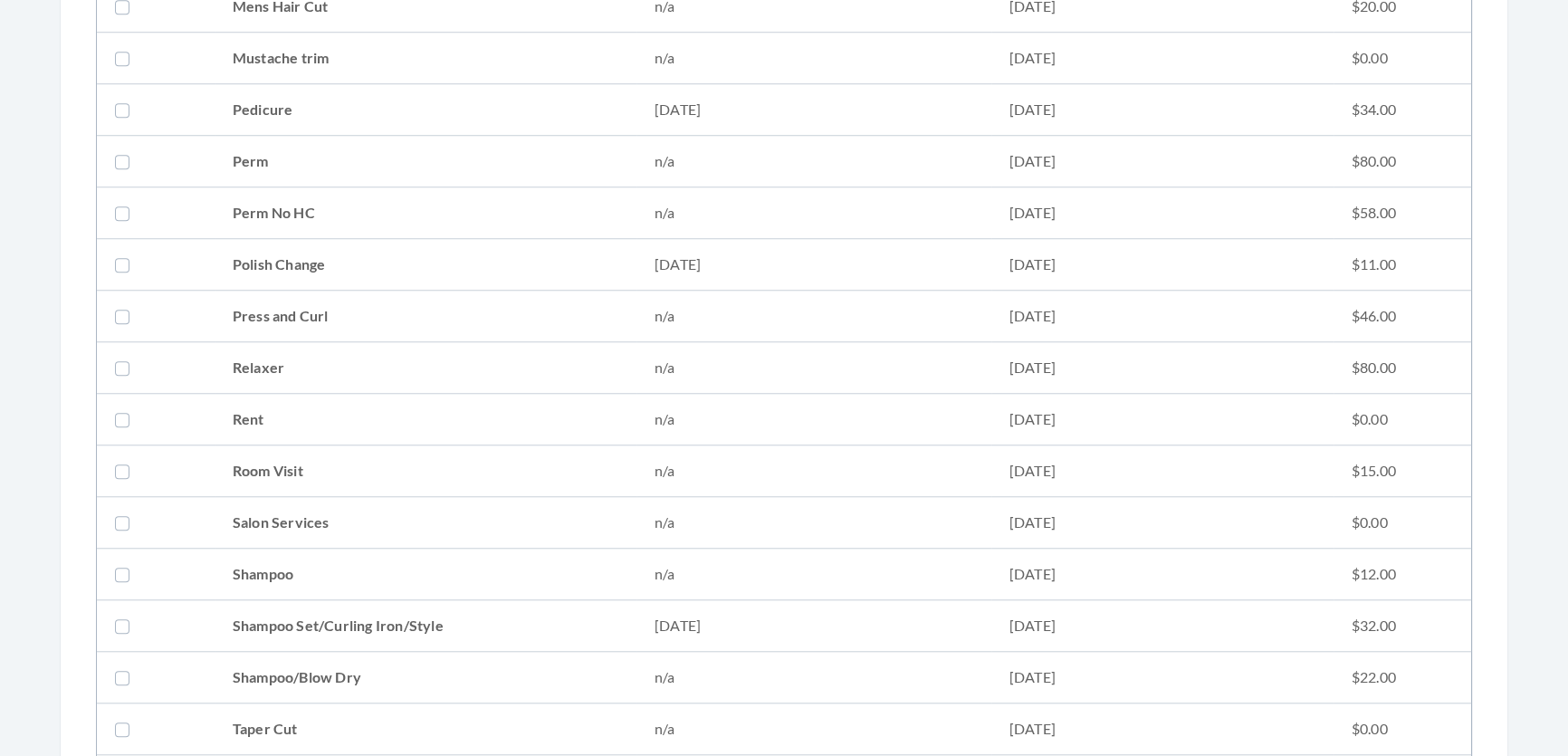
scroll to position [2058, 0]
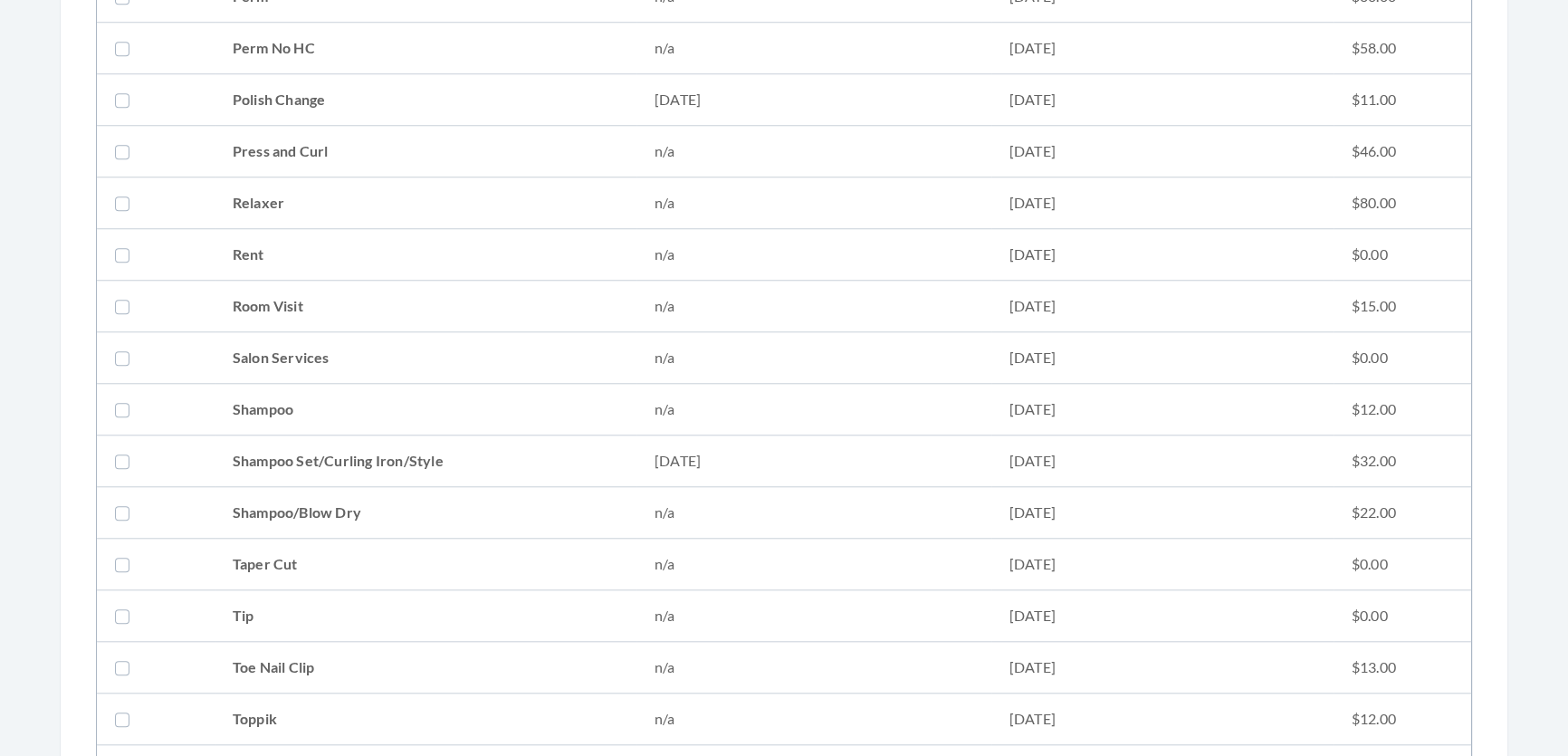
click at [232, 457] on td "Shampoo Set/Curling Iron/Style" at bounding box center [426, 462] width 422 height 52
checkbox input "true"
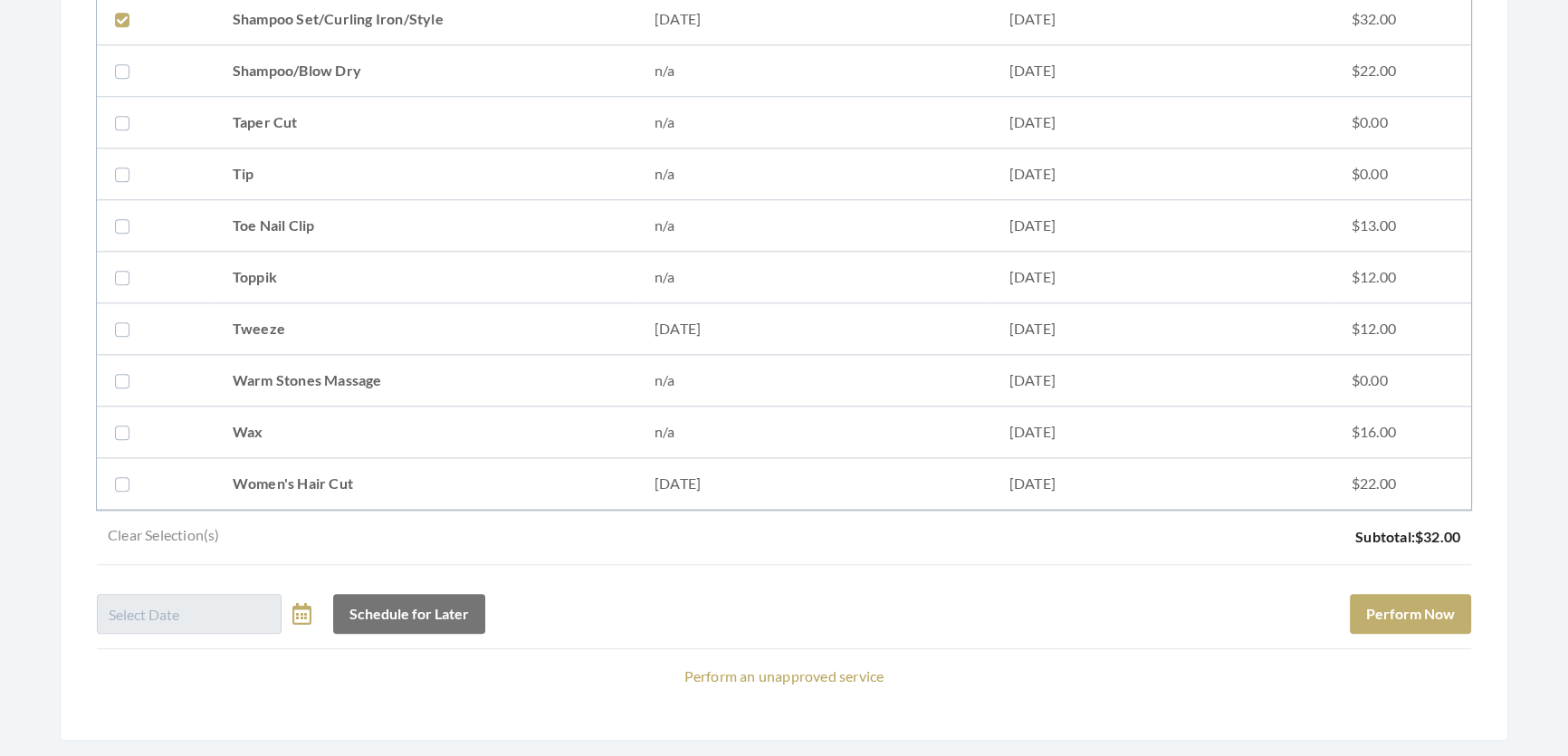
scroll to position [2588, 0]
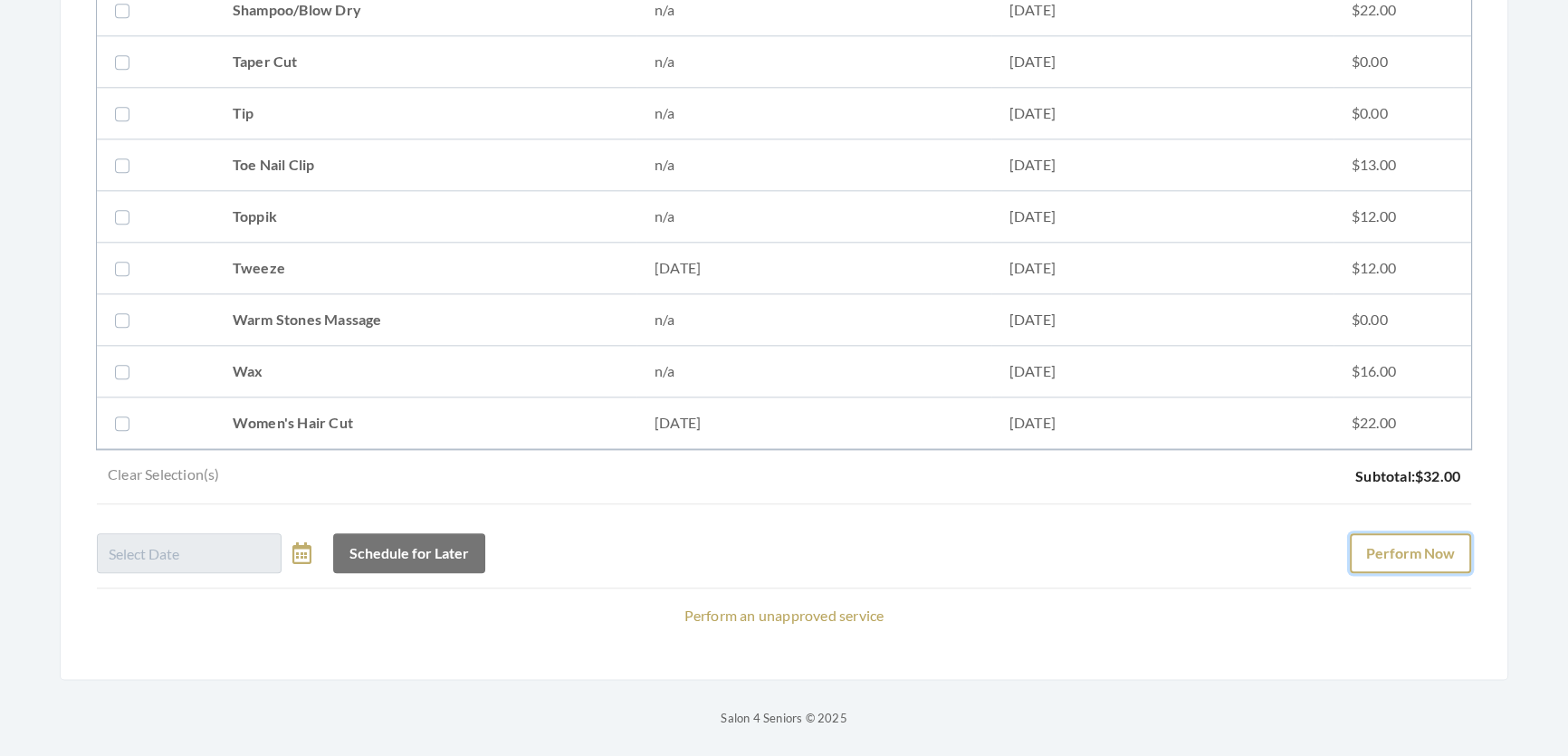
drag, startPoint x: 1357, startPoint y: 532, endPoint x: 1366, endPoint y: 537, distance: 10.3
click at [1360, 535] on button "Perform Now" at bounding box center [1410, 553] width 122 height 40
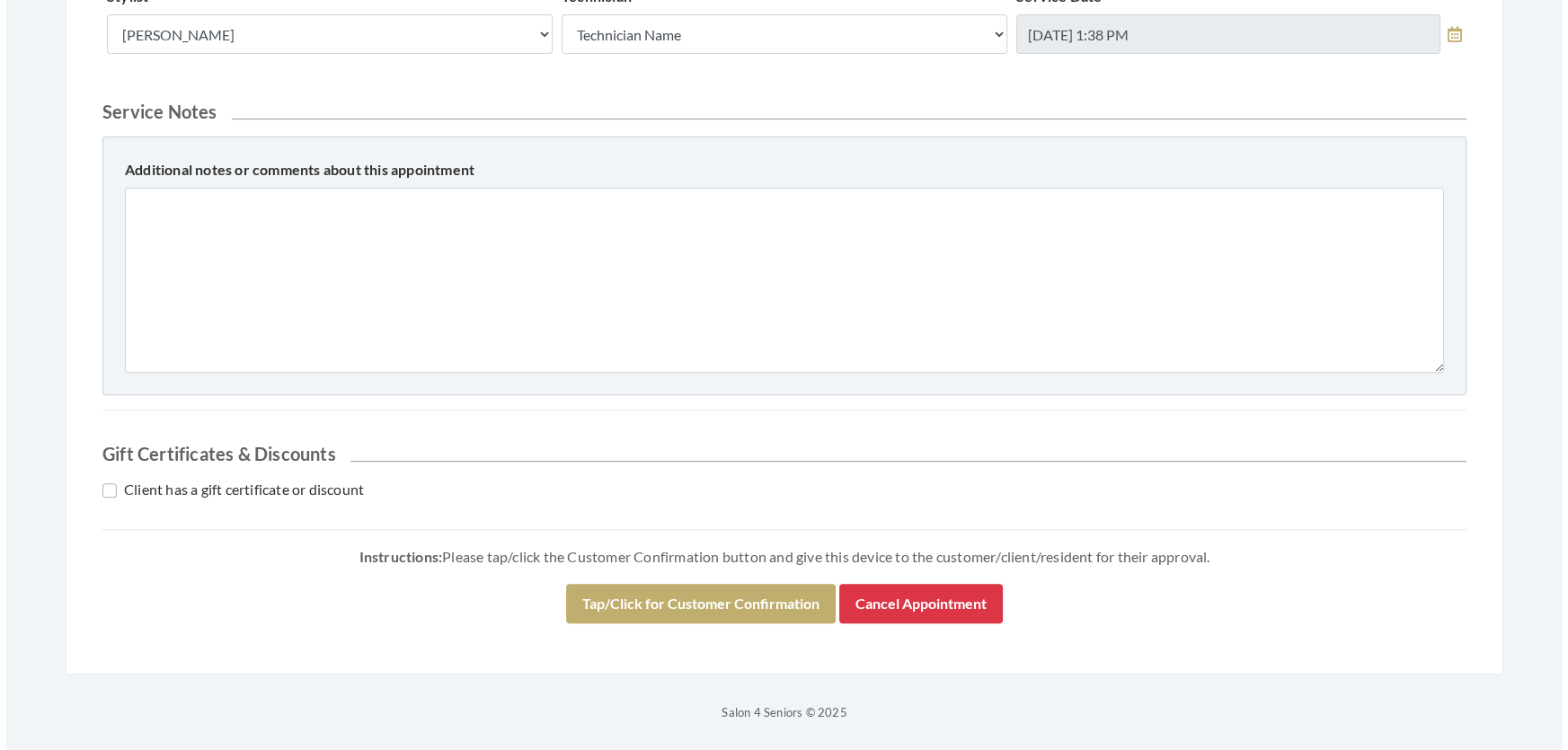
scroll to position [887, 0]
click at [731, 575] on div "Instructions: Please tap/click the Customer Confirmation button and give this d…" at bounding box center [778, 590] width 1364 height 93
click at [730, 577] on div "Instructions: Please tap/click the Customer Confirmation button and give this d…" at bounding box center [778, 590] width 1364 height 93
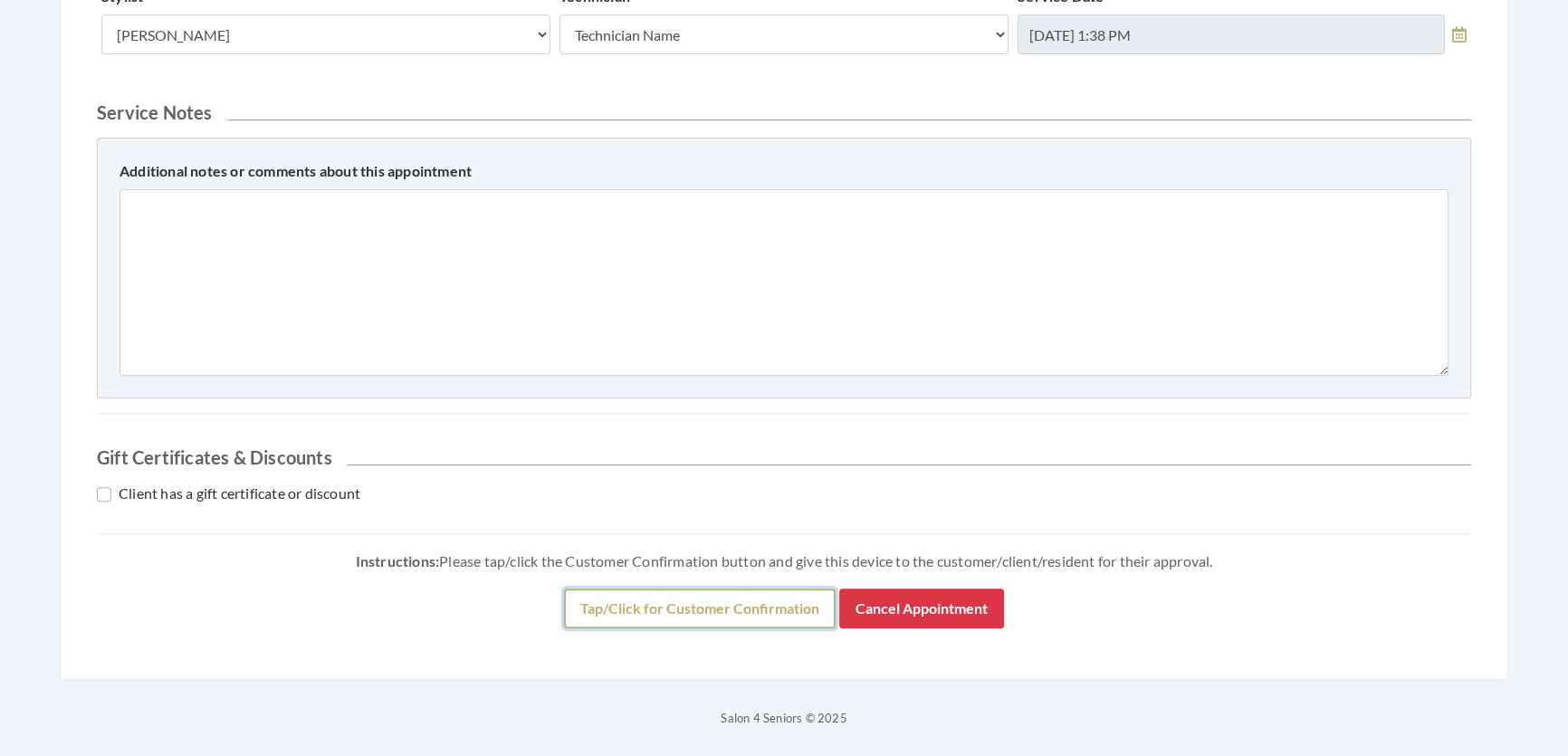
click at [725, 598] on button "Tap/Click for Customer Confirmation" at bounding box center [700, 608] width 271 height 40
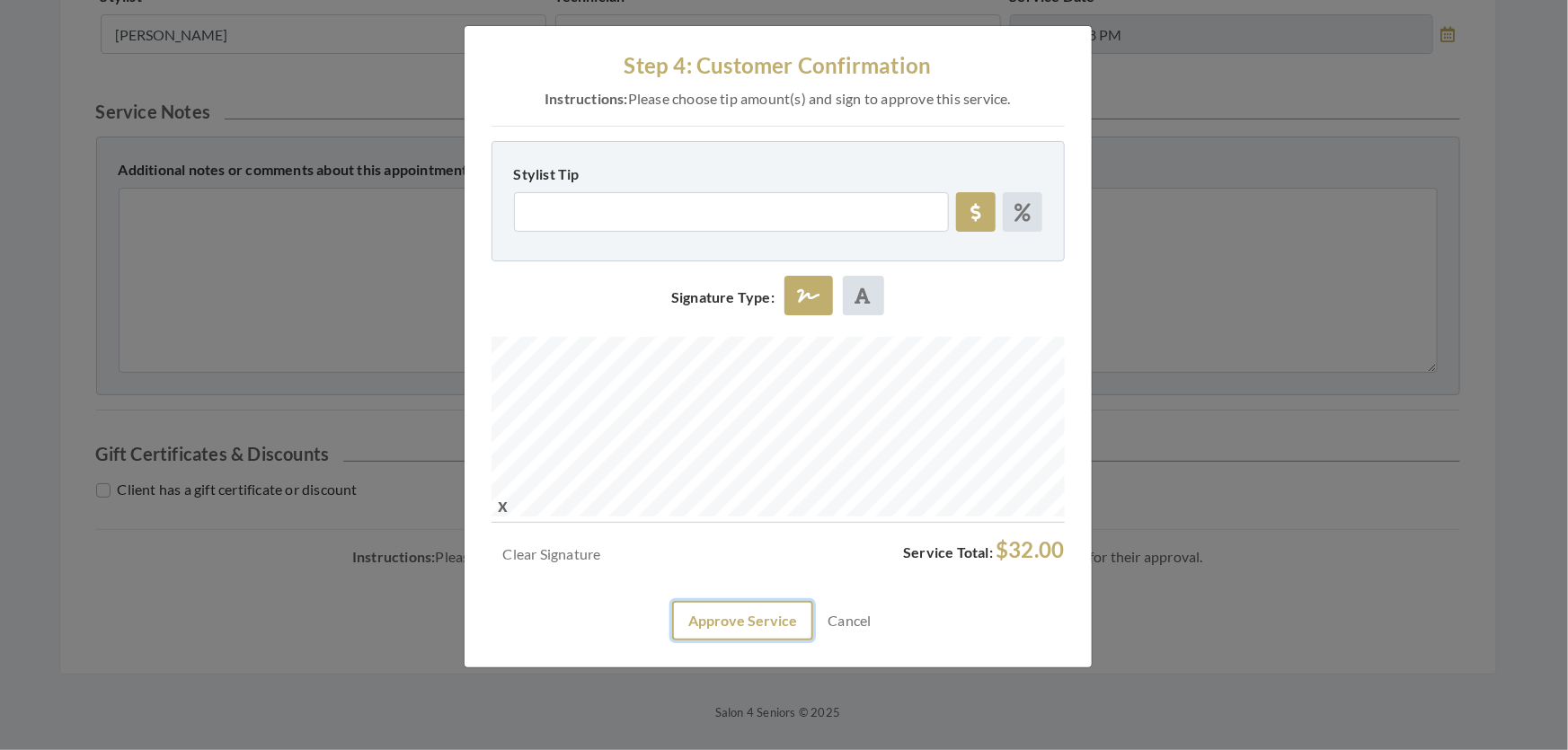
click at [754, 641] on button "Approve Service" at bounding box center [742, 621] width 141 height 40
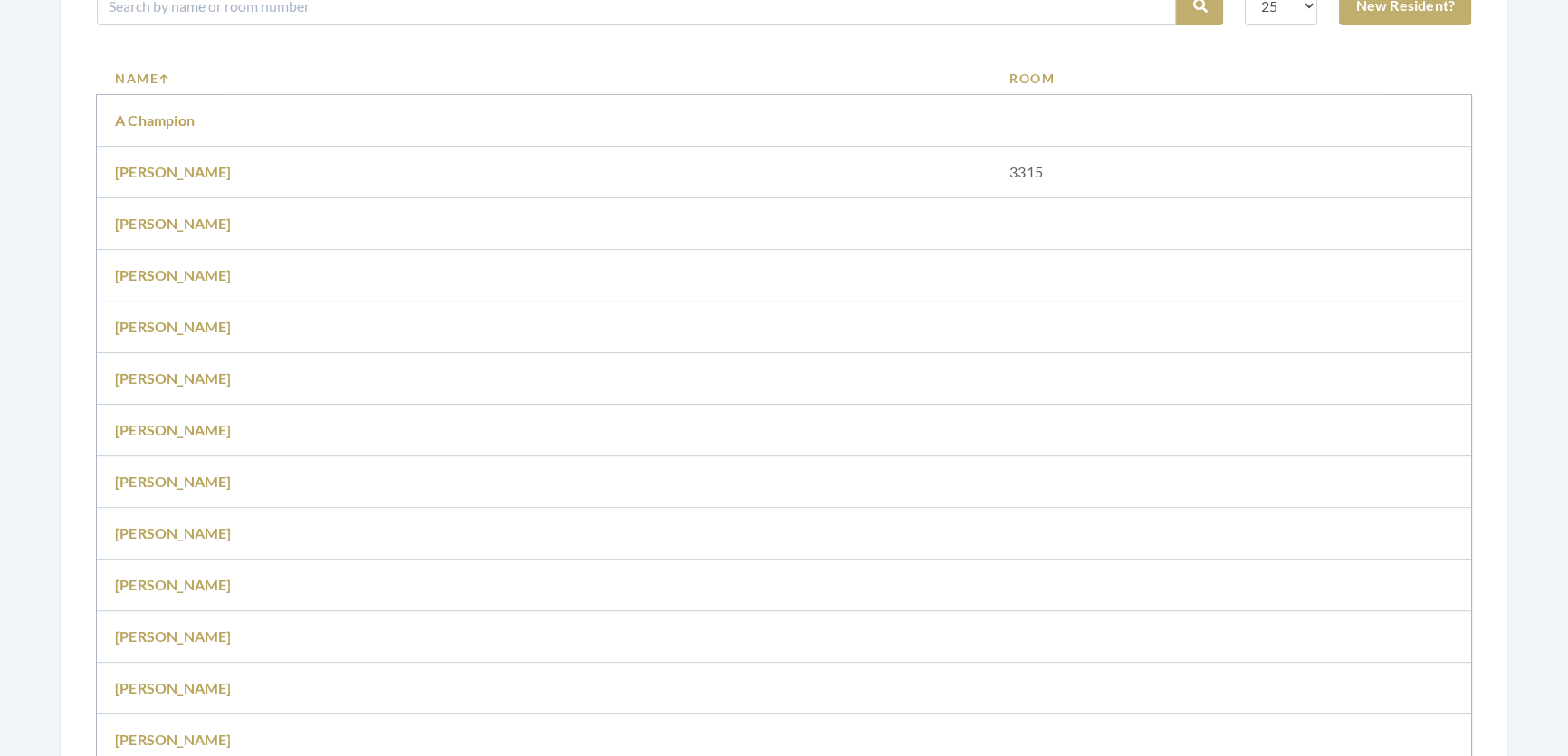
scroll to position [823, 0]
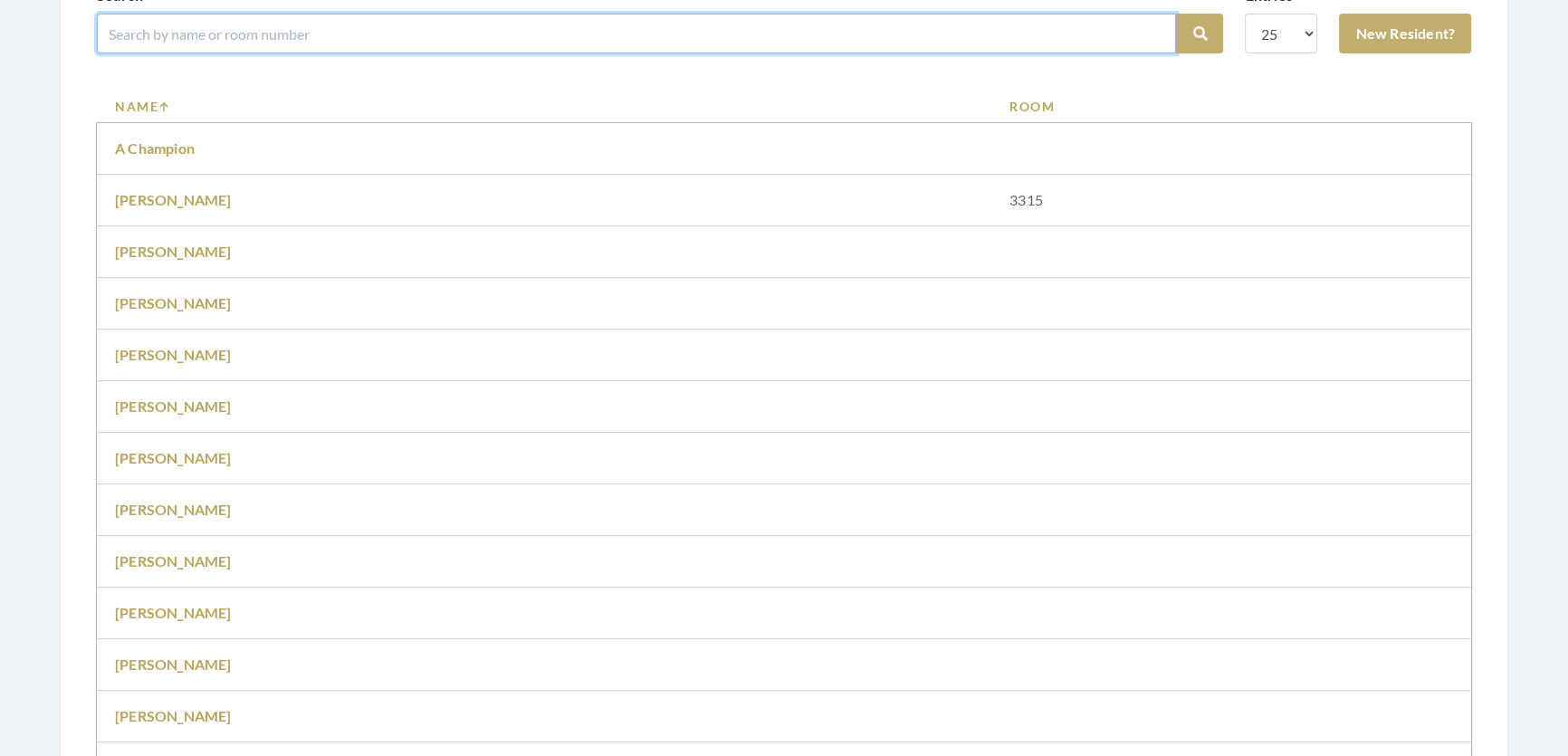
click at [600, 53] on input "search" at bounding box center [636, 33] width 1079 height 40
type input "mina"
click at [1176, 14] on button "Search" at bounding box center [1199, 33] width 47 height 40
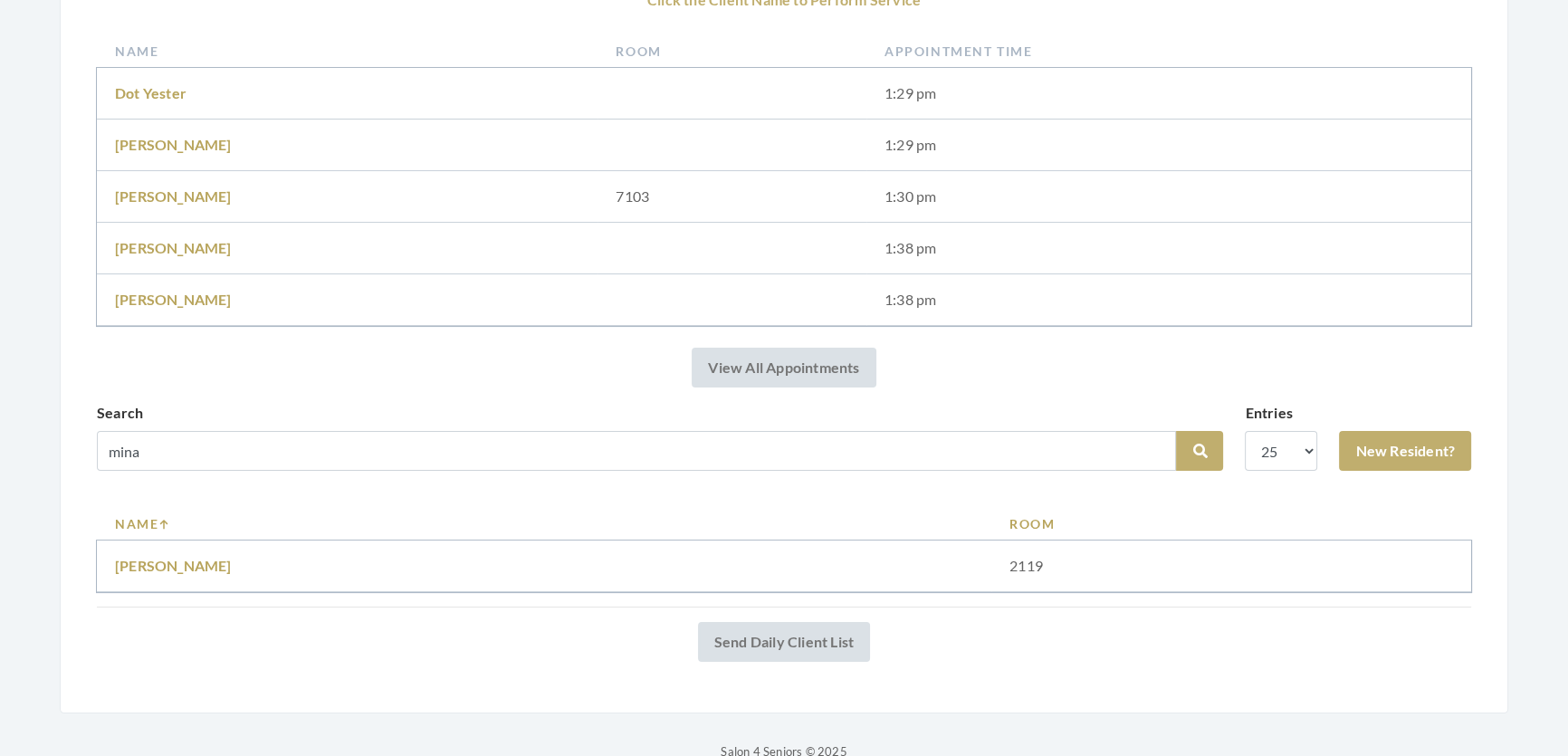
scroll to position [329, 0]
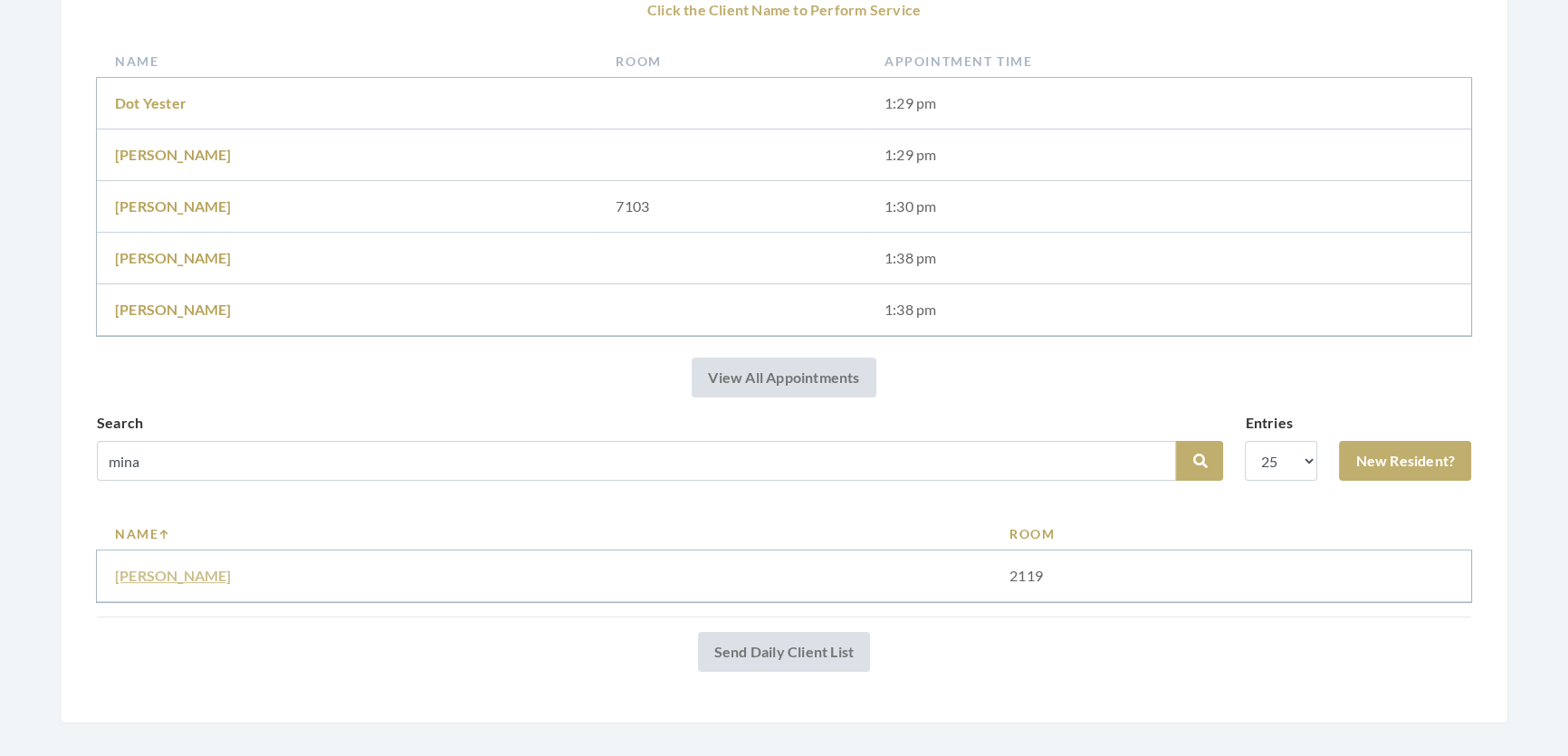
click at [135, 584] on link "[PERSON_NAME]" at bounding box center [174, 576] width 117 height 18
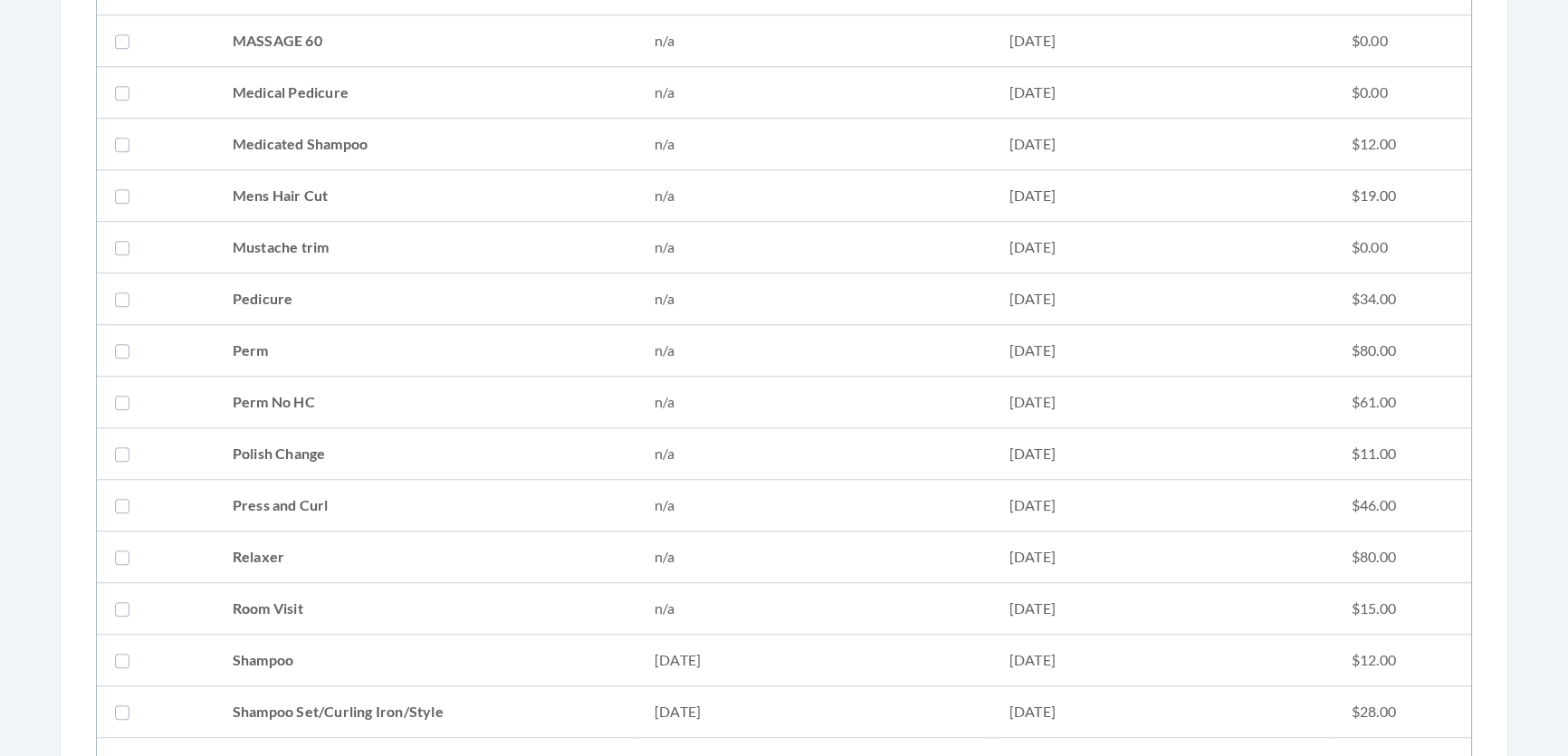
scroll to position [2141, 0]
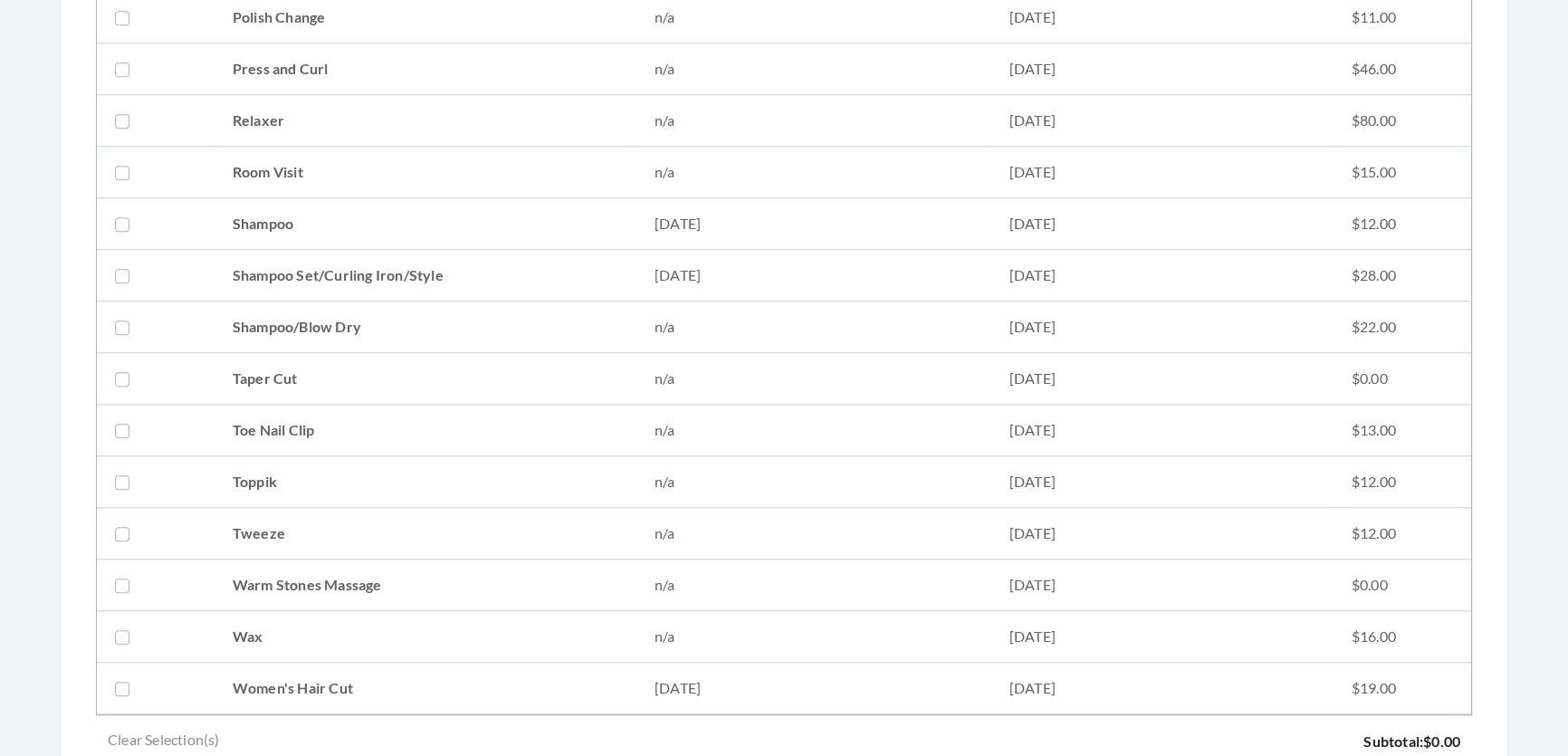
click at [247, 275] on td "Shampoo Set/Curling Iron/Style" at bounding box center [426, 276] width 422 height 52
checkbox input "true"
click at [430, 539] on td "Tweeze" at bounding box center [426, 534] width 422 height 52
checkbox input "true"
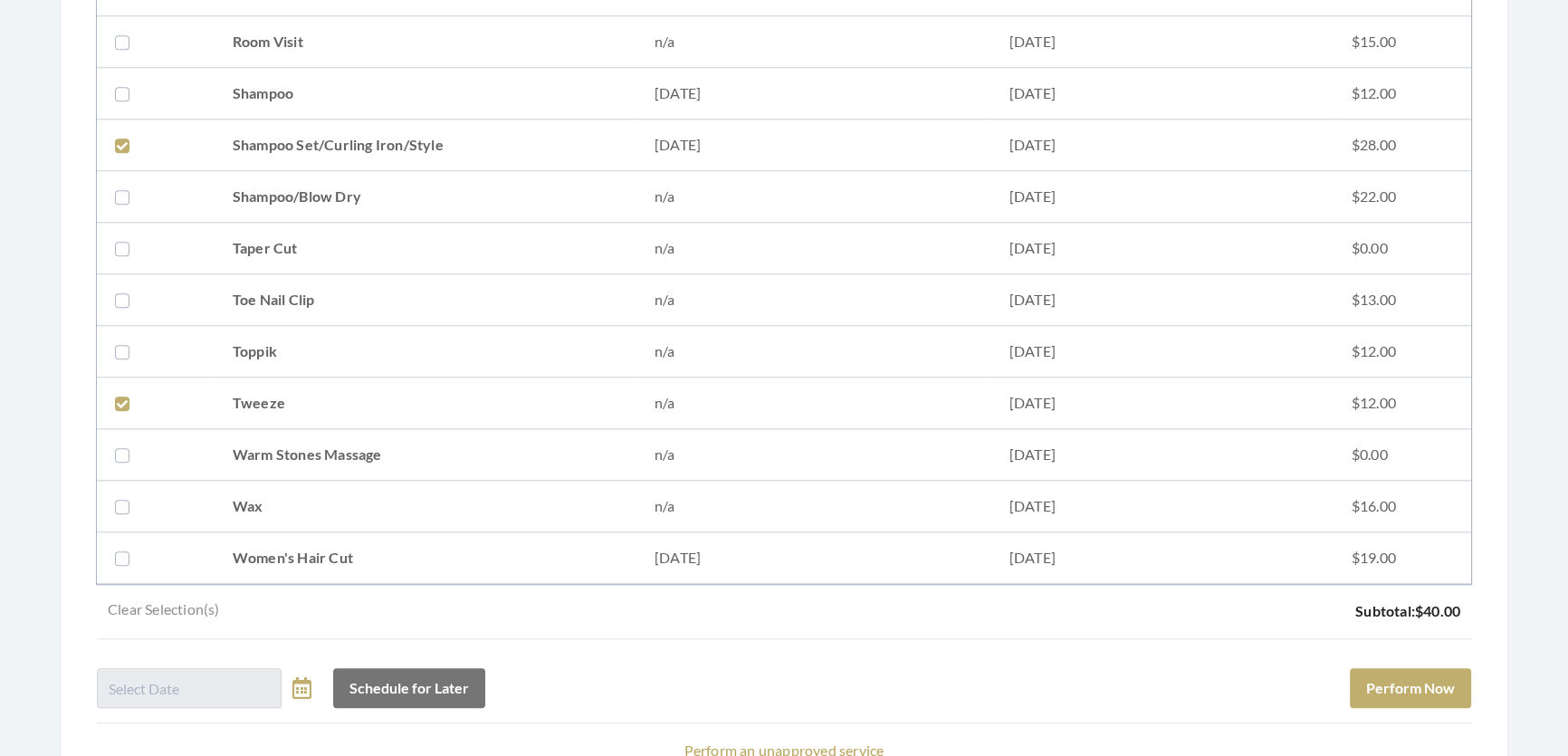
scroll to position [2434, 0]
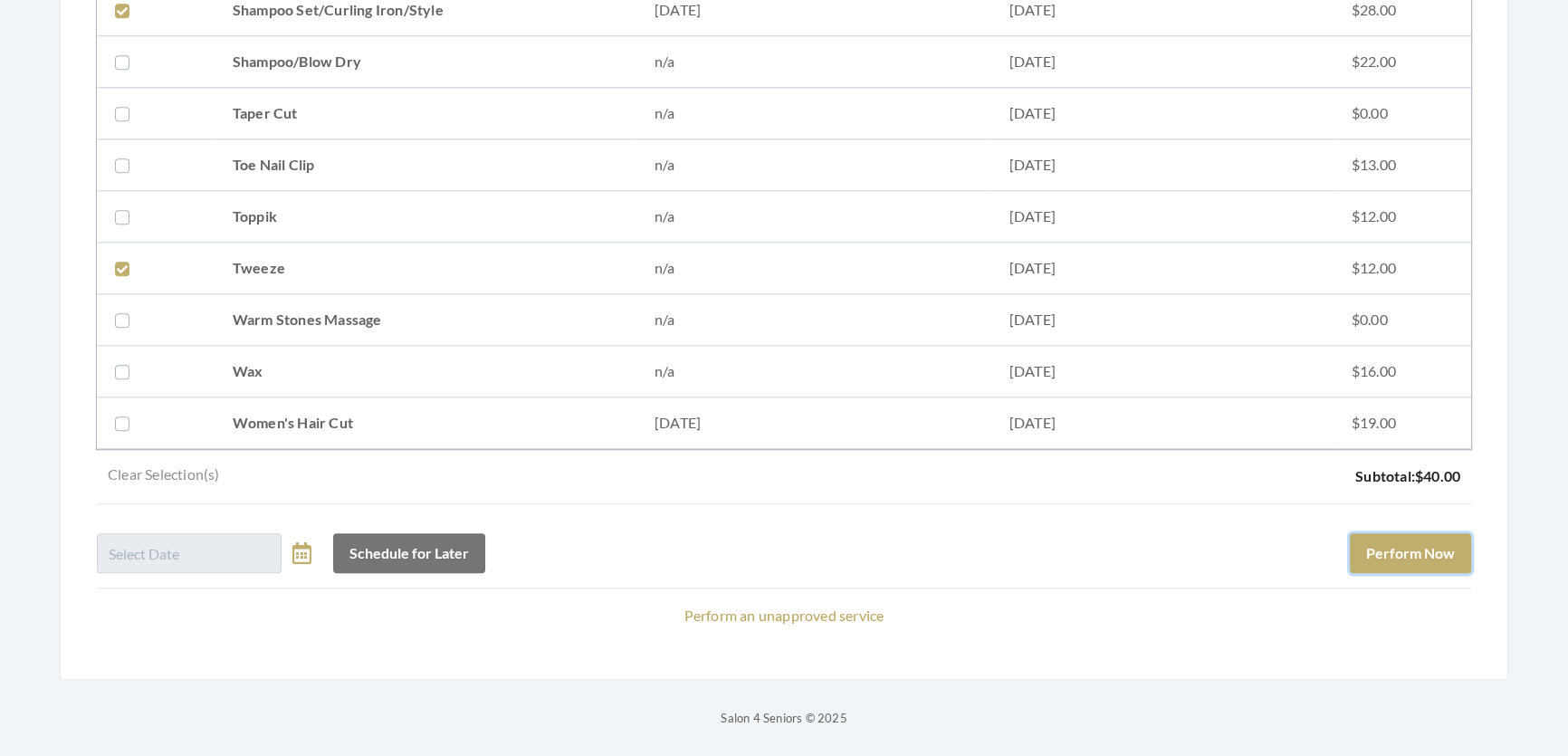
drag, startPoint x: 1385, startPoint y: 544, endPoint x: 1413, endPoint y: 657, distance: 116.4
click at [1385, 549] on button "Perform Now" at bounding box center [1410, 553] width 122 height 40
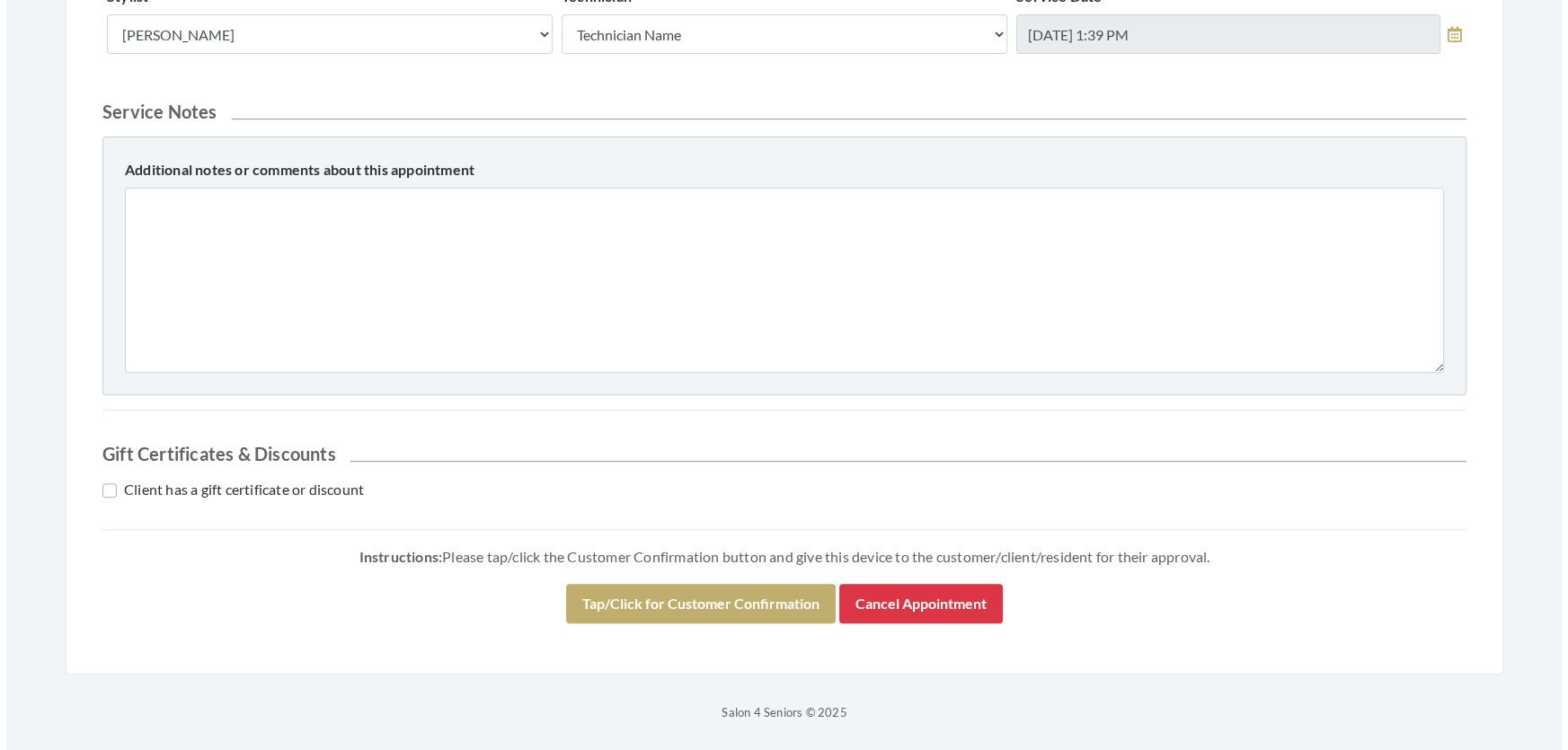
scroll to position [854, 0]
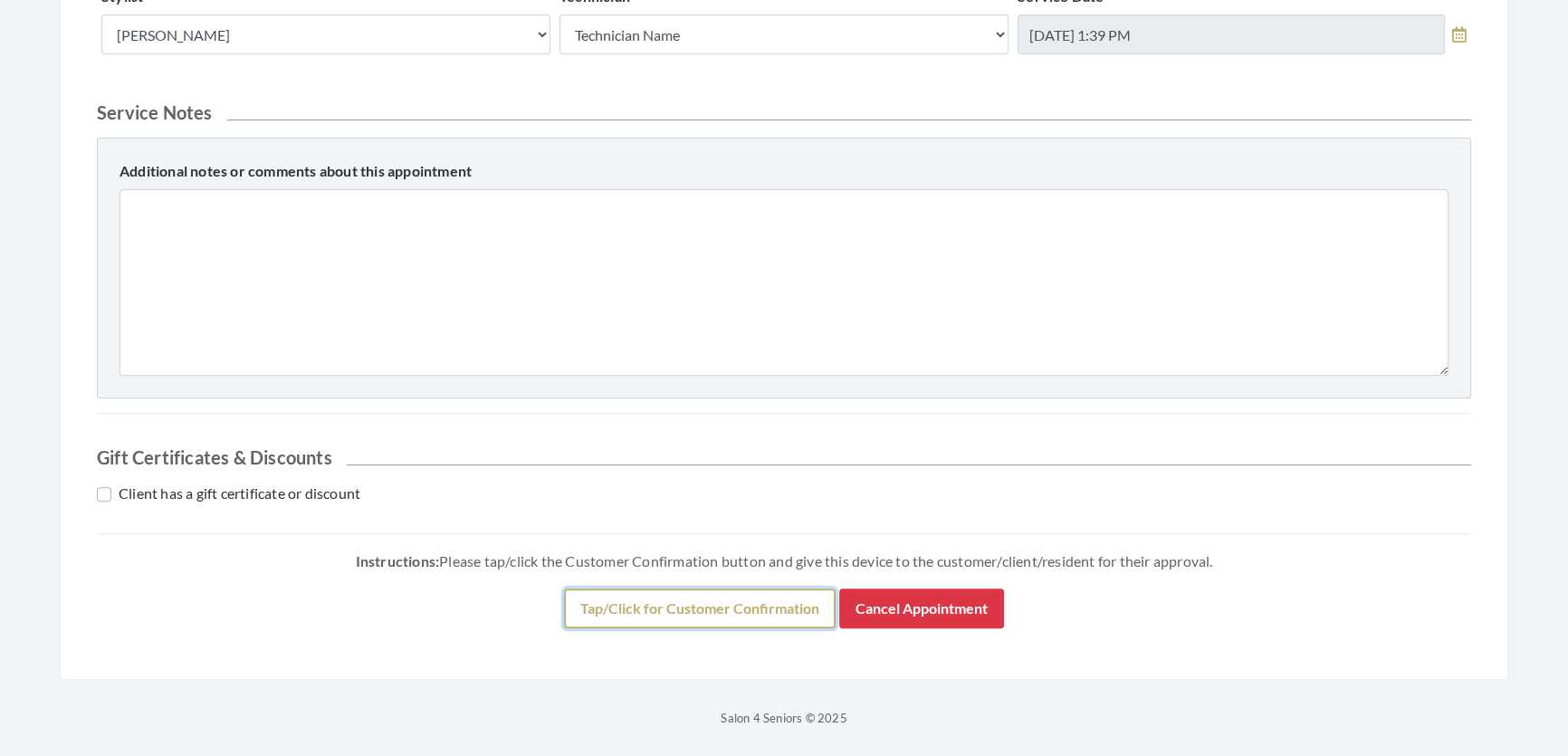
click at [723, 629] on button "Tap/Click for Customer Confirmation" at bounding box center [700, 608] width 271 height 40
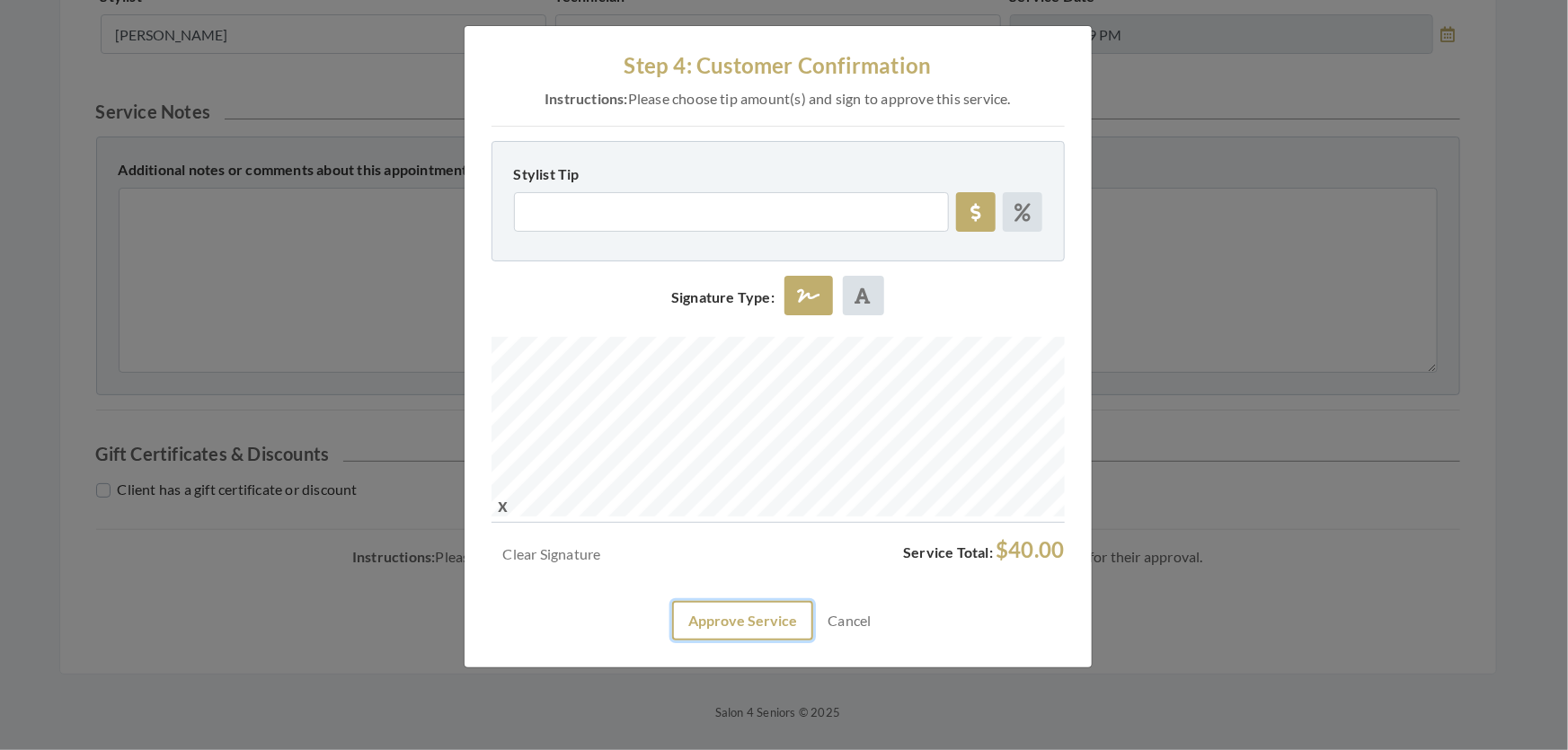
click at [767, 641] on button "Approve Service" at bounding box center [742, 621] width 141 height 40
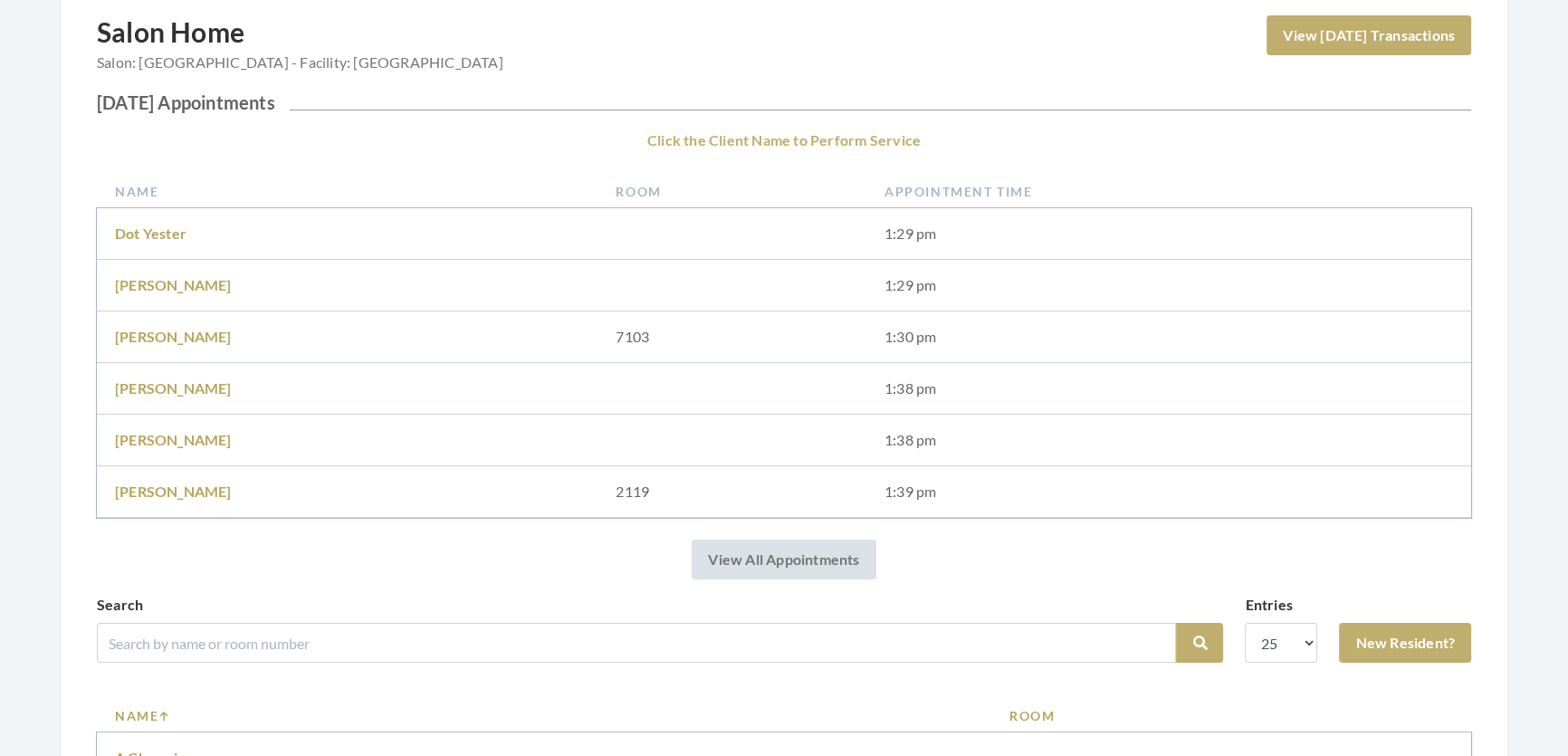
scroll to position [246, 0]
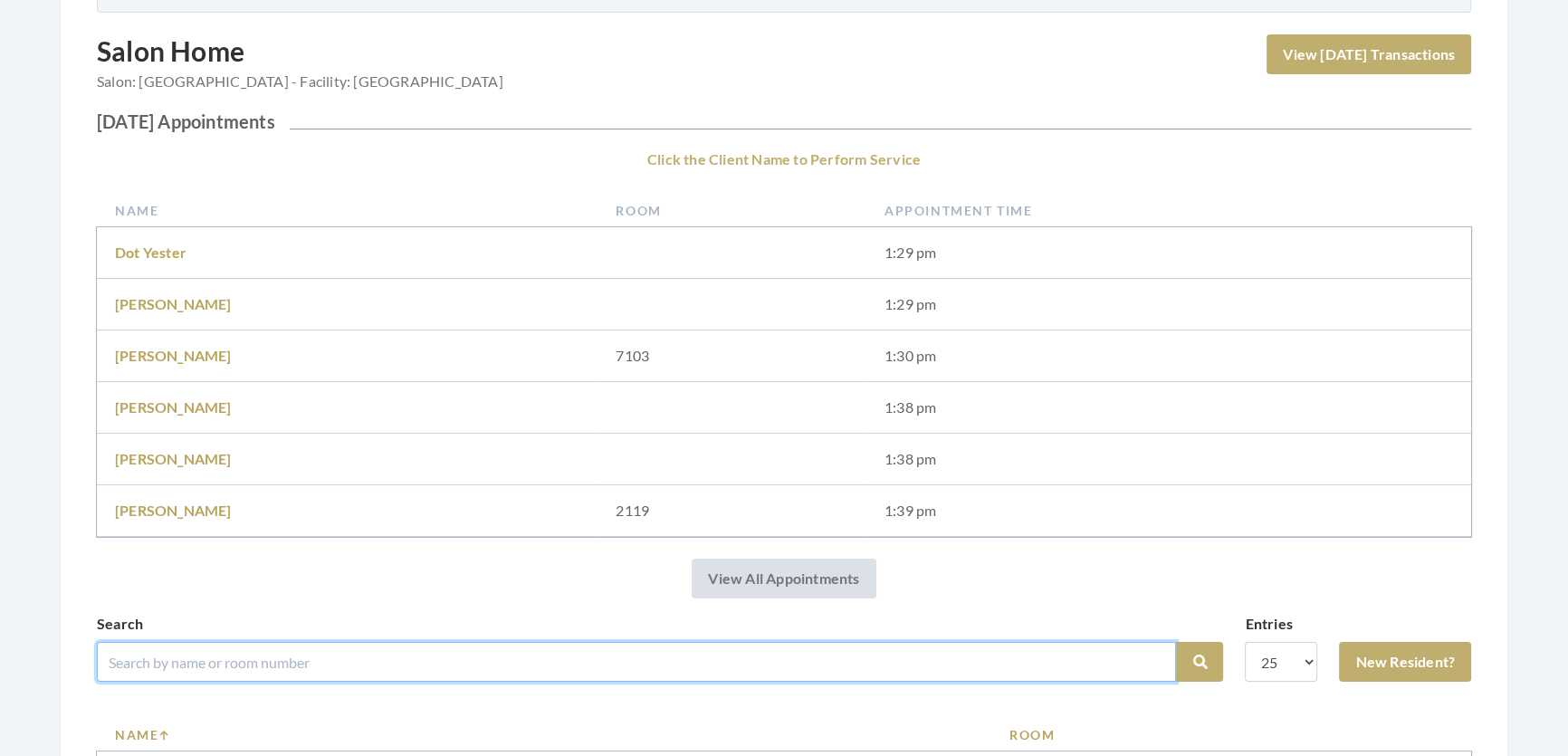
click at [1083, 679] on input "search" at bounding box center [636, 662] width 1079 height 40
type input "[PERSON_NAME]"
click at [1176, 643] on button "Search" at bounding box center [1199, 662] width 47 height 40
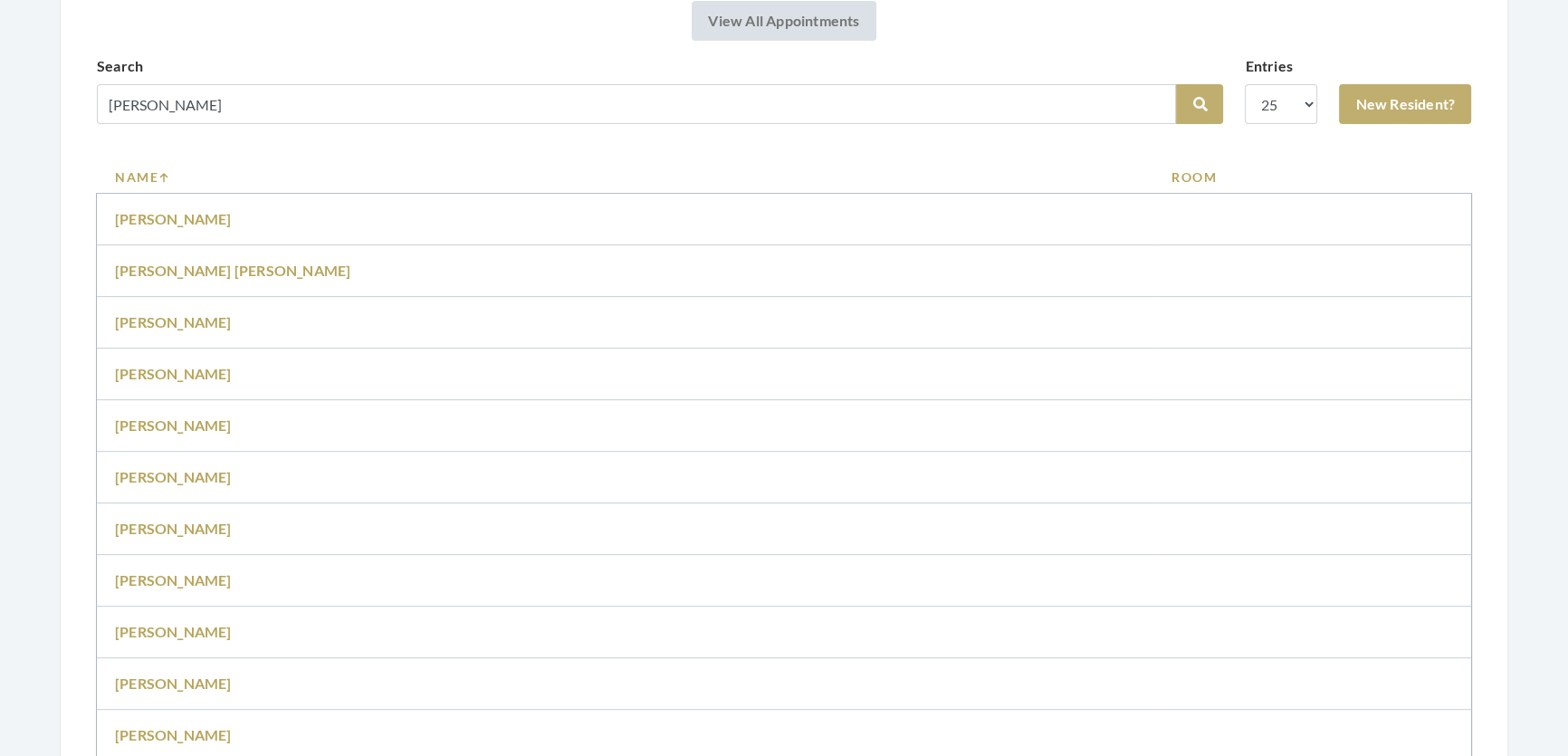
scroll to position [988, 0]
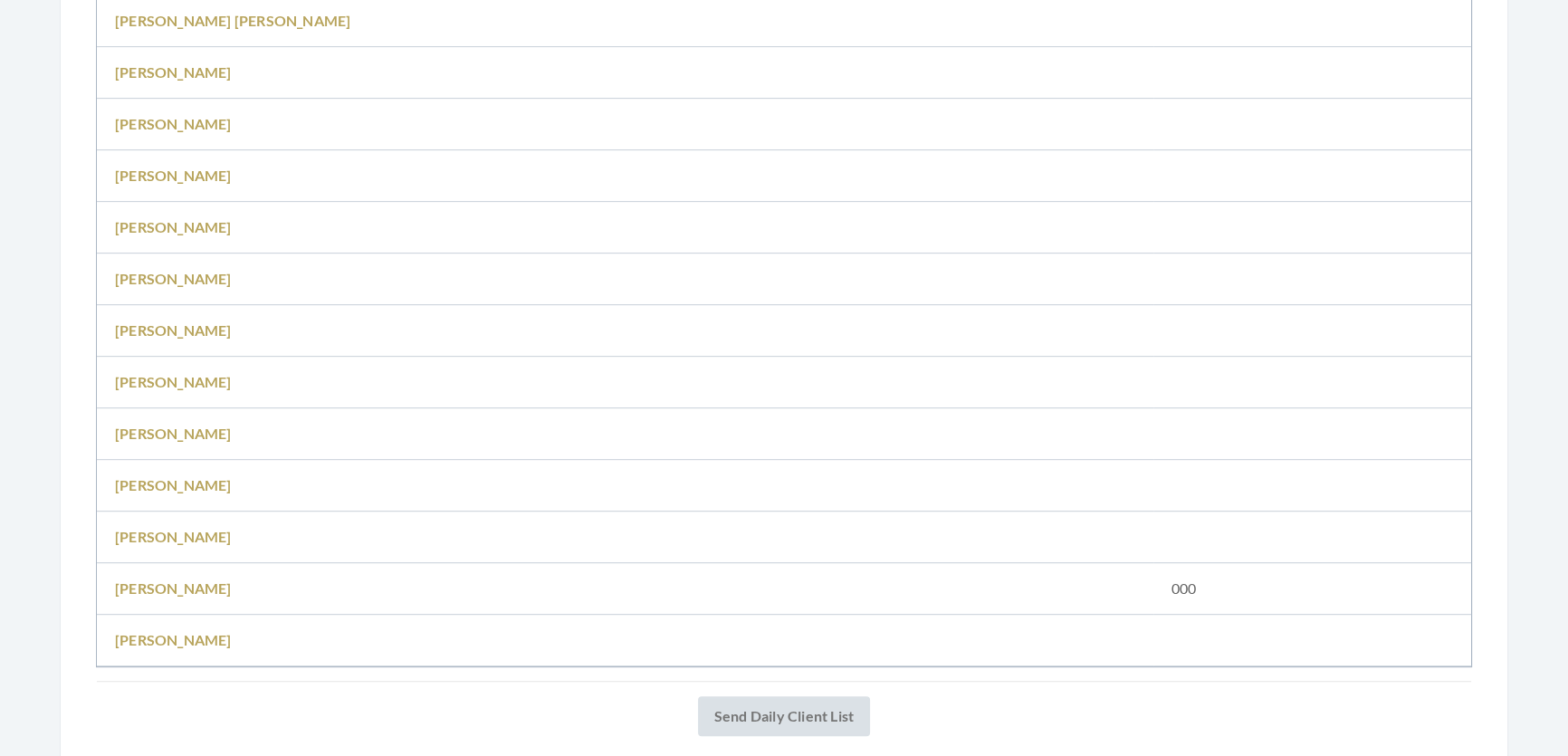
click at [165, 357] on td "[PERSON_NAME]" at bounding box center [625, 331] width 1057 height 52
click at [159, 391] on link "[PERSON_NAME]" at bounding box center [174, 381] width 117 height 18
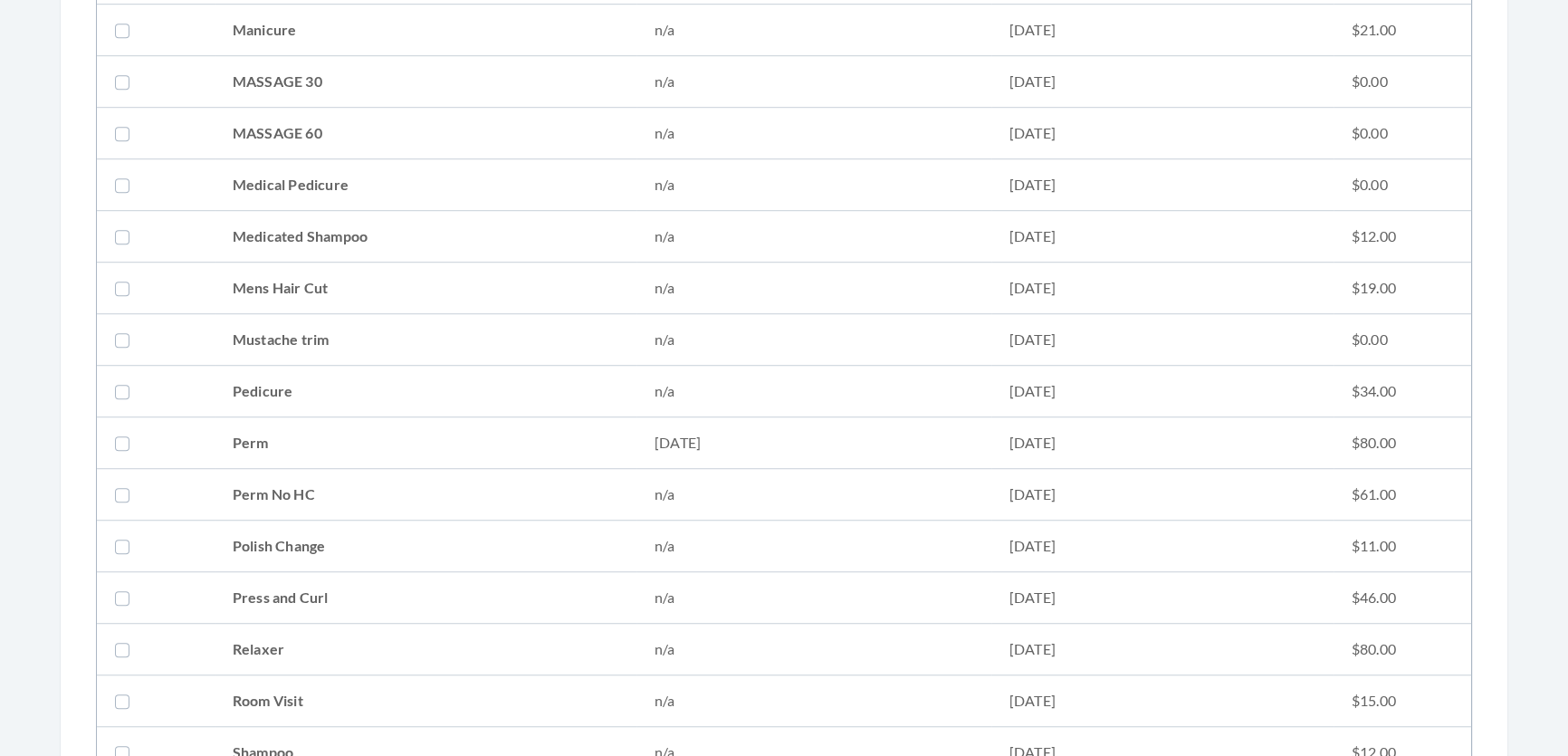
scroll to position [1647, 0]
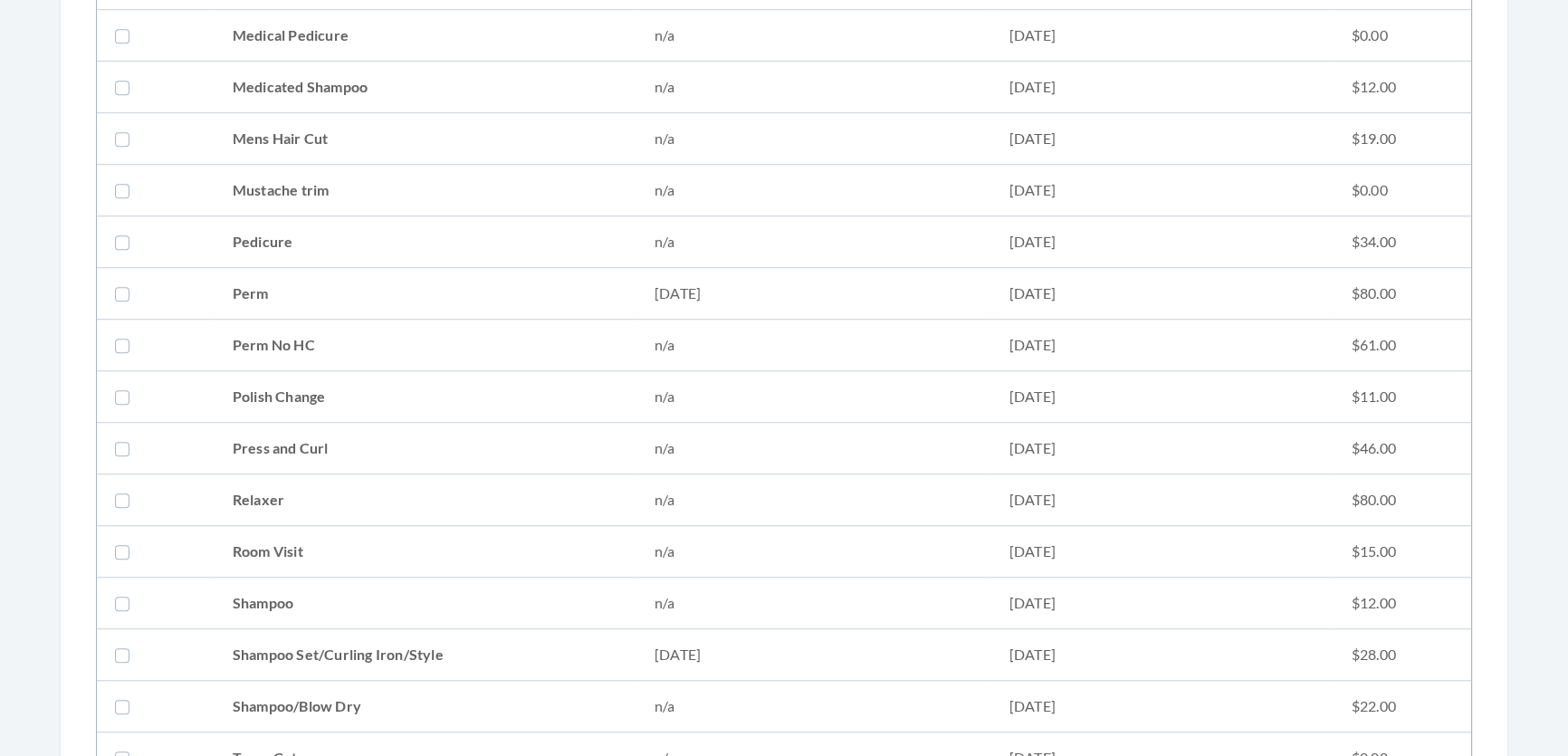
click at [327, 649] on td "Shampoo Set/Curling Iron/Style" at bounding box center [426, 656] width 422 height 52
checkbox input "true"
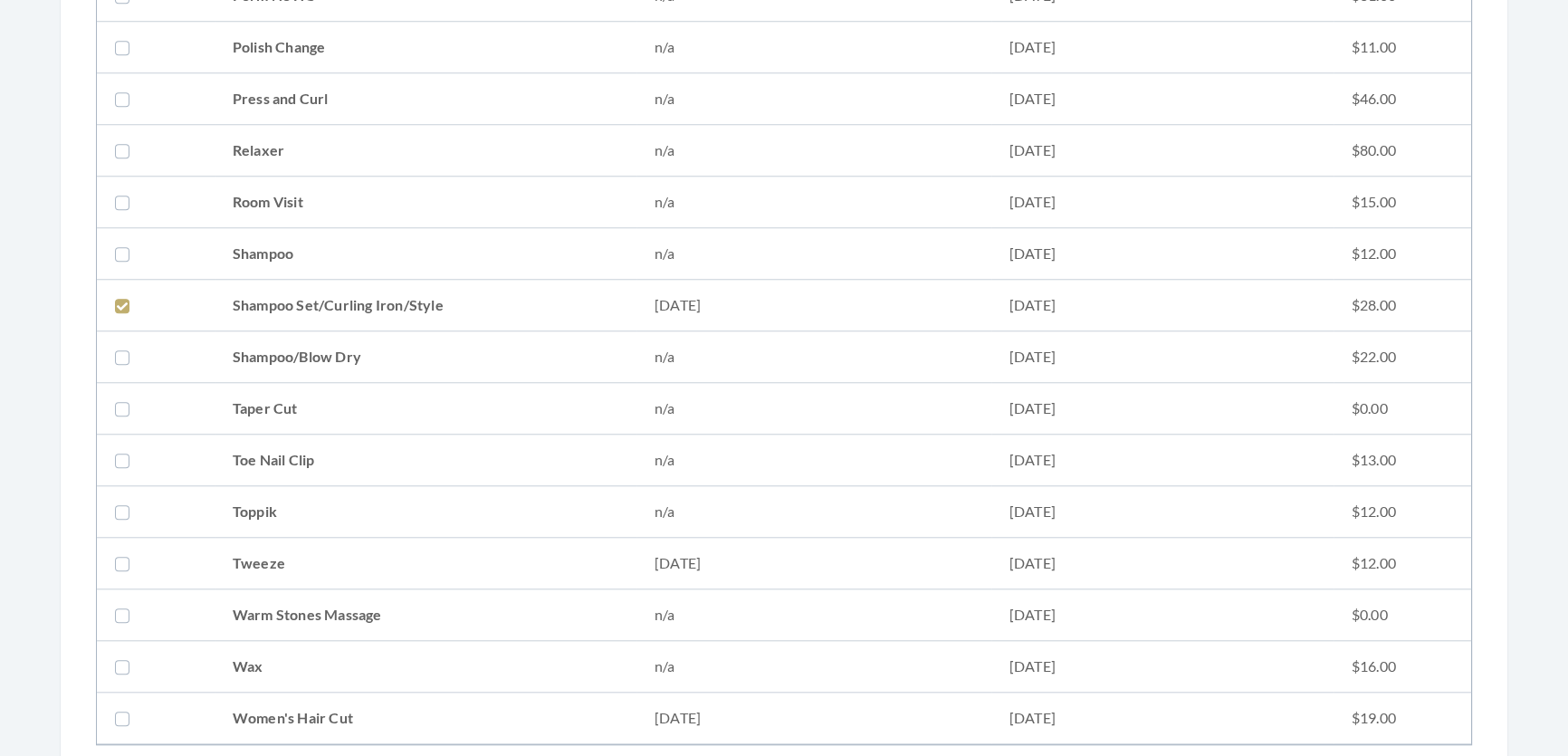
scroll to position [2316, 0]
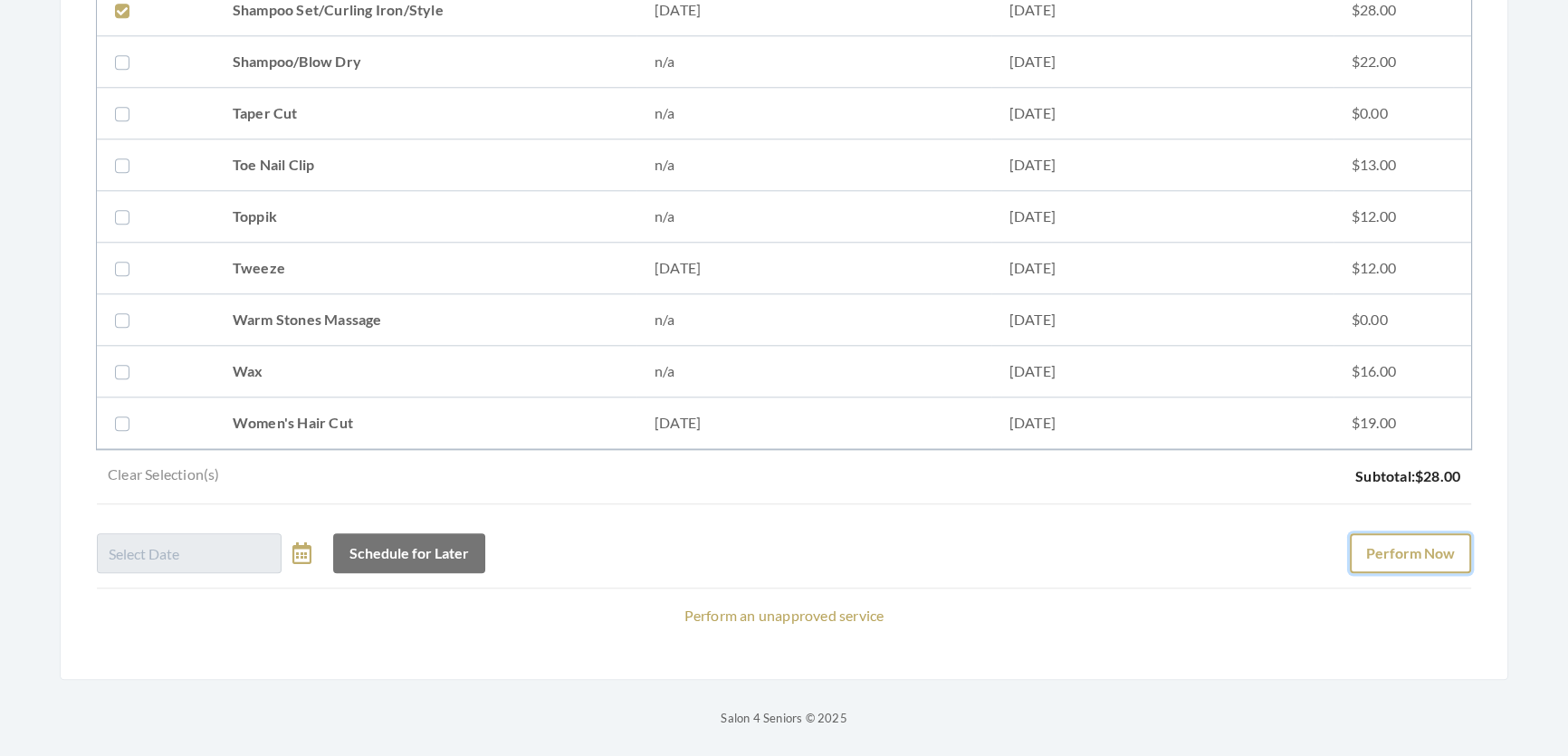
click at [1400, 534] on button "Perform Now" at bounding box center [1410, 553] width 122 height 40
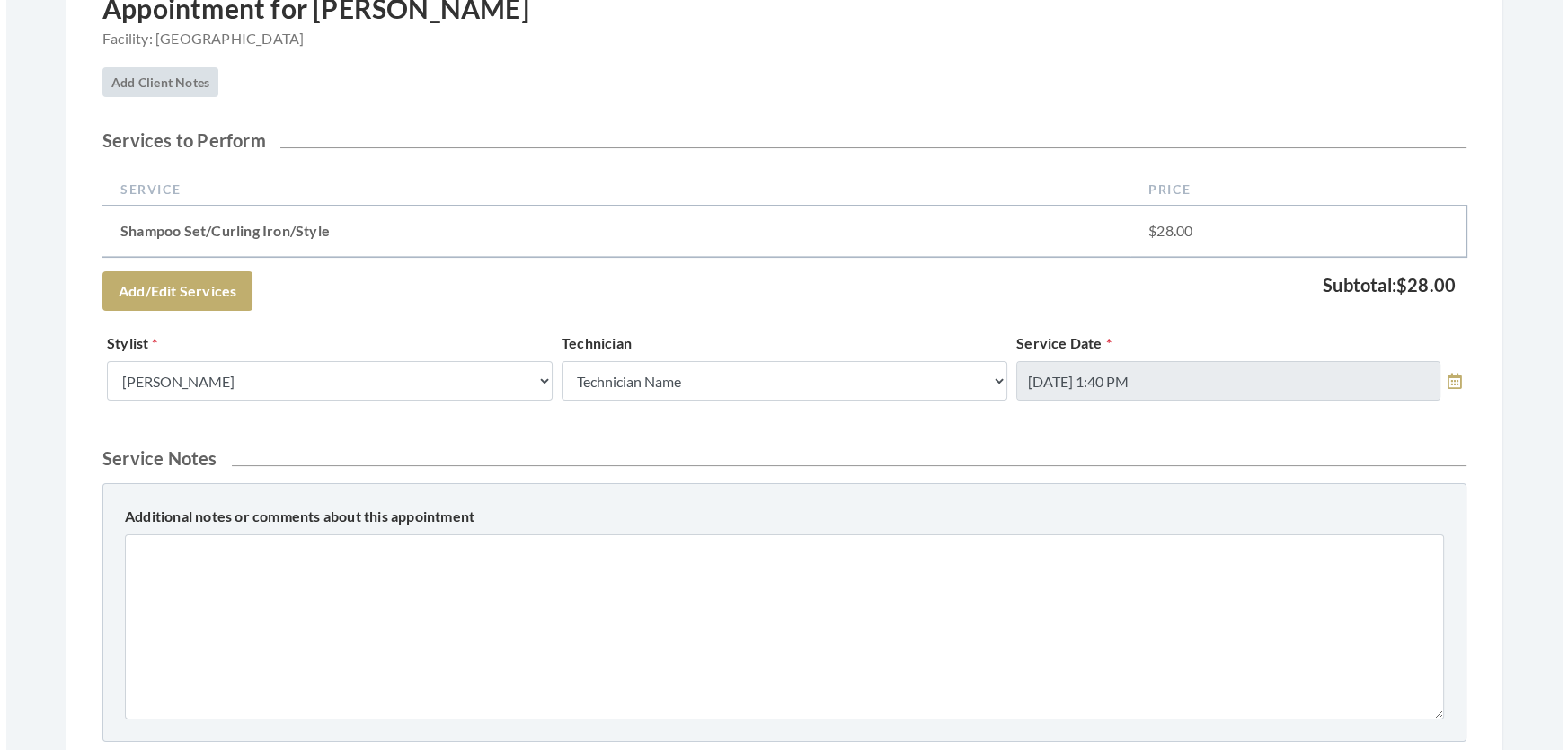
scroll to position [769, 0]
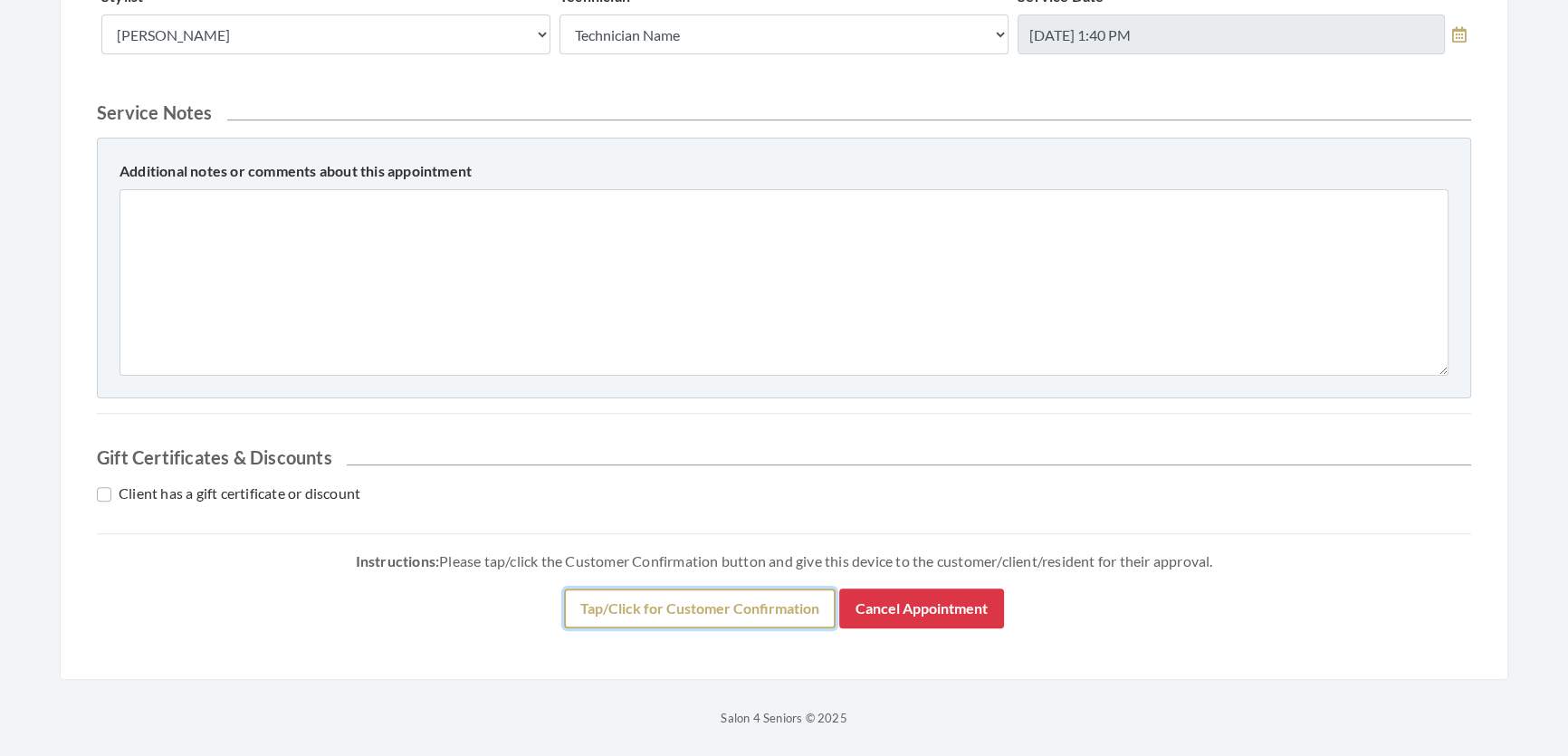
click at [689, 589] on button "Tap/Click for Customer Confirmation" at bounding box center [700, 608] width 271 height 40
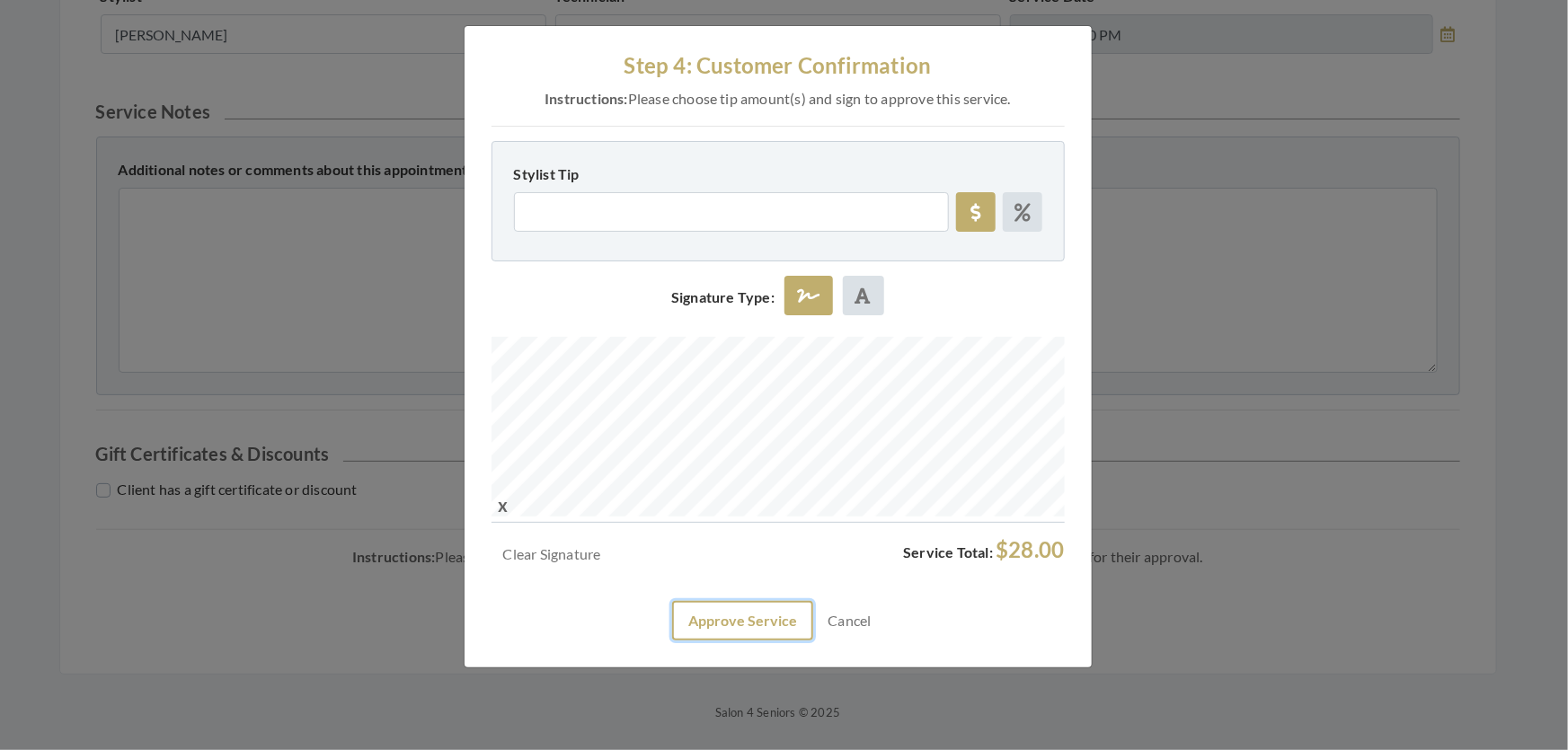
click at [775, 641] on button "Approve Service" at bounding box center [742, 621] width 141 height 40
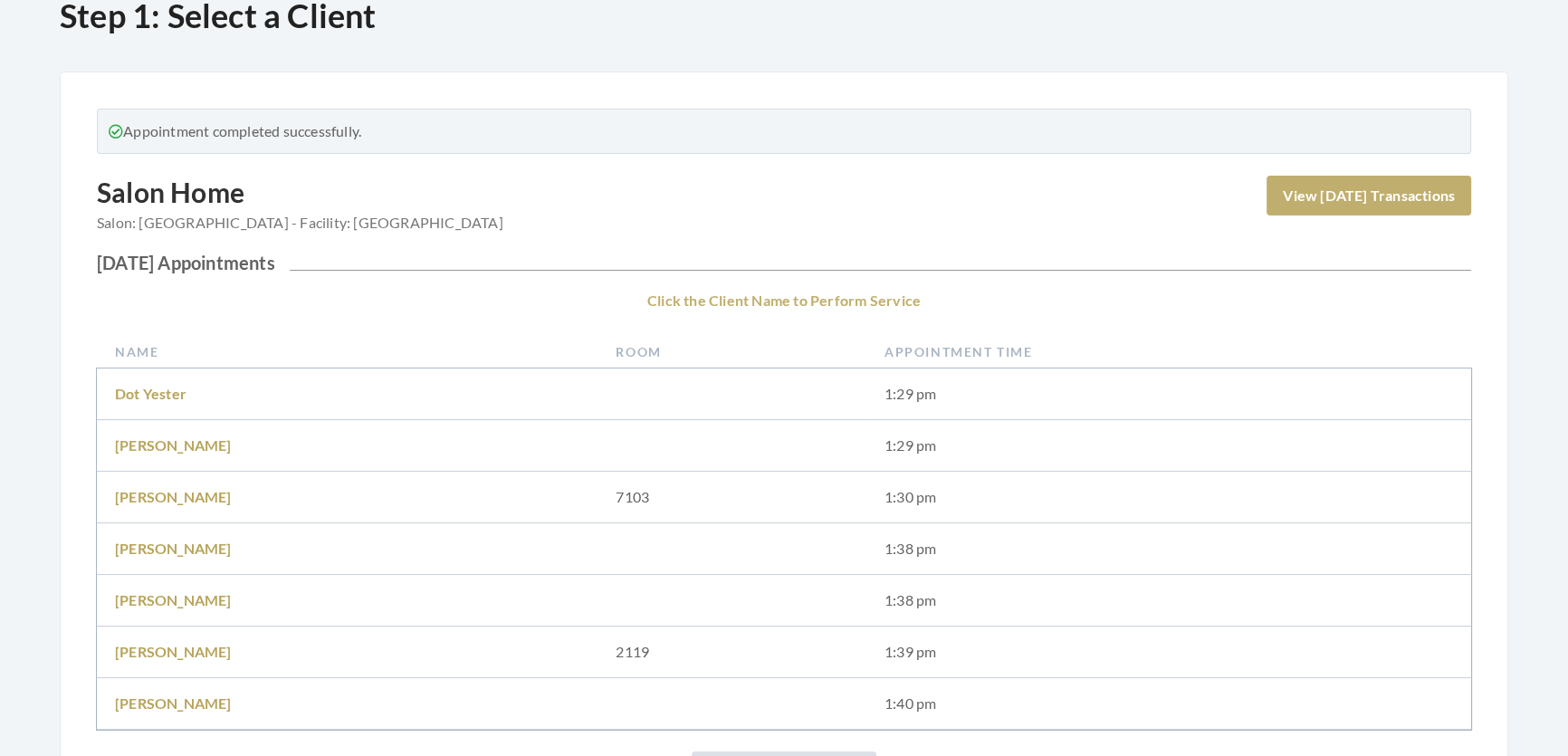
scroll to position [246, 0]
